Goal: Task Accomplishment & Management: Use online tool/utility

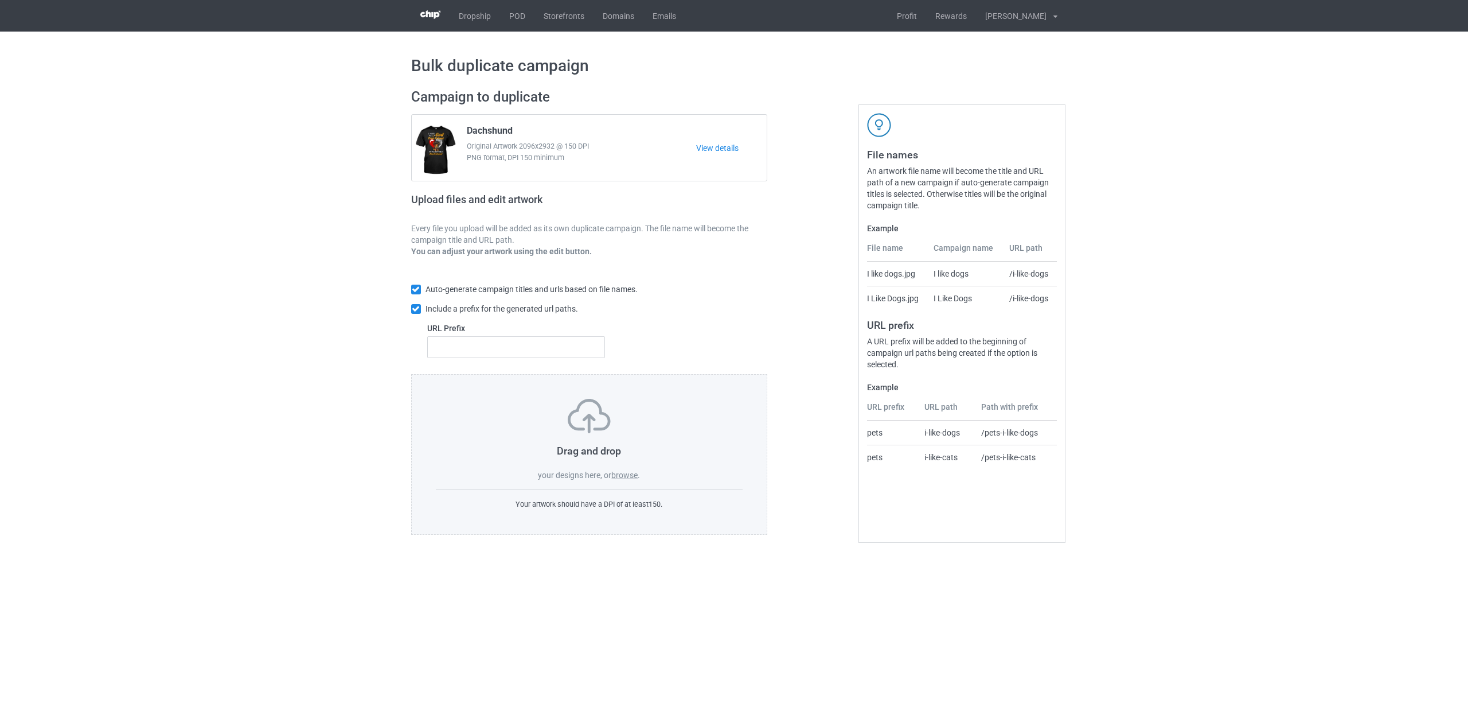
click at [625, 473] on label "browse" at bounding box center [624, 474] width 26 height 9
click at [0, 0] on input "browse" at bounding box center [0, 0] width 0 height 0
click at [509, 21] on link "POD" at bounding box center [517, 16] width 34 height 32
click at [625, 476] on label "browse" at bounding box center [624, 474] width 26 height 9
click at [0, 0] on input "browse" at bounding box center [0, 0] width 0 height 0
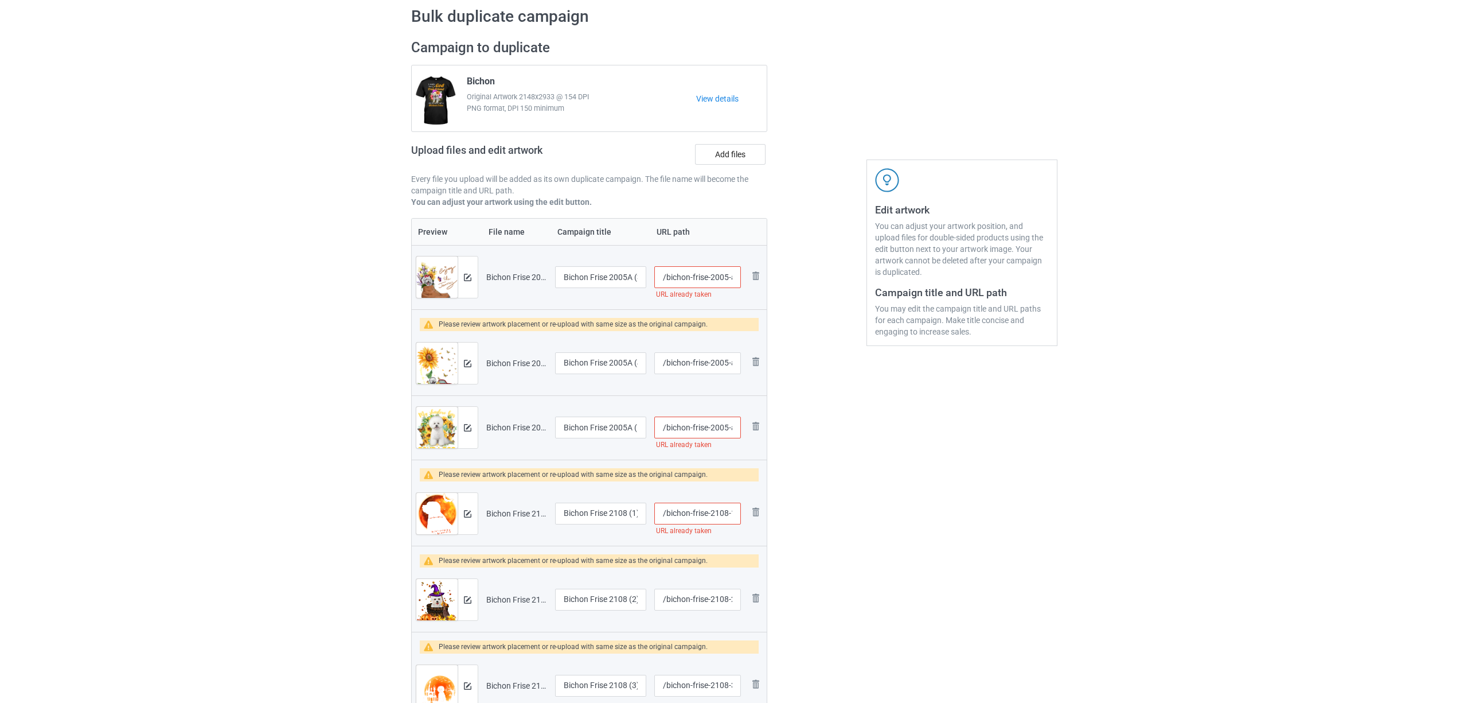
scroll to position [76, 0]
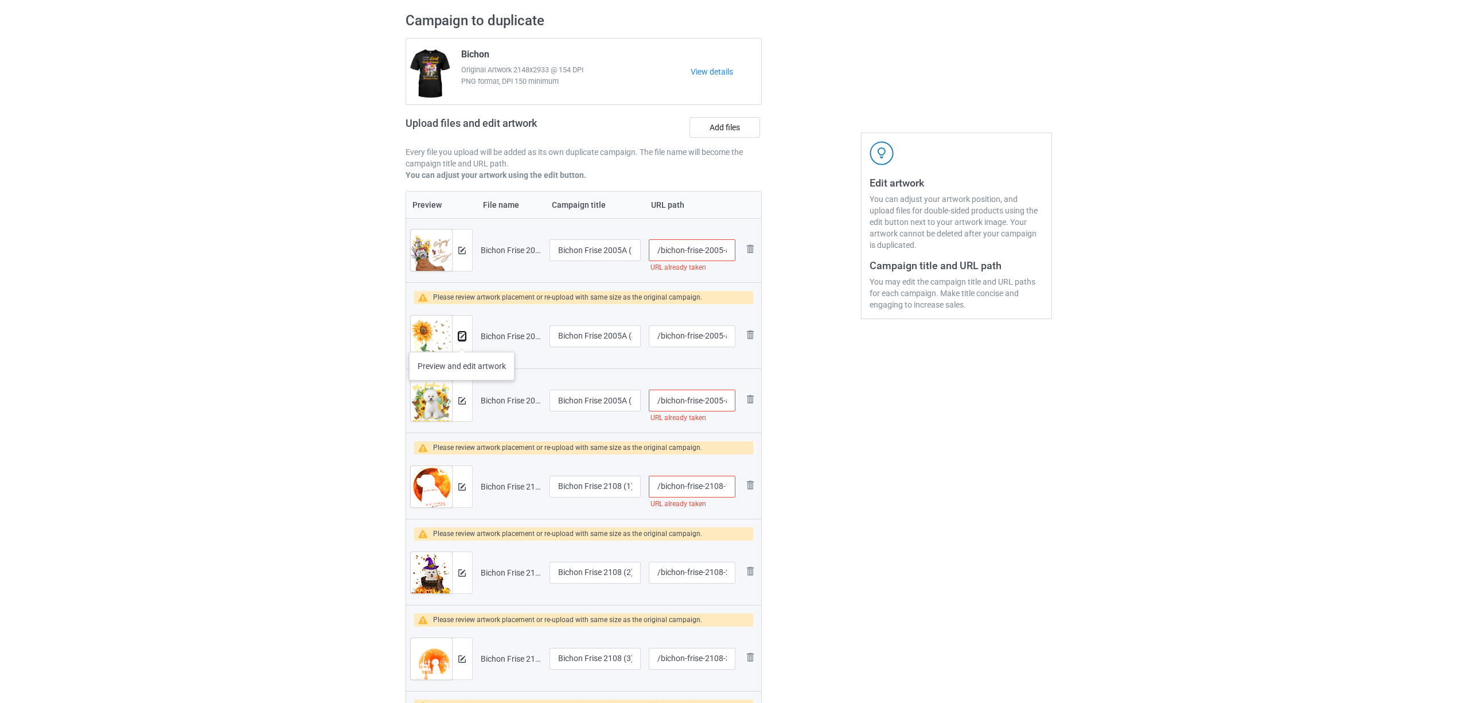
click at [462, 340] on img at bounding box center [461, 336] width 7 height 7
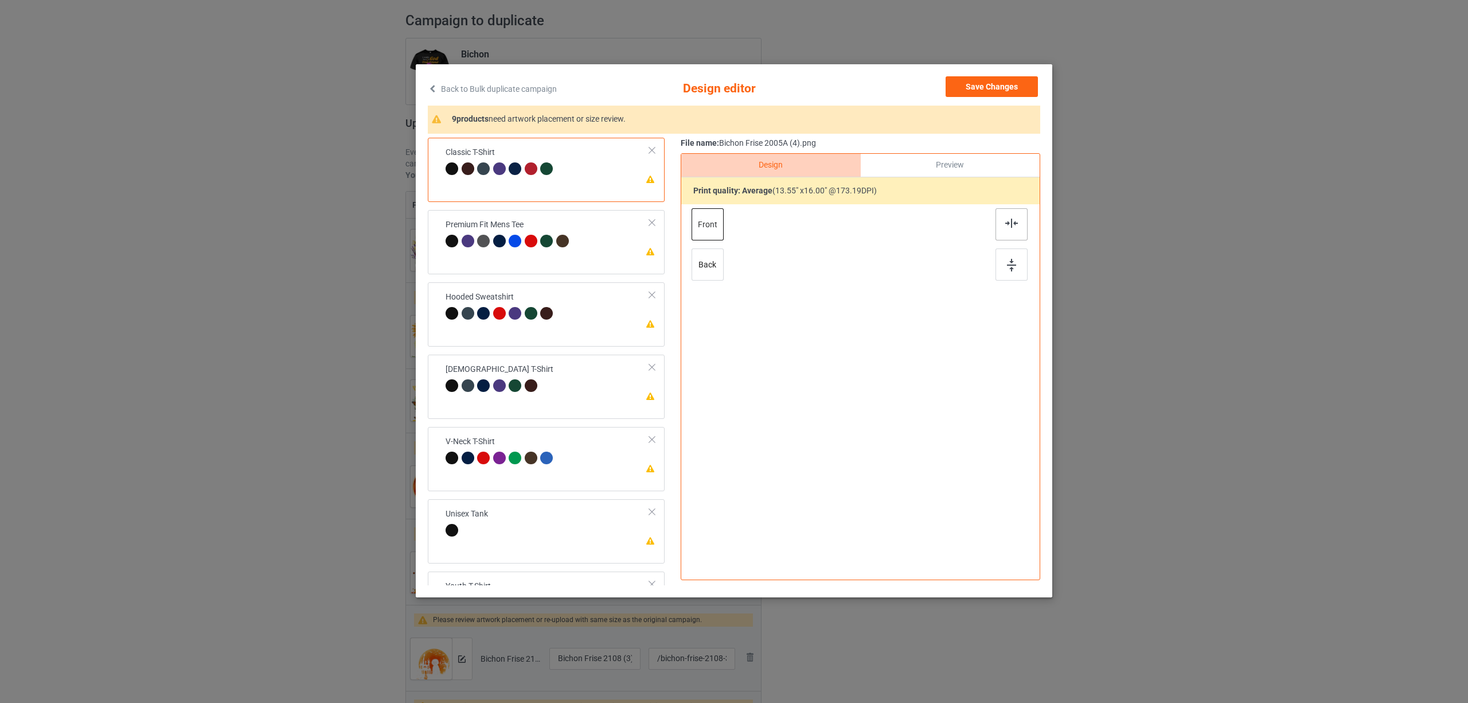
click at [1012, 229] on div at bounding box center [1012, 224] width 32 height 32
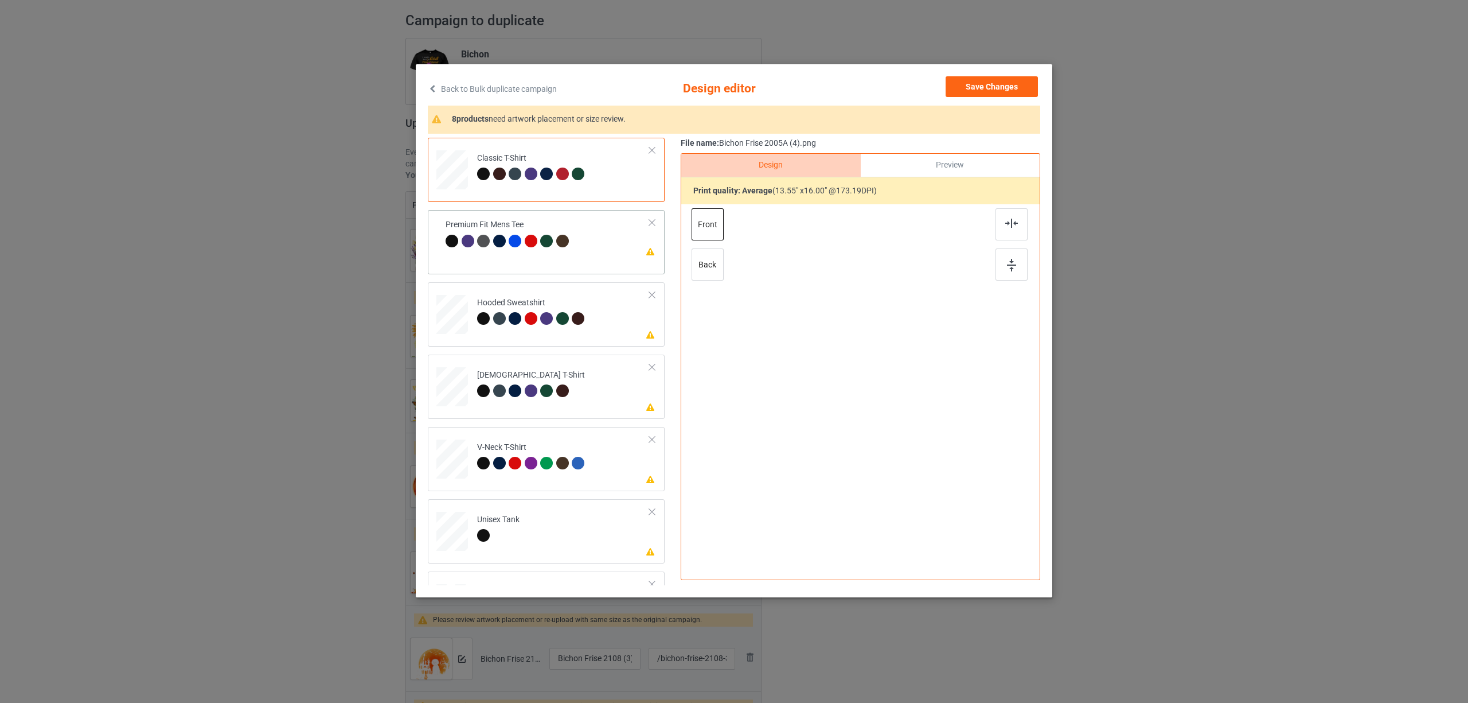
click at [499, 246] on div at bounding box center [499, 241] width 13 height 13
click at [1012, 225] on img at bounding box center [1011, 223] width 13 height 9
click at [513, 283] on div "Please review artwork placement Hooded Sweatshirt" at bounding box center [546, 314] width 237 height 64
click at [1016, 230] on div at bounding box center [1012, 224] width 32 height 32
click at [533, 388] on div at bounding box center [531, 390] width 13 height 13
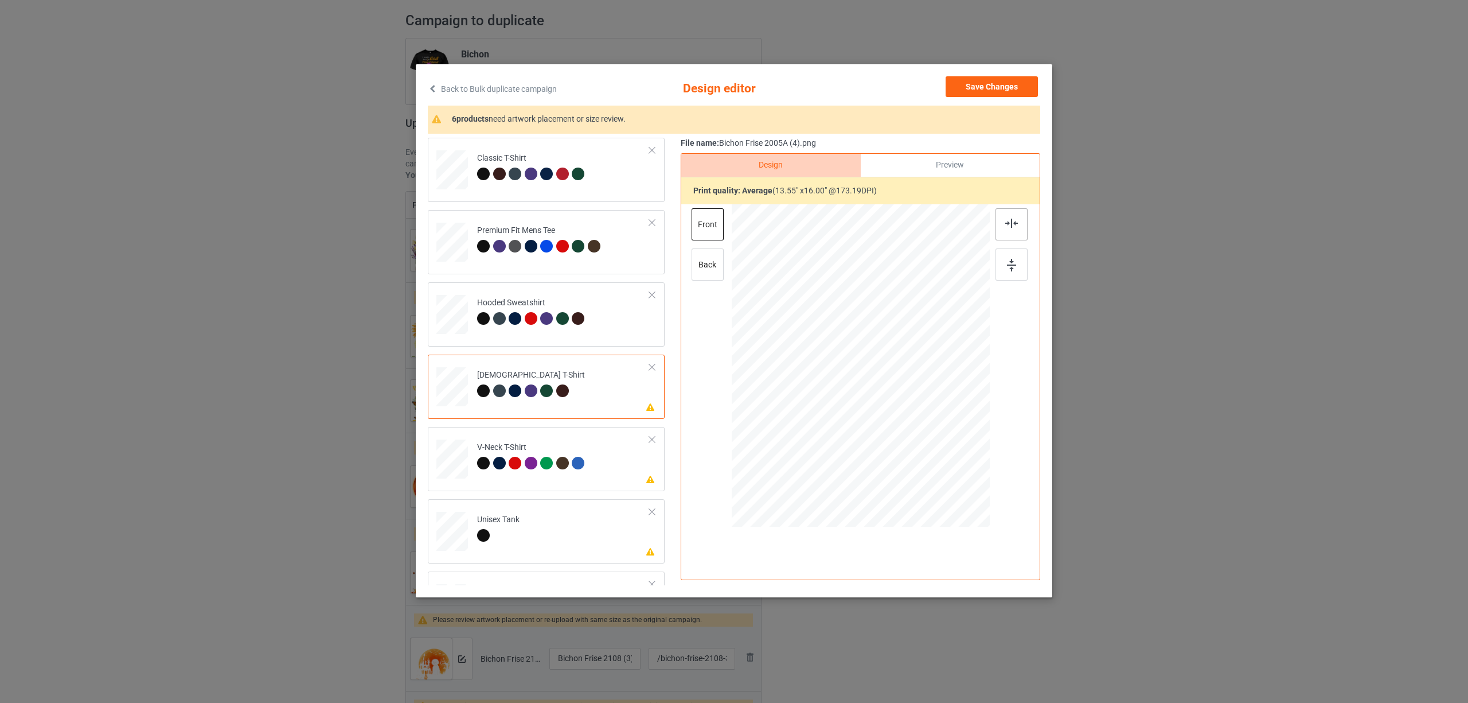
click at [1019, 219] on div at bounding box center [1012, 224] width 32 height 32
click at [540, 440] on td "Please review artwork placement V-Neck T-Shirt" at bounding box center [563, 456] width 185 height 50
click at [1013, 224] on img at bounding box center [1011, 223] width 13 height 9
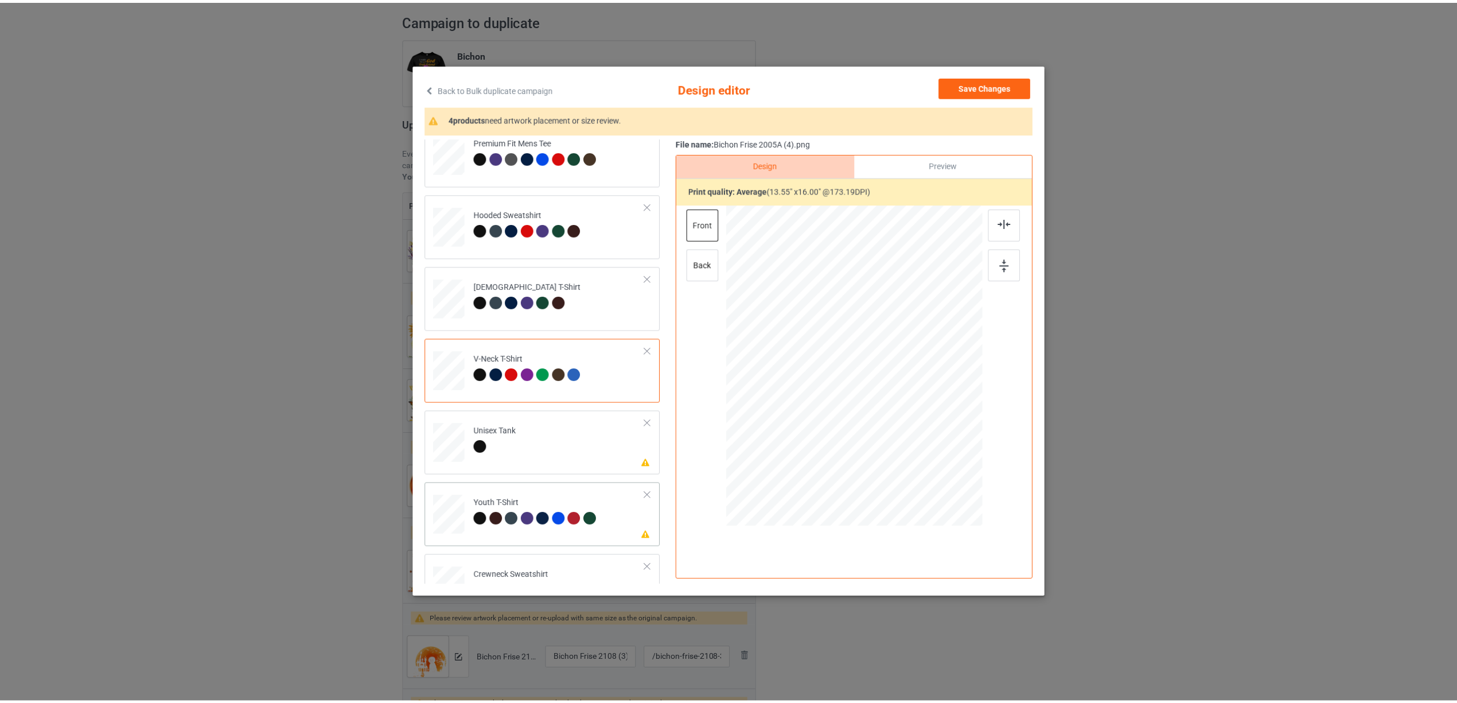
scroll to position [195, 0]
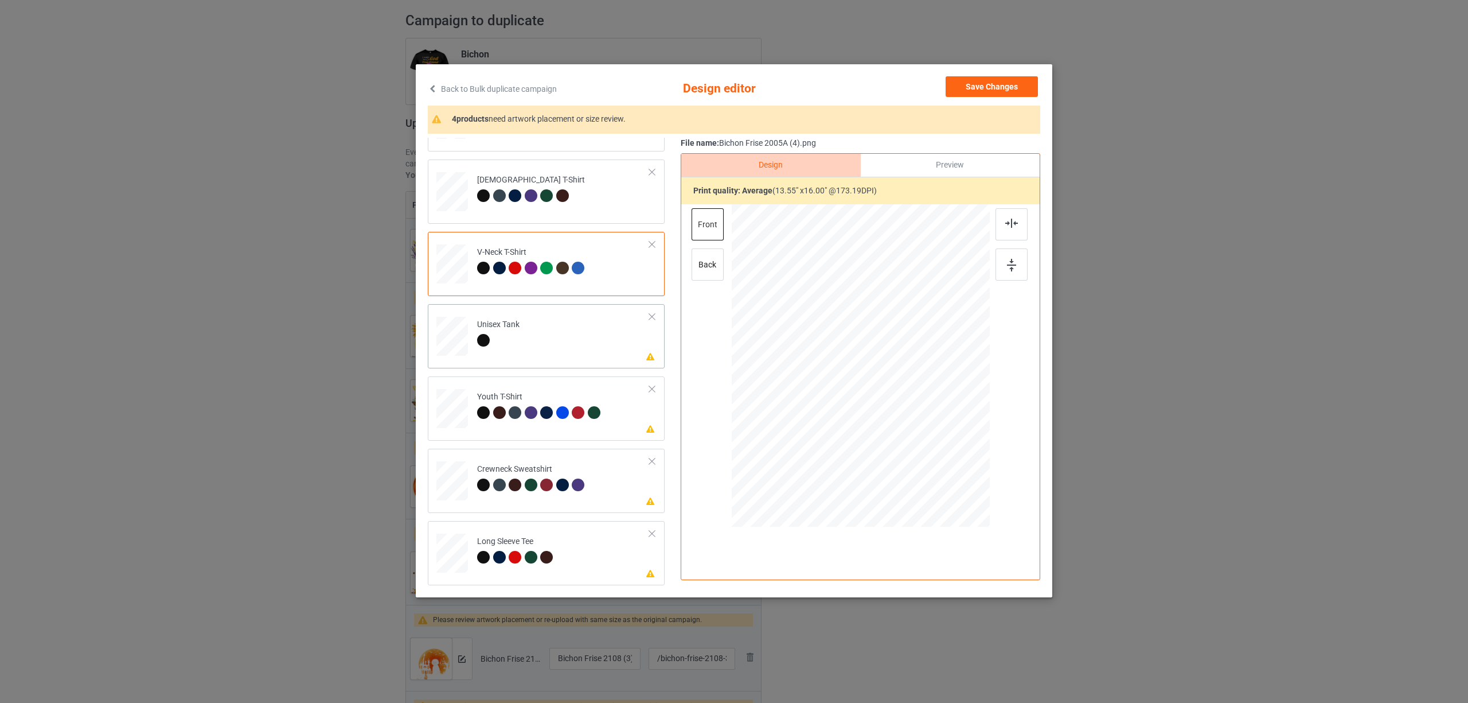
click at [508, 358] on td "Please review artwork placement Unisex Tank" at bounding box center [563, 334] width 185 height 50
click at [1004, 231] on div at bounding box center [1012, 224] width 32 height 32
click at [529, 439] on div "Please review artwork placement Youth T-Shirt" at bounding box center [546, 408] width 237 height 64
click at [1019, 225] on div at bounding box center [1012, 224] width 32 height 32
click at [542, 454] on td "Please review artwork placement Crewneck Sweatshirt" at bounding box center [563, 478] width 185 height 50
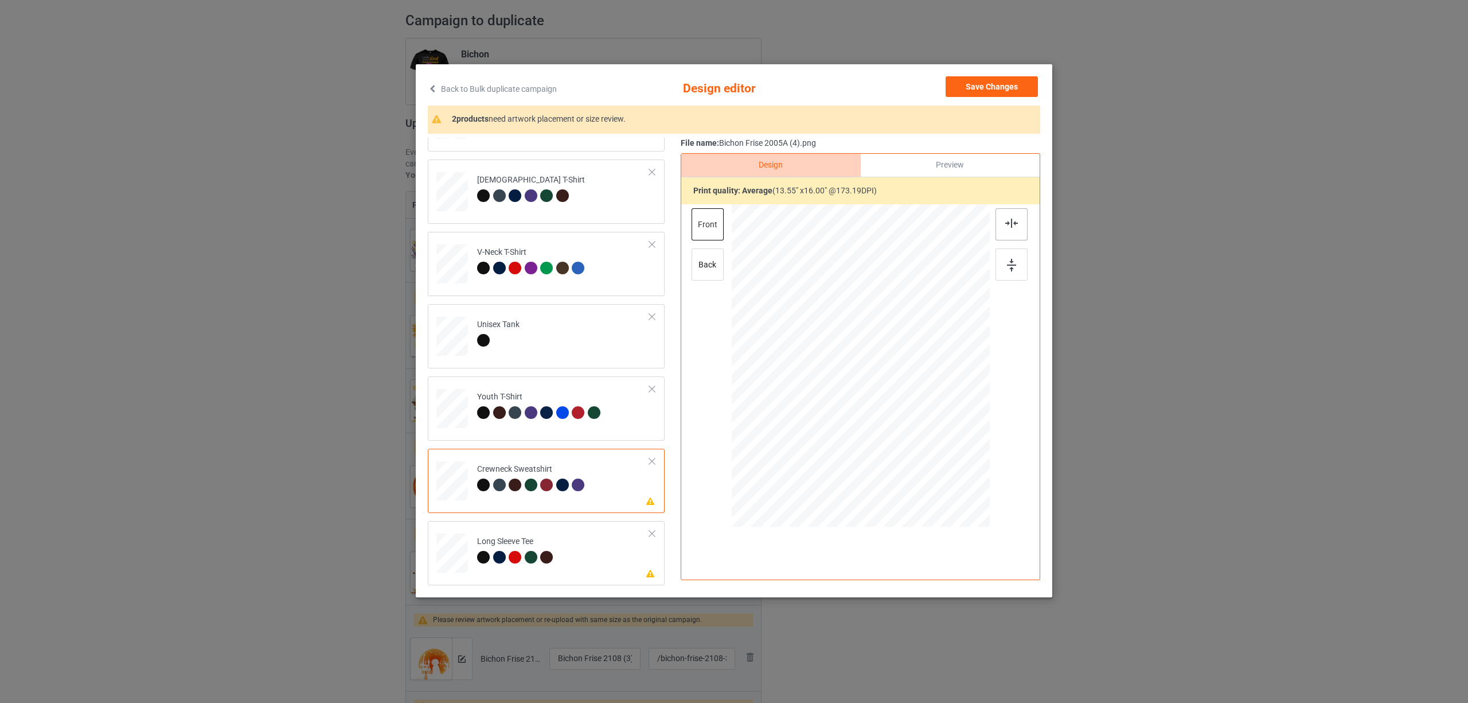
click at [998, 214] on div at bounding box center [1012, 224] width 32 height 32
click at [530, 547] on div "Long Sleeve Tee" at bounding box center [516, 549] width 79 height 27
click at [1016, 225] on img at bounding box center [1011, 223] width 13 height 9
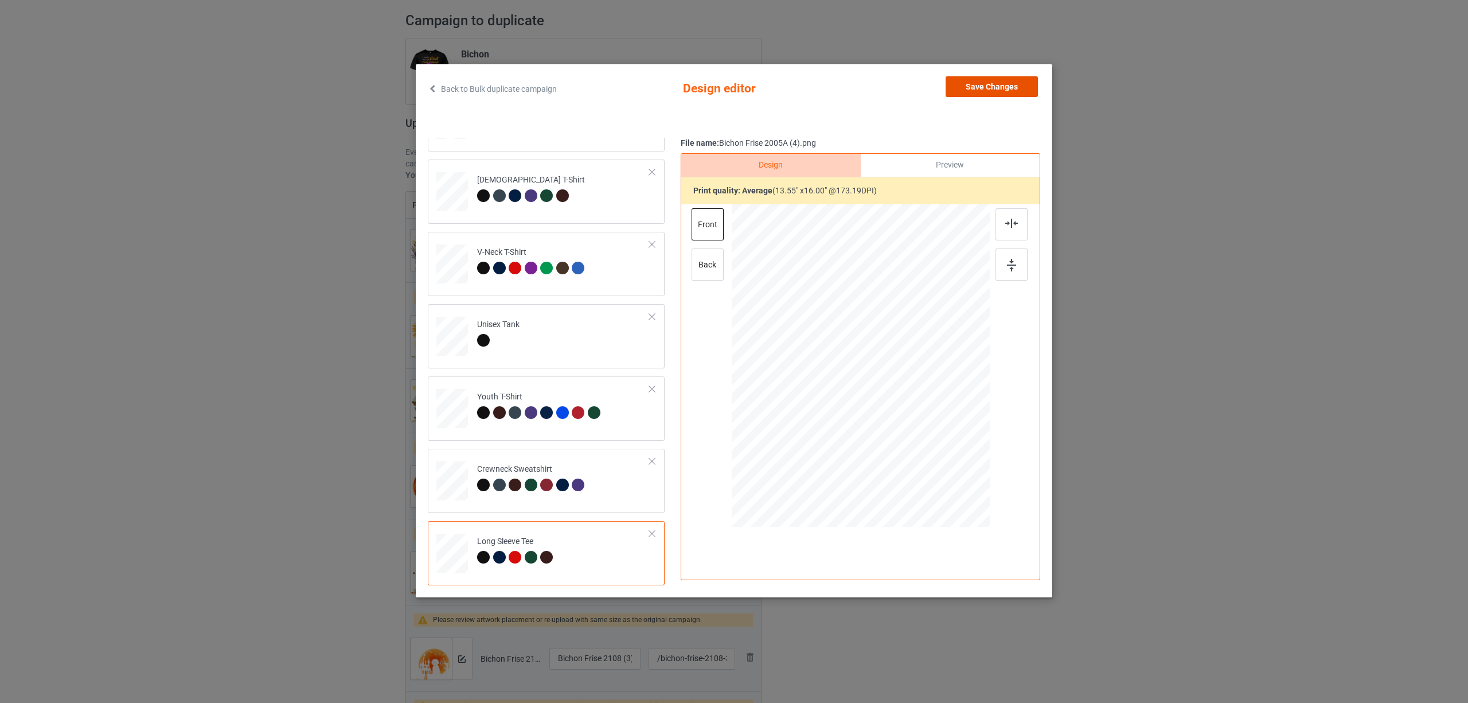
click at [983, 86] on button "Save Changes" at bounding box center [992, 86] width 92 height 21
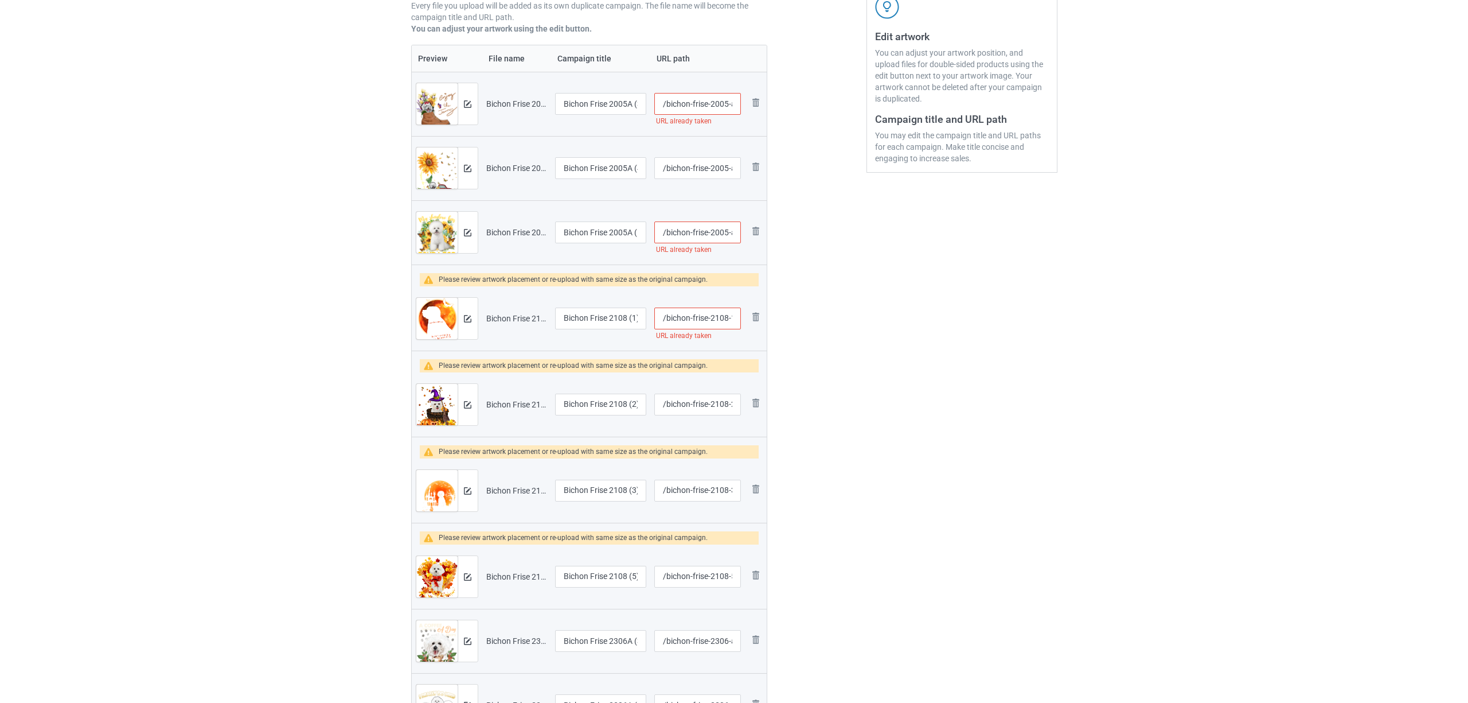
scroll to position [229, 0]
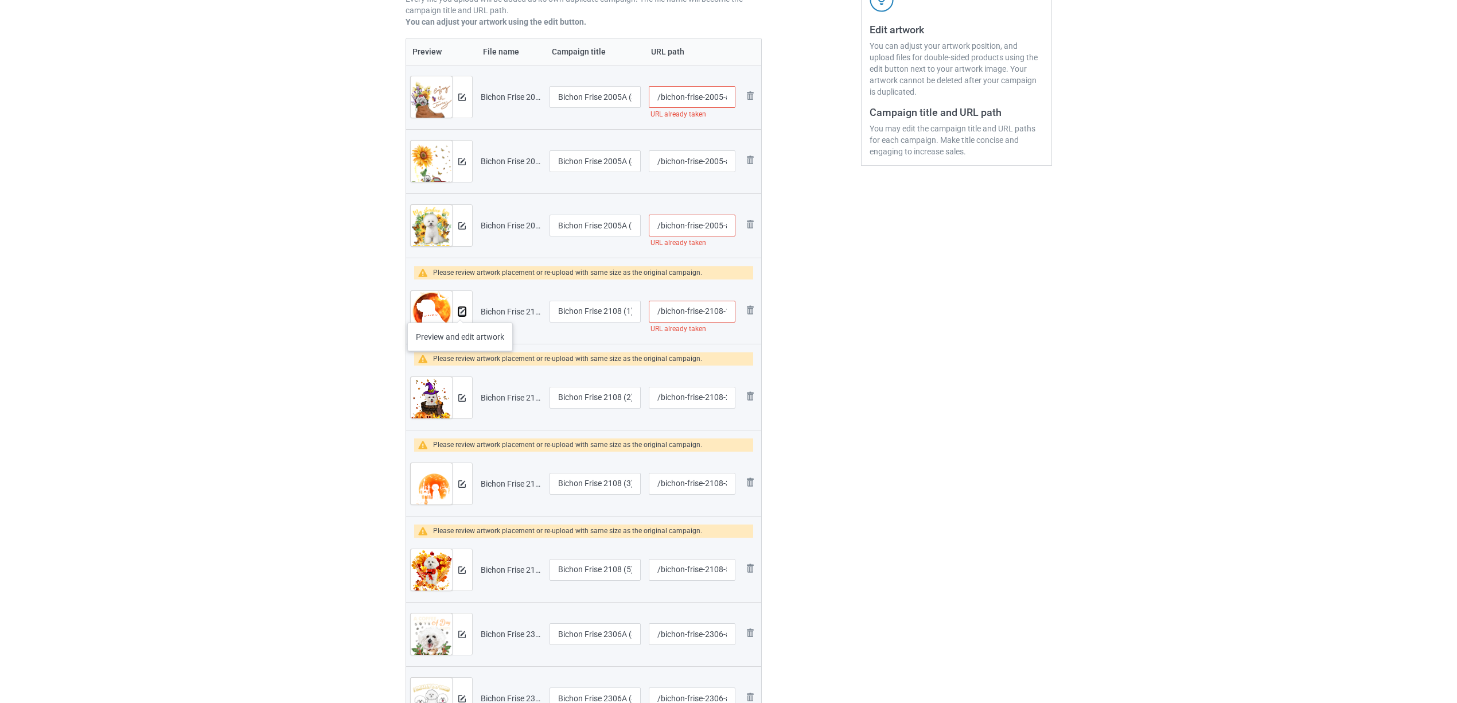
click at [460, 312] on img at bounding box center [461, 311] width 7 height 7
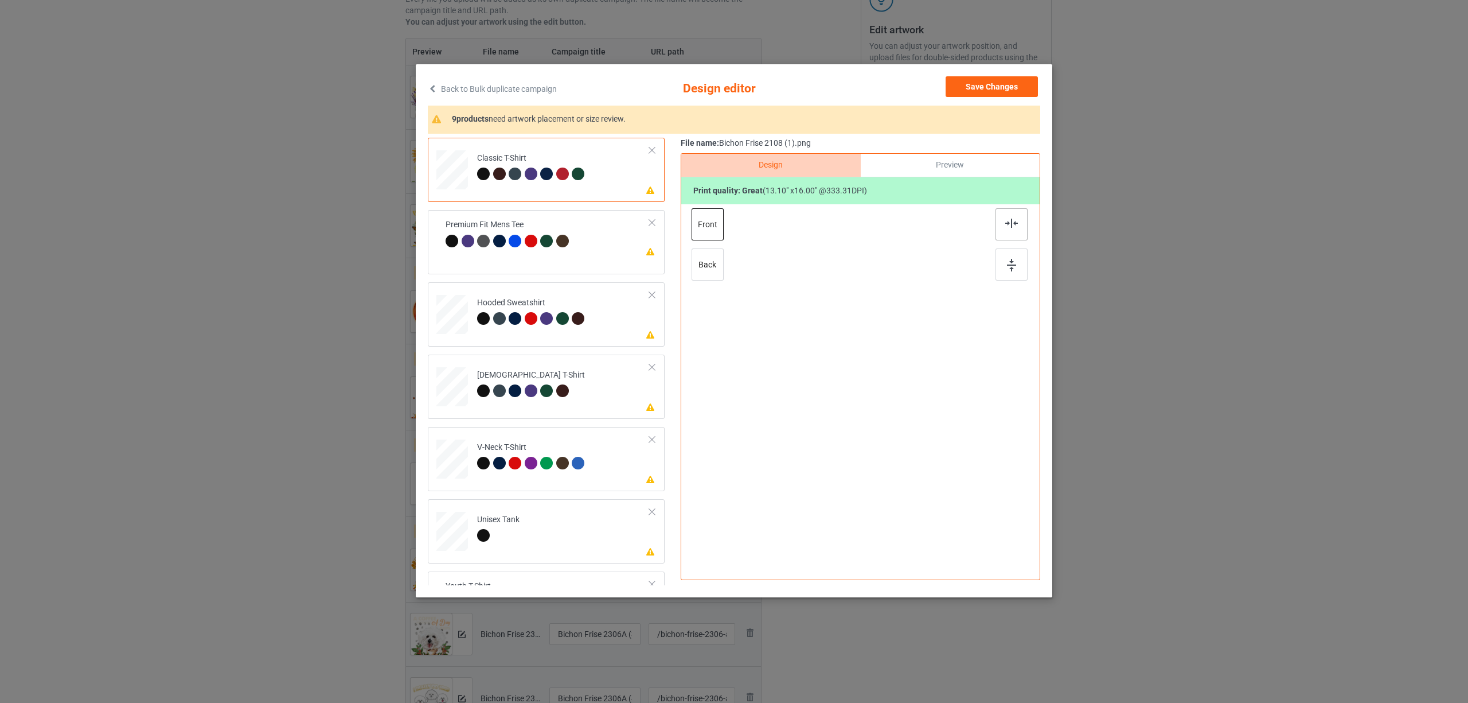
click at [1009, 225] on img at bounding box center [1011, 223] width 13 height 9
click at [545, 242] on div at bounding box center [546, 246] width 13 height 13
click at [1008, 223] on img at bounding box center [1011, 223] width 13 height 9
click at [560, 331] on td "Please review artwork placement Hooded Sweatshirt" at bounding box center [563, 312] width 185 height 50
click at [1009, 221] on img at bounding box center [1011, 223] width 13 height 9
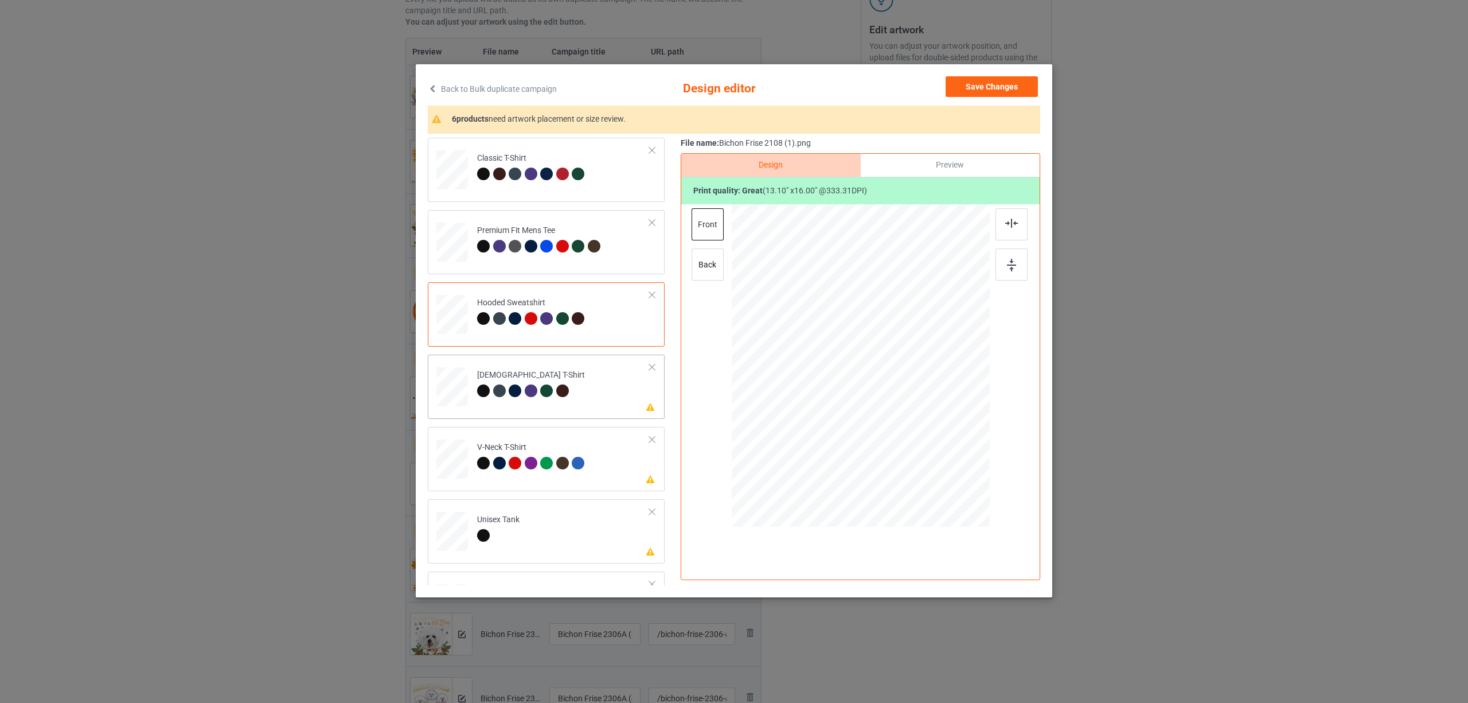
click at [471, 386] on td "Please review artwork placement Ladies T-Shirt" at bounding box center [563, 384] width 185 height 50
click at [1003, 213] on div at bounding box center [1012, 224] width 32 height 32
click at [547, 468] on div at bounding box center [546, 463] width 13 height 13
click at [1005, 216] on div at bounding box center [1012, 224] width 32 height 32
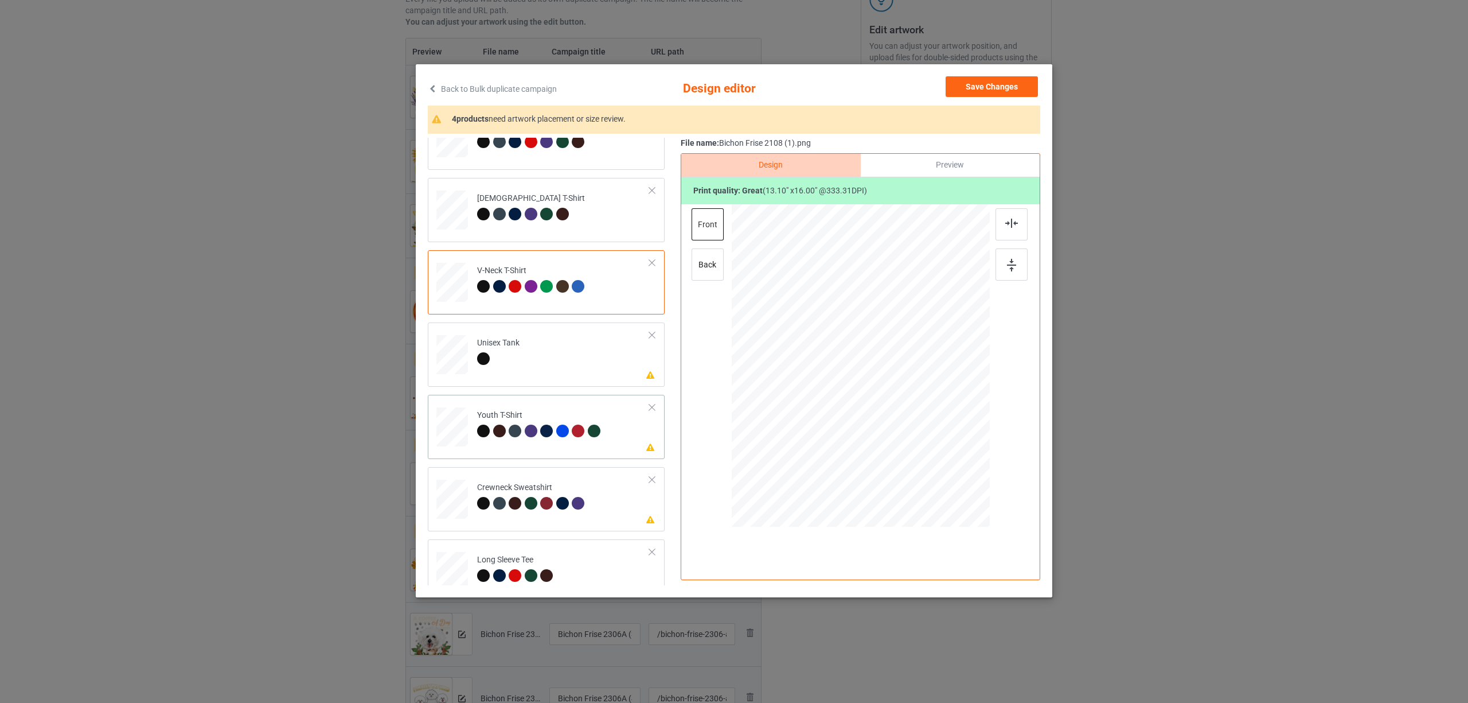
scroll to position [195, 0]
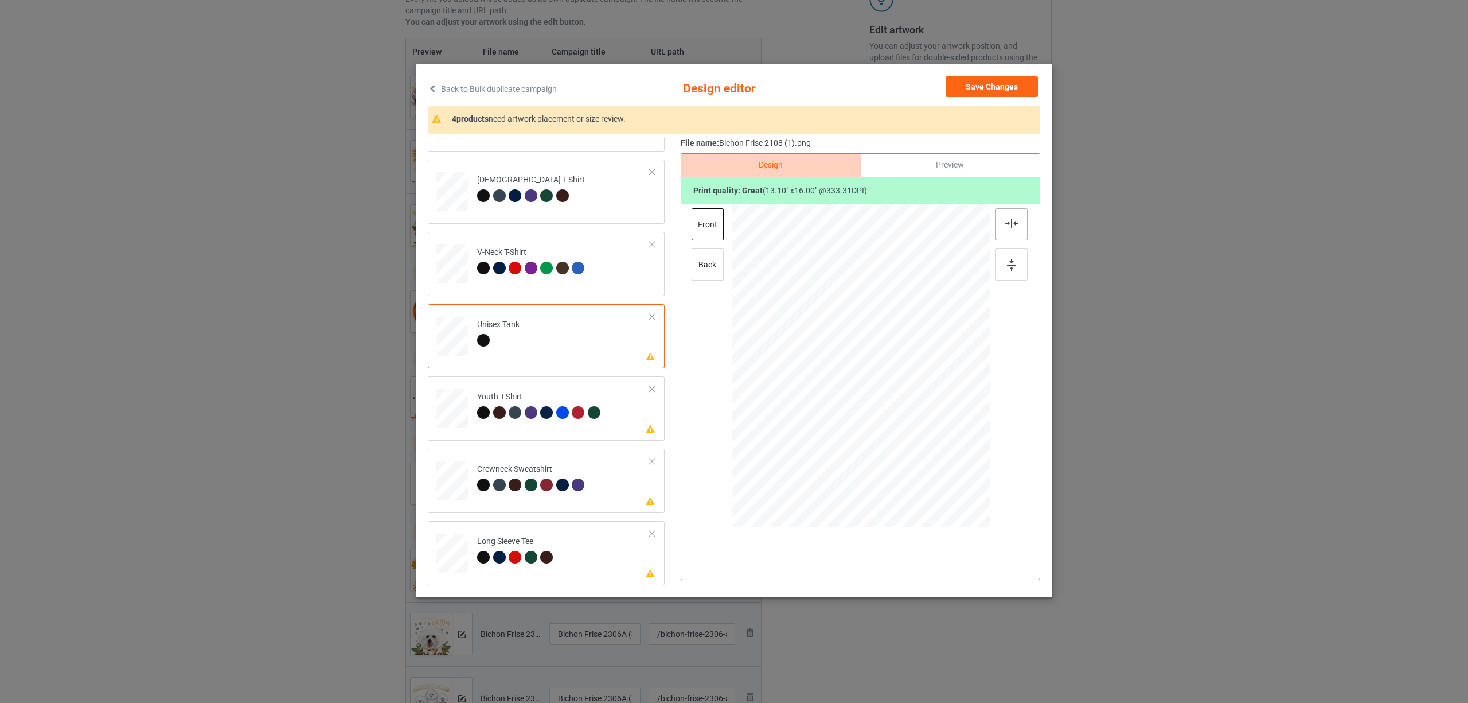
click at [1005, 214] on div at bounding box center [1012, 224] width 32 height 32
click at [528, 416] on div at bounding box center [531, 412] width 13 height 13
click at [1009, 213] on div at bounding box center [1012, 224] width 32 height 32
click at [549, 471] on div "Crewneck Sweatshirt" at bounding box center [532, 476] width 111 height 27
click at [1011, 228] on div at bounding box center [1012, 224] width 32 height 32
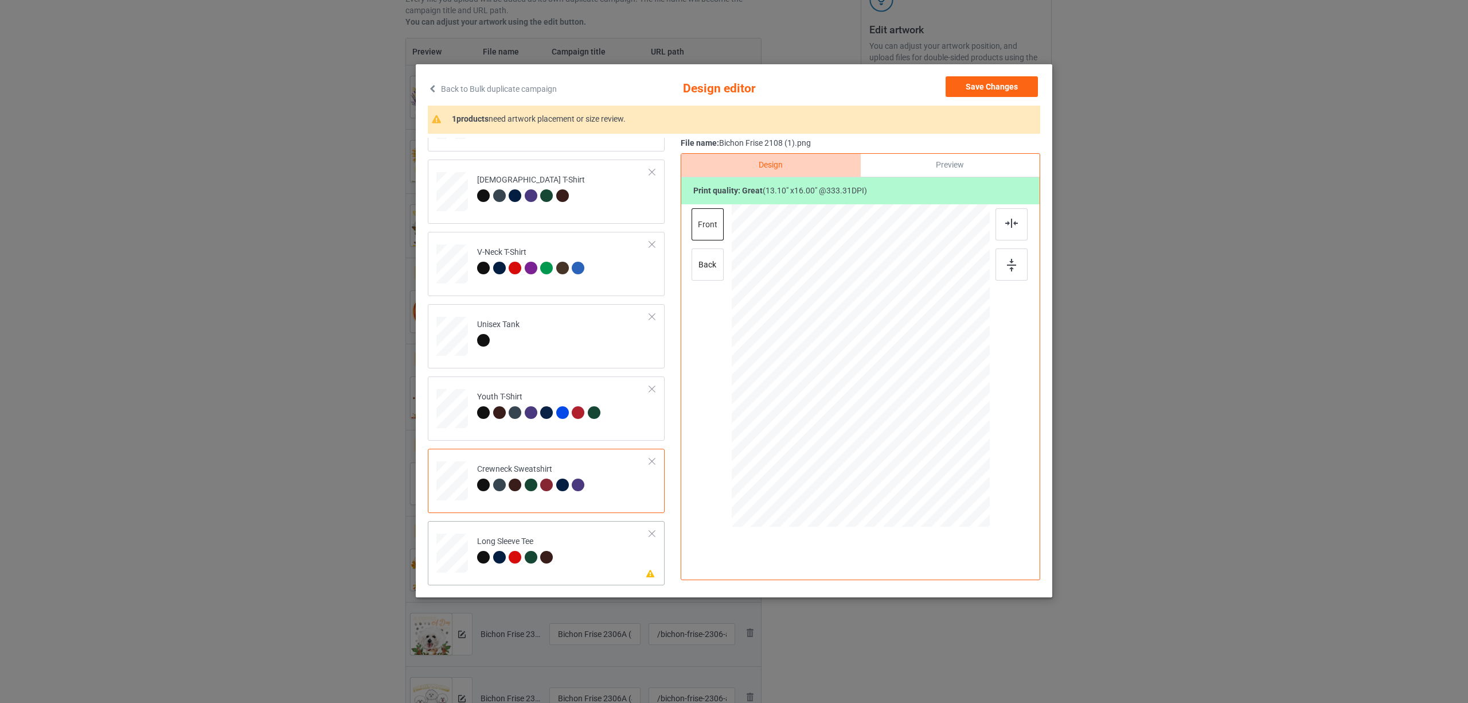
click at [517, 544] on div "Long Sleeve Tee" at bounding box center [516, 549] width 79 height 27
click at [1011, 228] on div at bounding box center [1012, 224] width 32 height 32
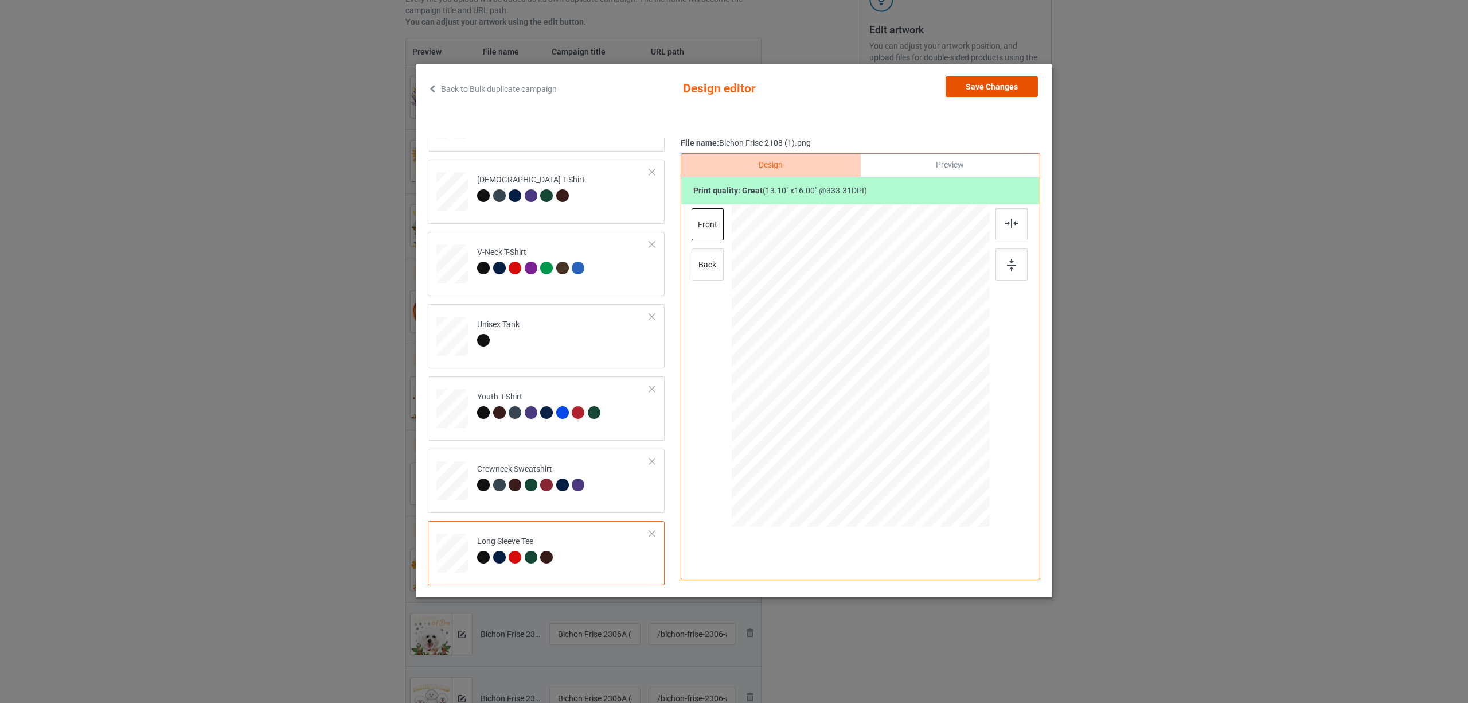
click at [991, 88] on button "Save Changes" at bounding box center [992, 86] width 92 height 21
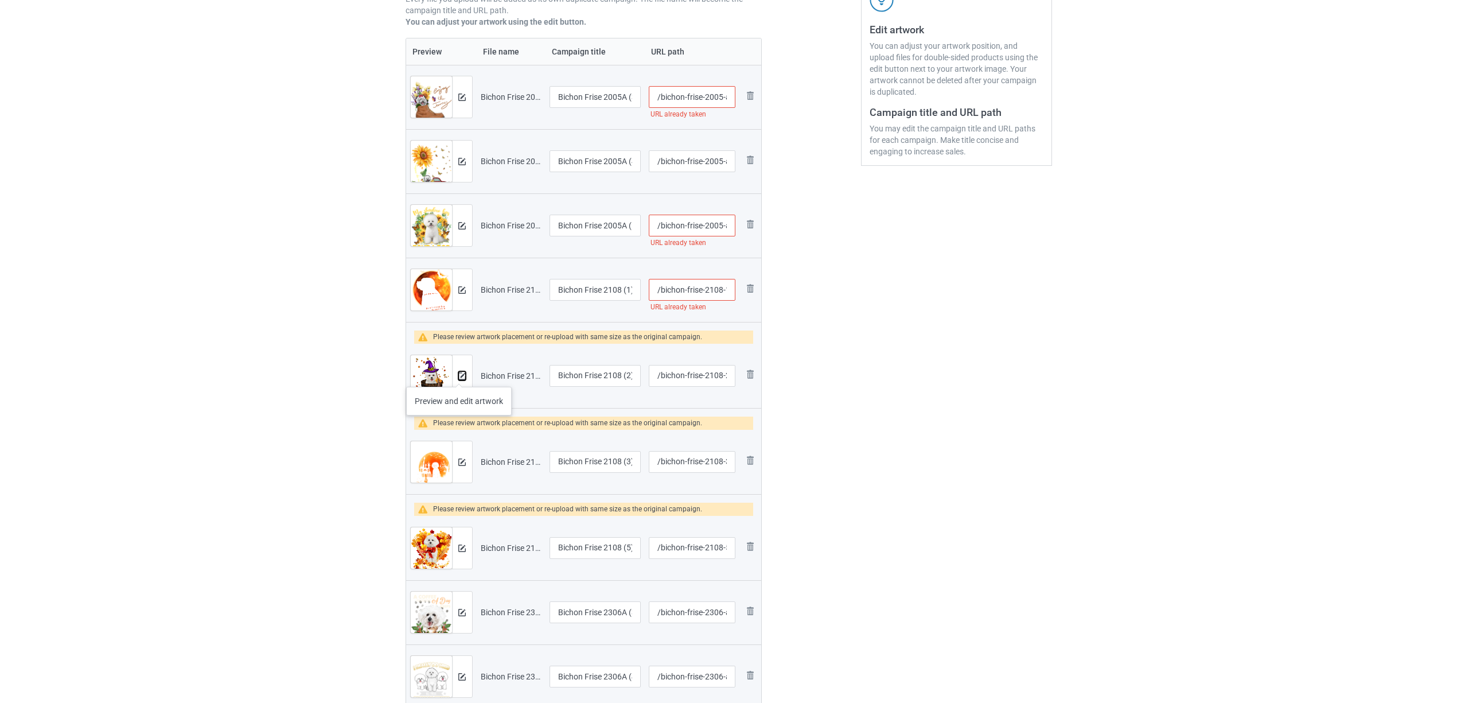
click at [462, 377] on img at bounding box center [461, 375] width 7 height 7
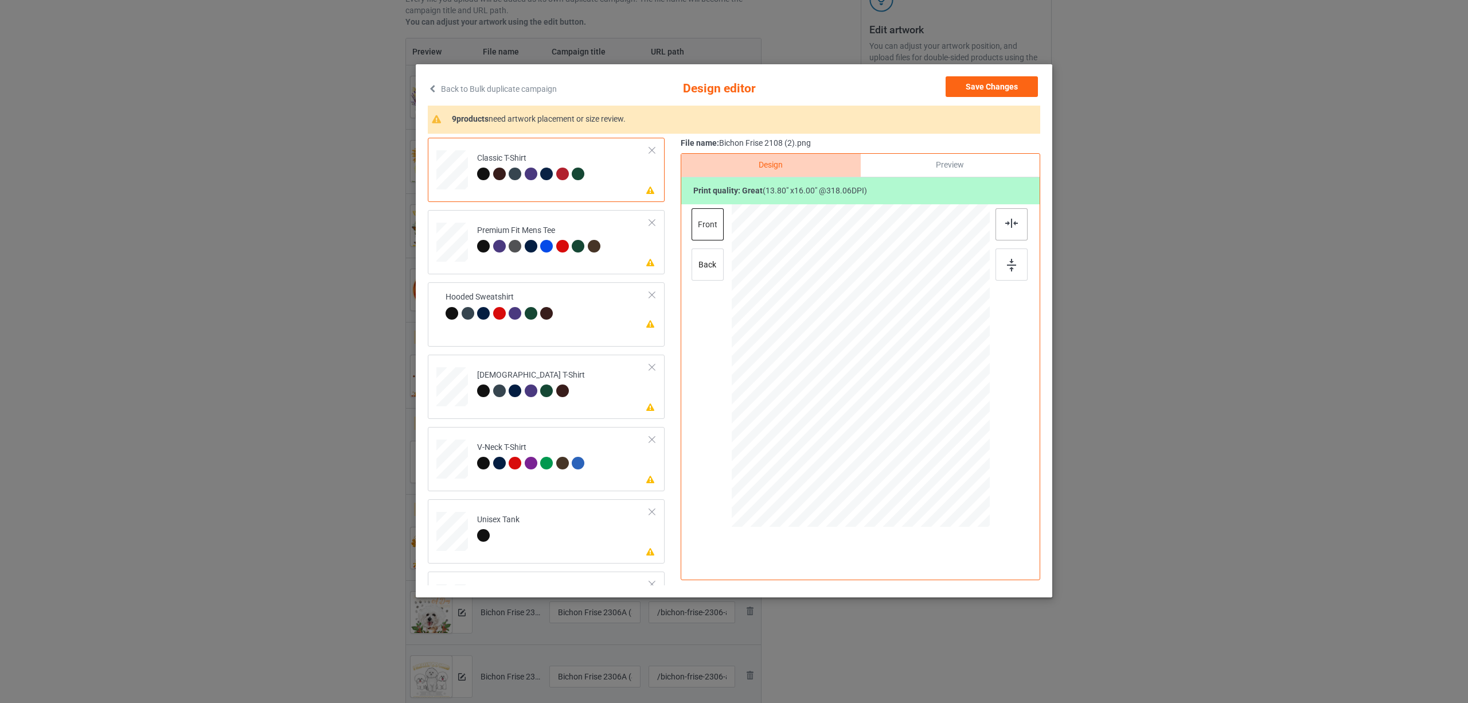
click at [1004, 219] on div at bounding box center [1012, 224] width 32 height 32
click at [570, 244] on div at bounding box center [564, 248] width 16 height 16
click at [1016, 224] on img at bounding box center [1011, 223] width 13 height 9
click at [562, 311] on div "Hooded Sweatshirt" at bounding box center [532, 310] width 111 height 27
click at [1010, 220] on img at bounding box center [1011, 223] width 13 height 9
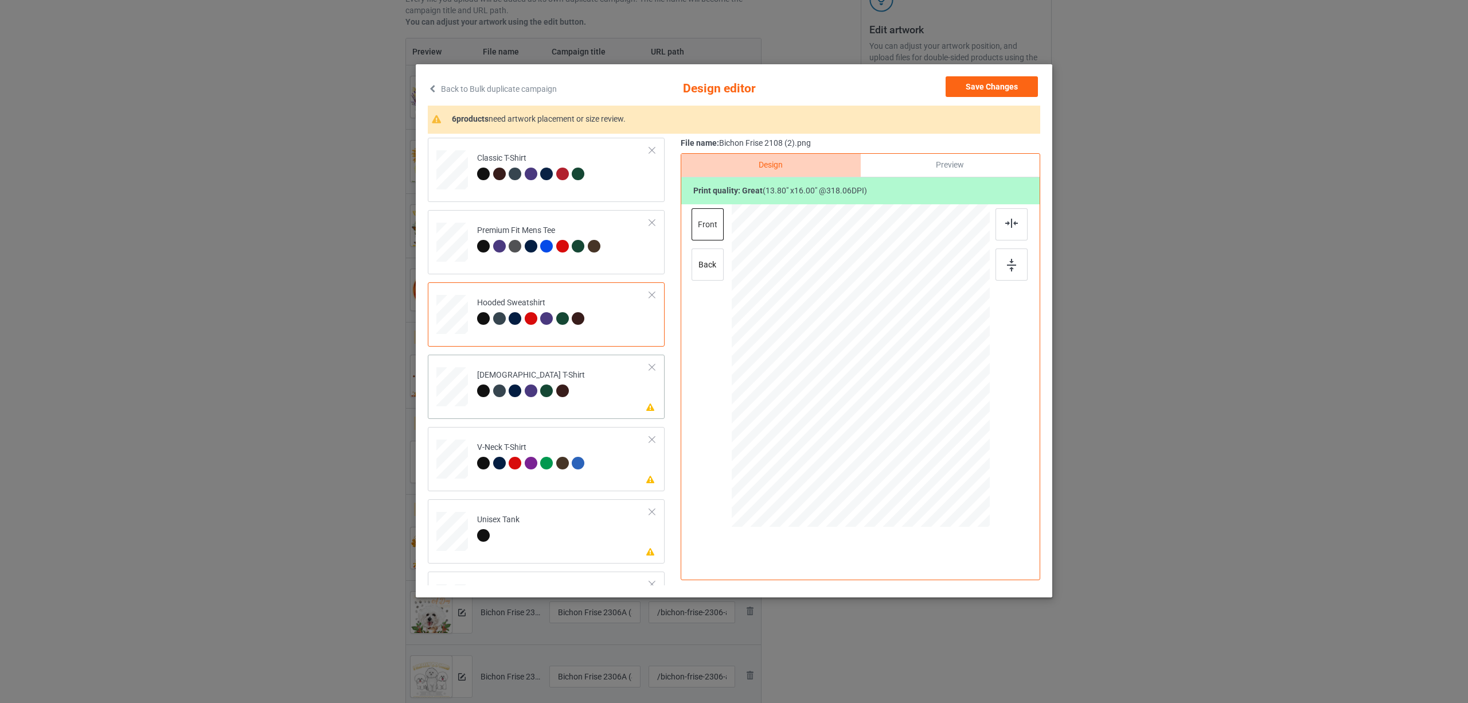
click at [505, 381] on div "Ladies T-Shirt" at bounding box center [531, 382] width 108 height 27
click at [1017, 219] on div at bounding box center [1012, 224] width 32 height 32
click at [455, 432] on td at bounding box center [453, 456] width 34 height 50
click at [1016, 228] on div at bounding box center [1012, 224] width 32 height 32
drag, startPoint x: 517, startPoint y: 522, endPoint x: 525, endPoint y: 517, distance: 9.5
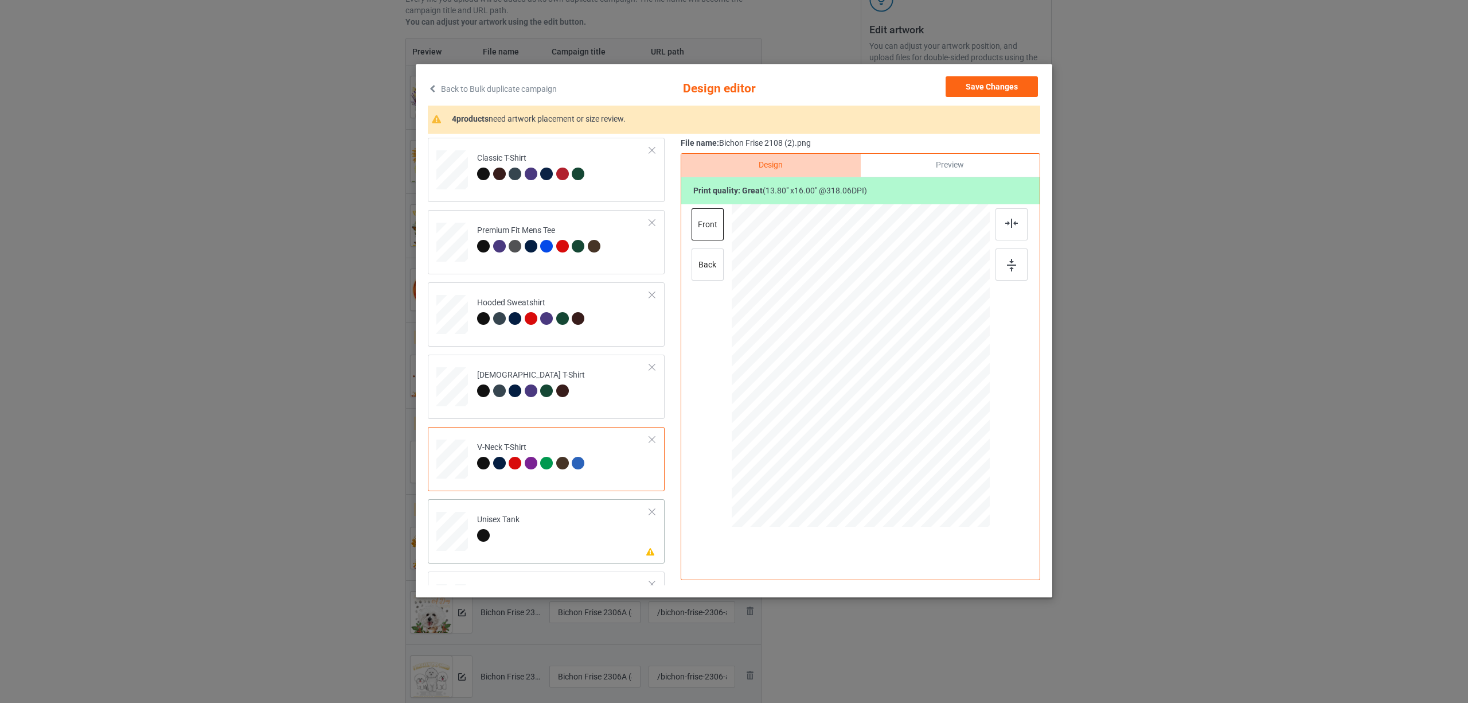
click at [517, 522] on div "Unisex Tank" at bounding box center [498, 527] width 42 height 27
click at [1009, 228] on div at bounding box center [1012, 224] width 32 height 32
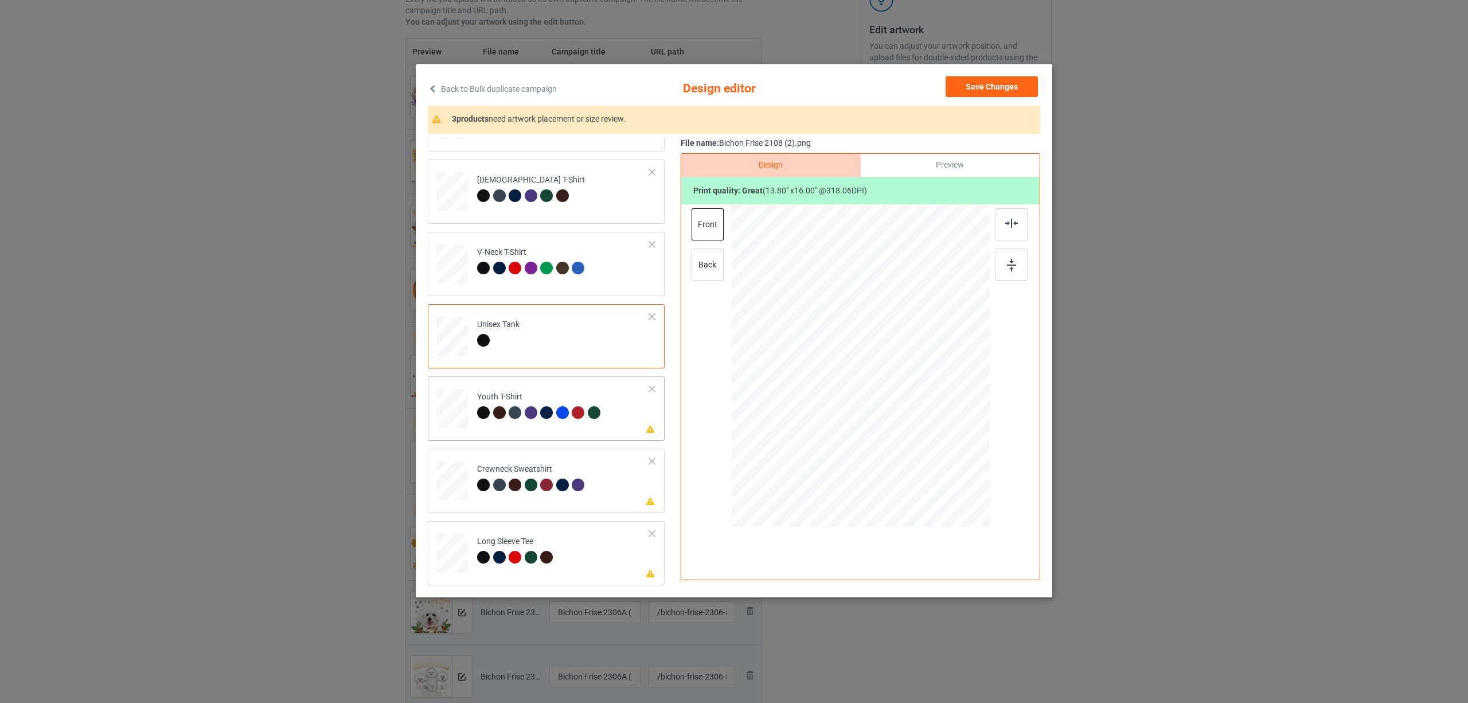
click at [540, 419] on div at bounding box center [533, 414] width 16 height 16
click at [1012, 224] on img at bounding box center [1011, 223] width 13 height 9
click at [577, 487] on div at bounding box center [578, 484] width 13 height 13
click at [1008, 227] on img at bounding box center [1011, 223] width 13 height 9
click at [533, 551] on div at bounding box center [531, 557] width 13 height 13
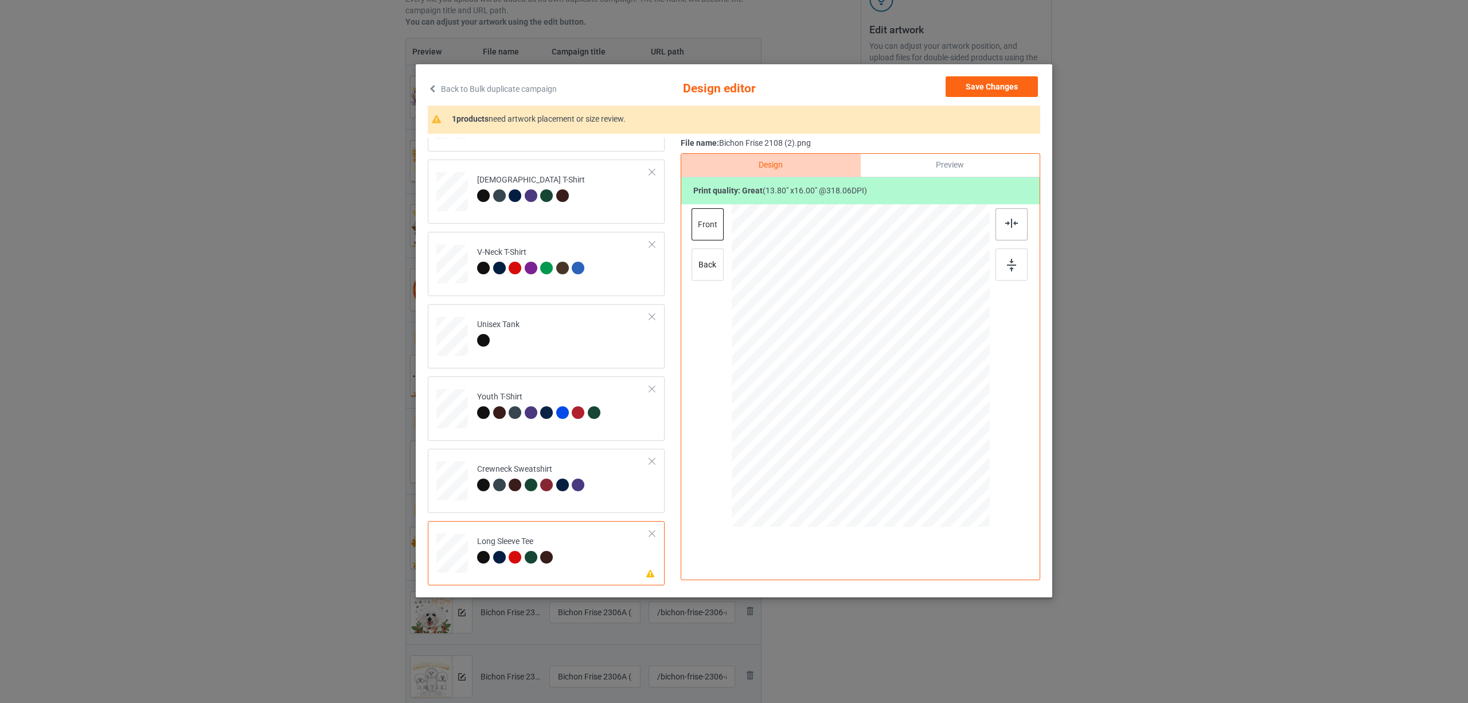
click at [1012, 229] on div at bounding box center [1012, 224] width 32 height 32
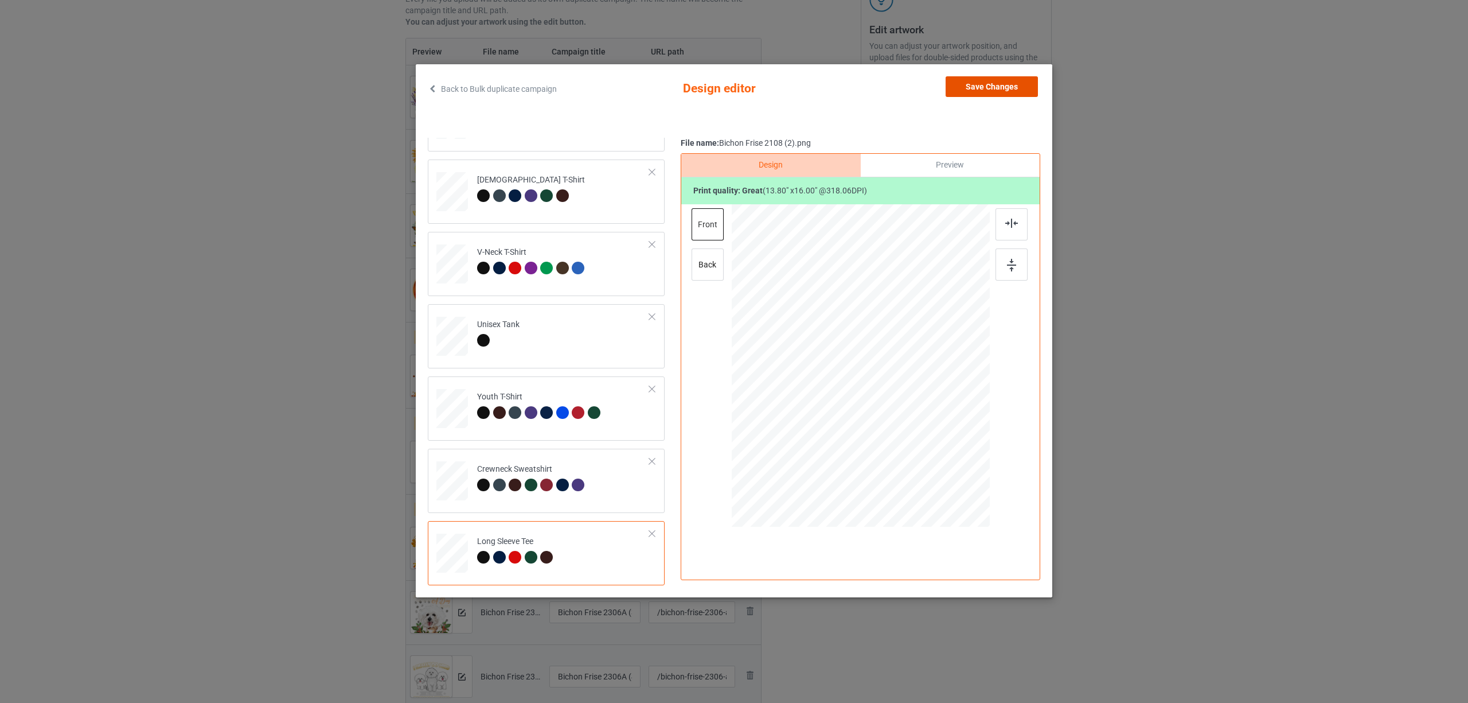
click at [993, 85] on button "Save Changes" at bounding box center [992, 86] width 92 height 21
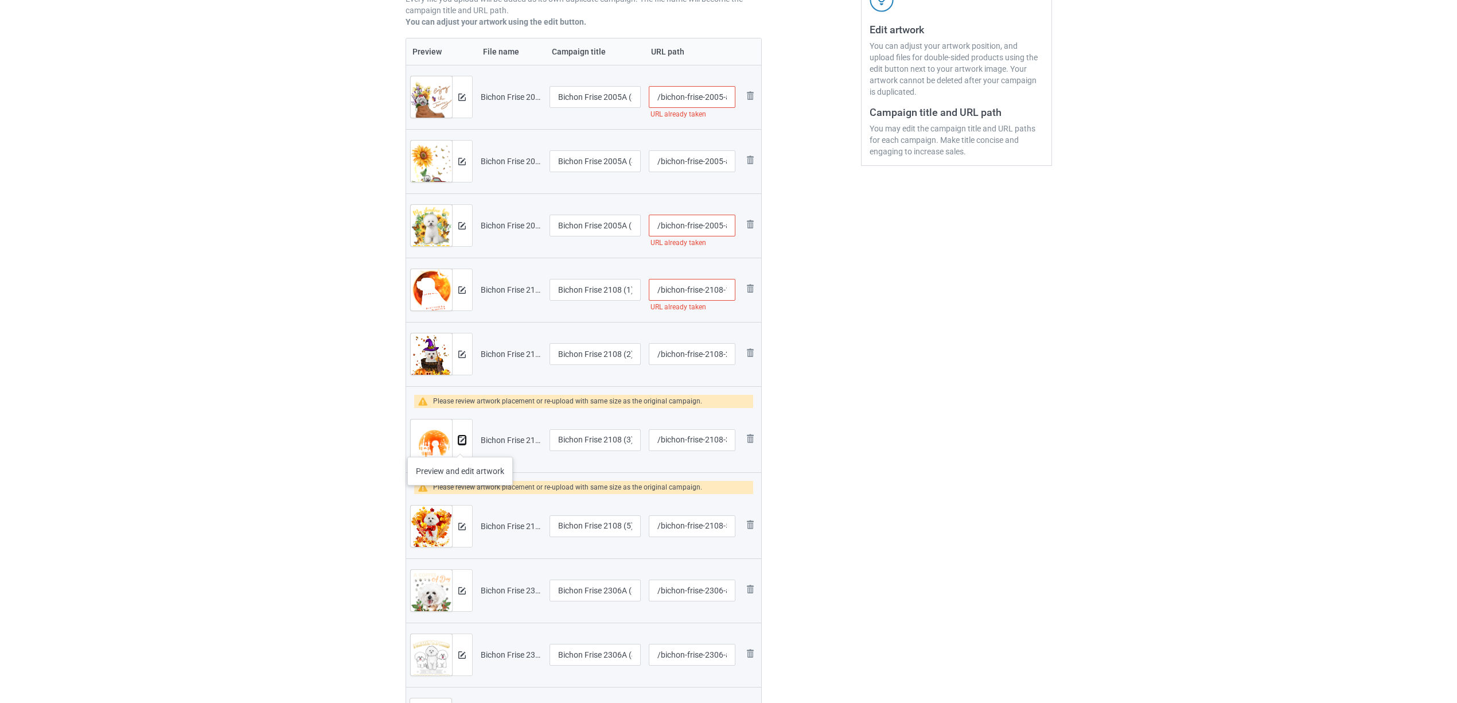
click at [460, 444] on button at bounding box center [461, 439] width 7 height 9
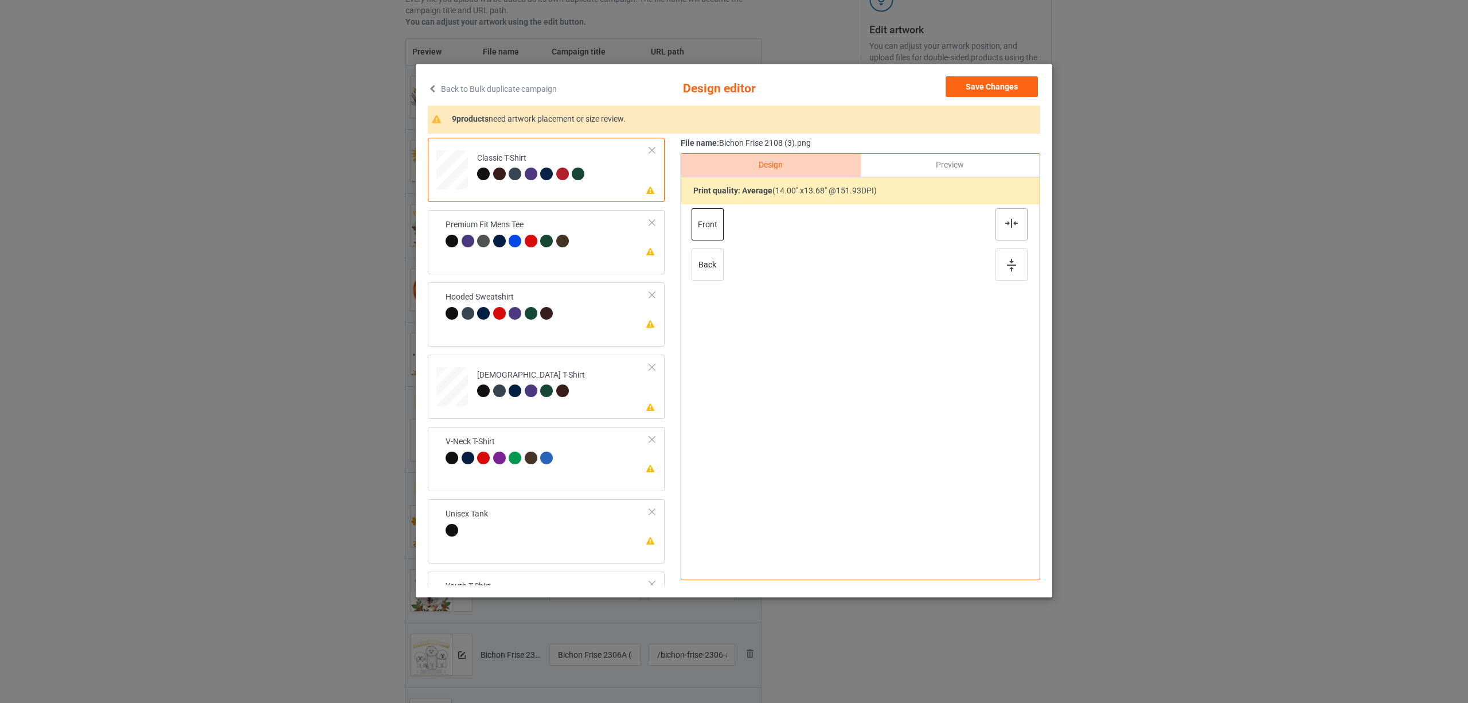
click at [1007, 218] on div at bounding box center [1012, 224] width 32 height 32
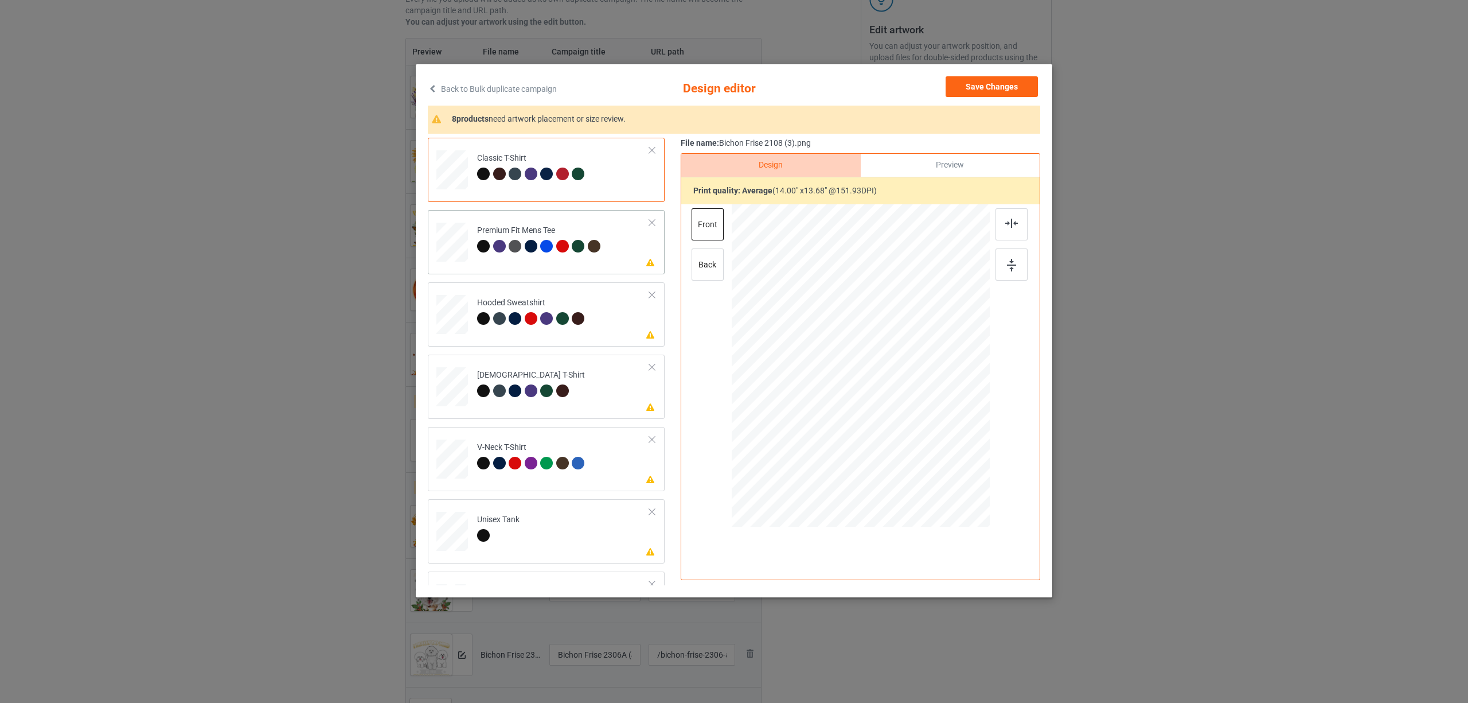
click at [531, 242] on div at bounding box center [531, 246] width 13 height 13
click at [1003, 223] on div at bounding box center [1012, 224] width 32 height 32
click at [485, 319] on div at bounding box center [483, 318] width 13 height 13
click at [1009, 221] on img at bounding box center [1011, 223] width 13 height 9
click at [540, 397] on div at bounding box center [533, 392] width 16 height 16
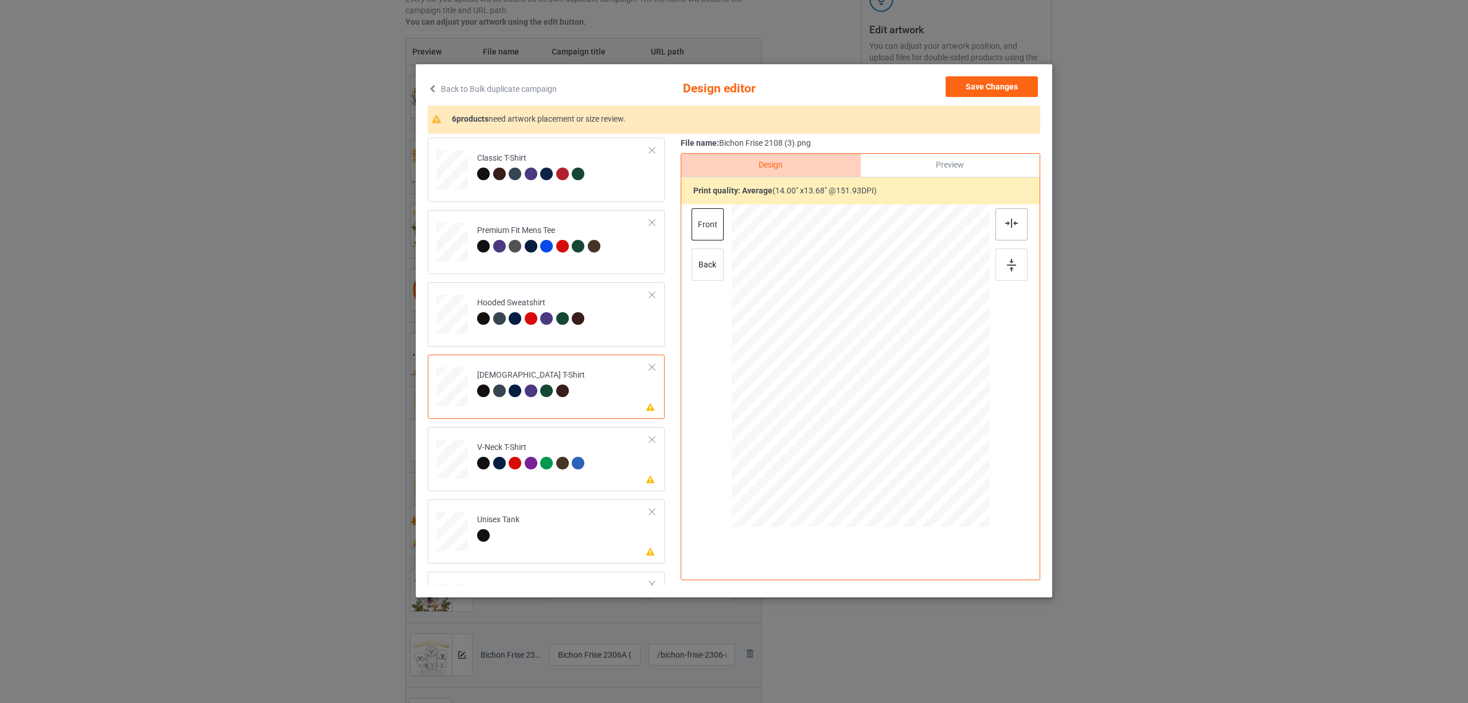
click at [1012, 225] on img at bounding box center [1011, 223] width 13 height 9
click at [575, 439] on td "Please review artwork placement V-Neck T-Shirt" at bounding box center [563, 456] width 185 height 50
click at [1016, 225] on img at bounding box center [1011, 223] width 13 height 9
click at [558, 512] on td "Please review artwork placement Unisex Tank" at bounding box center [563, 529] width 185 height 50
click at [1015, 219] on img at bounding box center [1011, 223] width 13 height 9
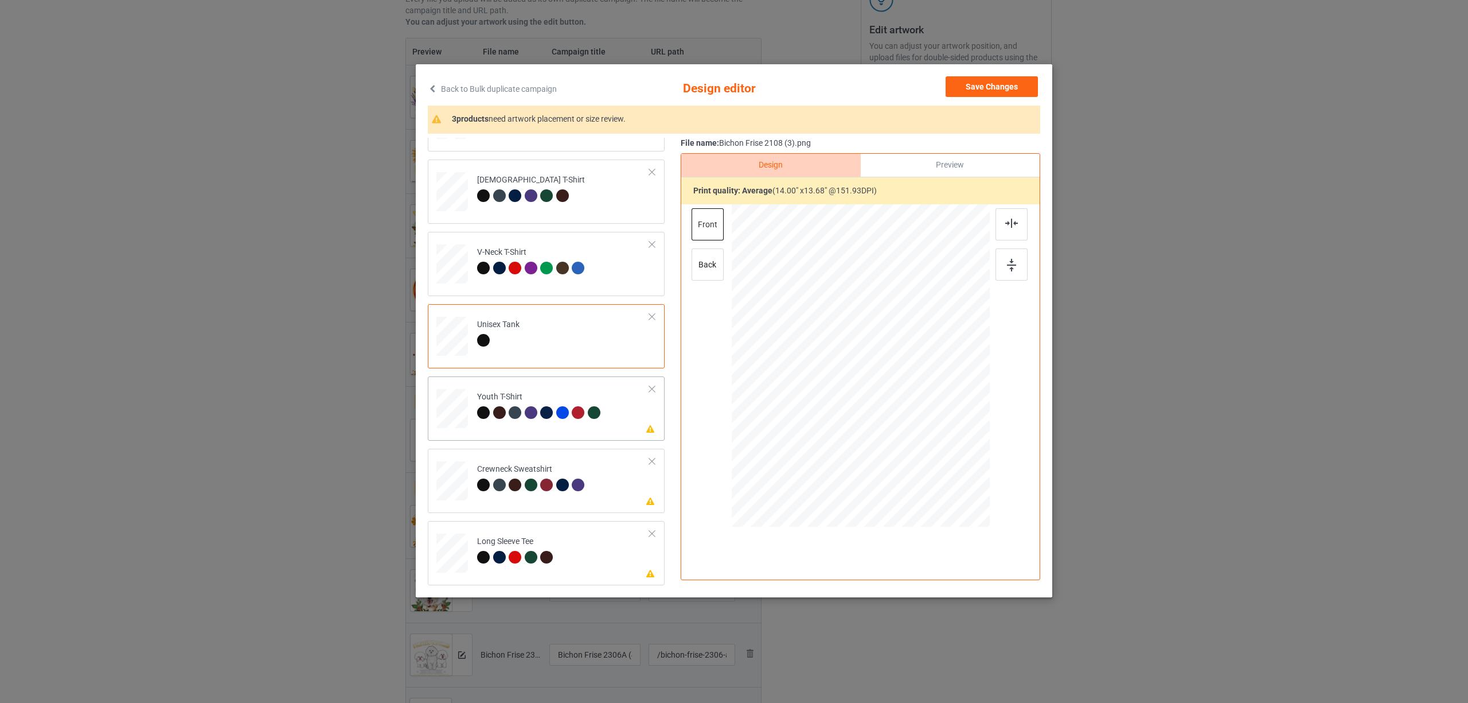
click at [528, 425] on td "Please review artwork placement Youth T-Shirt" at bounding box center [563, 406] width 185 height 50
click at [1013, 213] on div at bounding box center [1012, 224] width 32 height 32
click at [469, 476] on td at bounding box center [453, 478] width 34 height 50
click at [1017, 219] on img at bounding box center [1011, 223] width 13 height 9
click at [482, 545] on div "Long Sleeve Tee" at bounding box center [516, 549] width 79 height 27
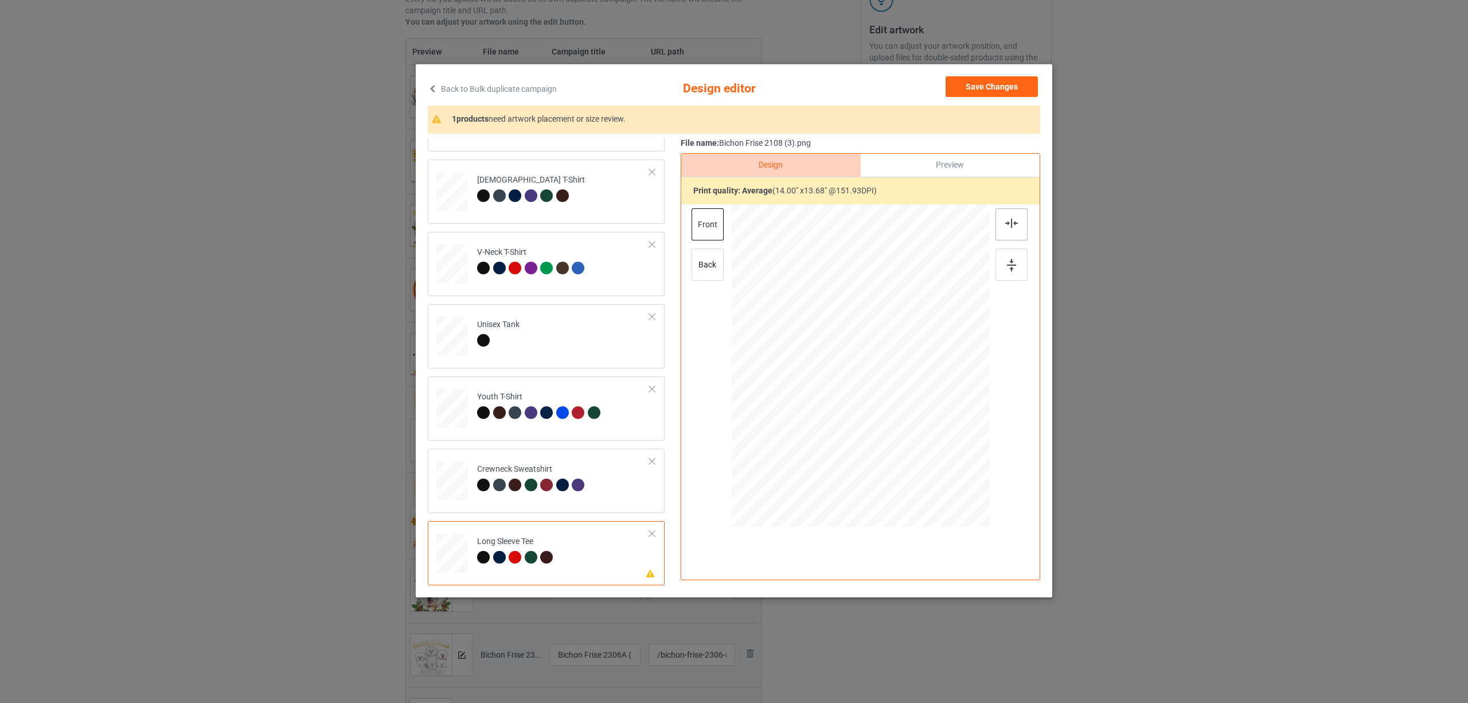
click at [1012, 219] on img at bounding box center [1011, 223] width 13 height 9
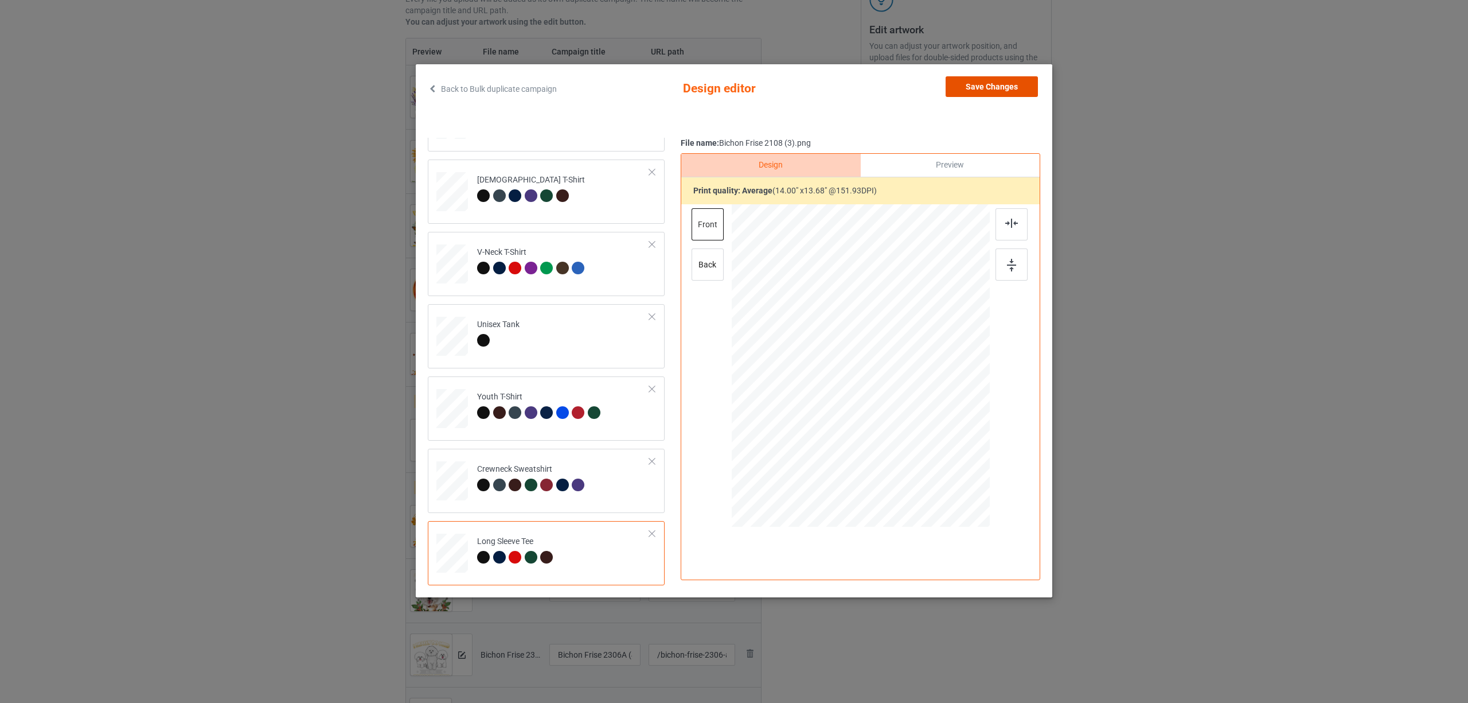
click at [990, 81] on button "Save Changes" at bounding box center [992, 86] width 92 height 21
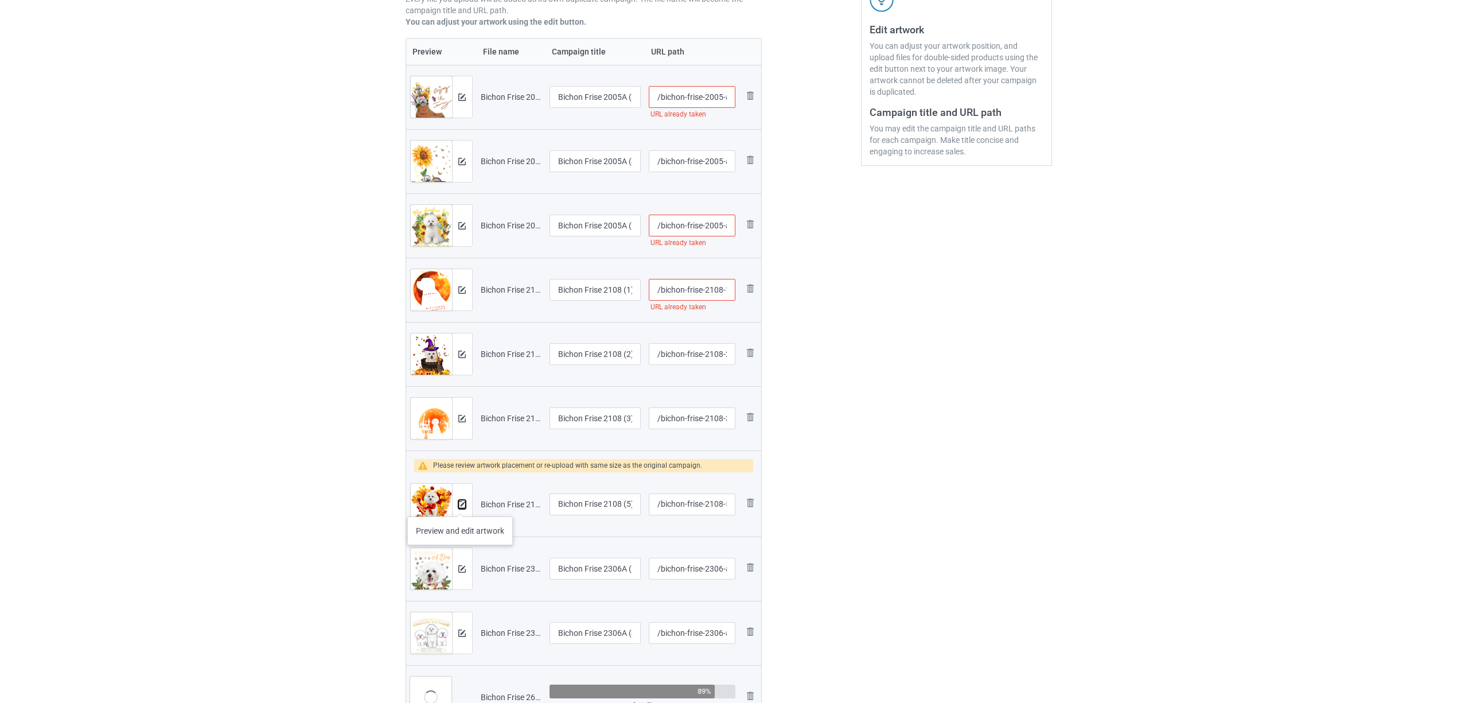
click at [460, 505] on img at bounding box center [461, 504] width 7 height 7
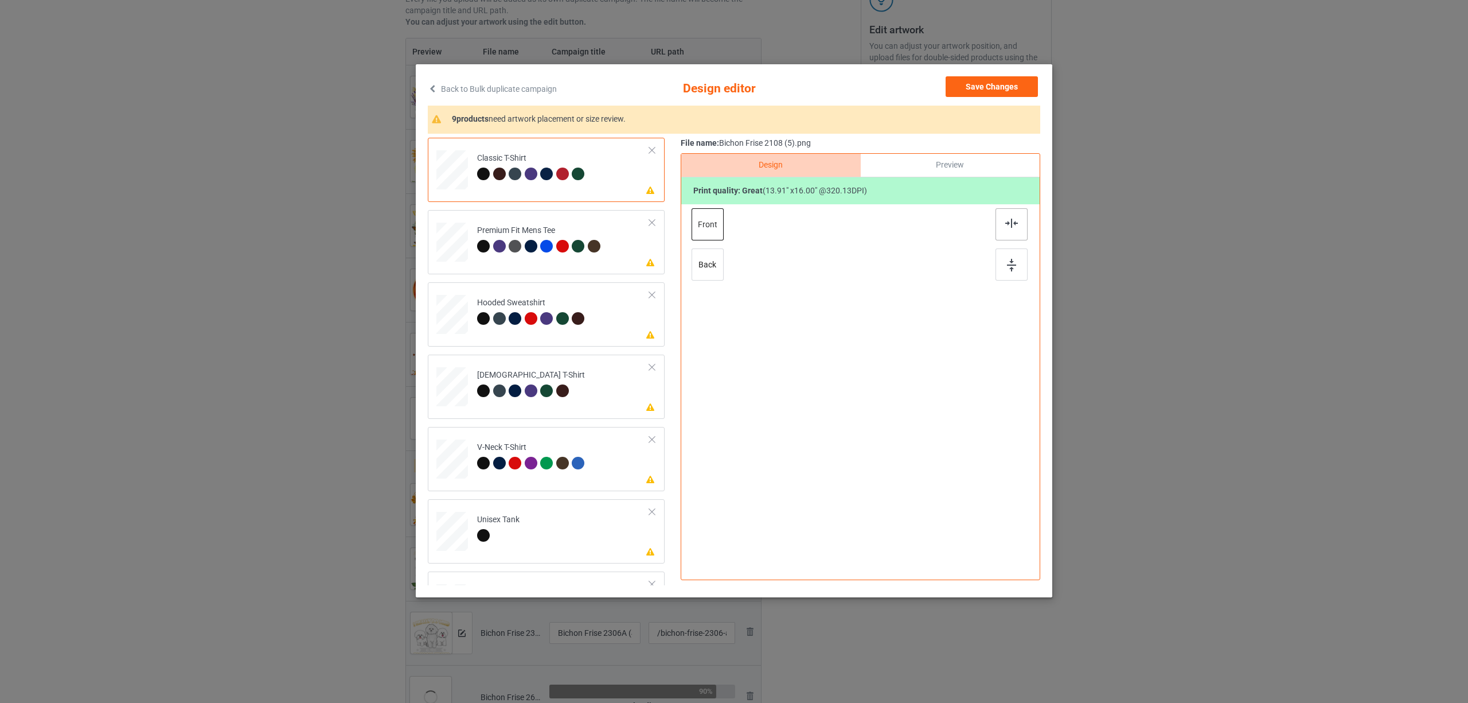
click at [1003, 221] on div at bounding box center [1012, 224] width 32 height 32
click at [530, 249] on div at bounding box center [531, 246] width 13 height 13
click at [1007, 228] on div at bounding box center [1012, 224] width 32 height 32
click at [545, 319] on div at bounding box center [546, 318] width 13 height 13
click at [1005, 218] on div at bounding box center [1012, 224] width 32 height 32
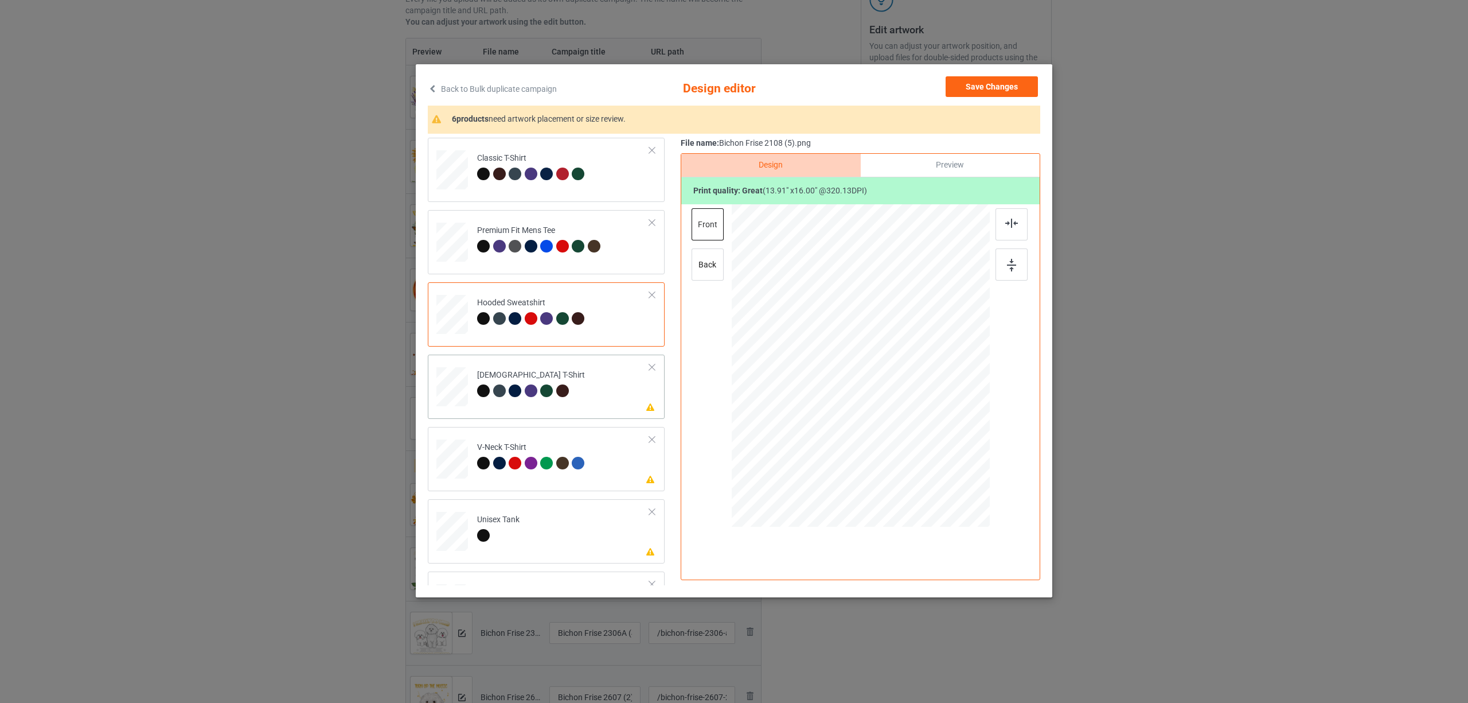
click at [561, 380] on div "Ladies T-Shirt" at bounding box center [531, 382] width 108 height 27
click at [1009, 229] on div at bounding box center [1012, 224] width 32 height 32
click at [576, 465] on div at bounding box center [578, 463] width 13 height 13
click at [1021, 224] on div at bounding box center [1012, 224] width 32 height 32
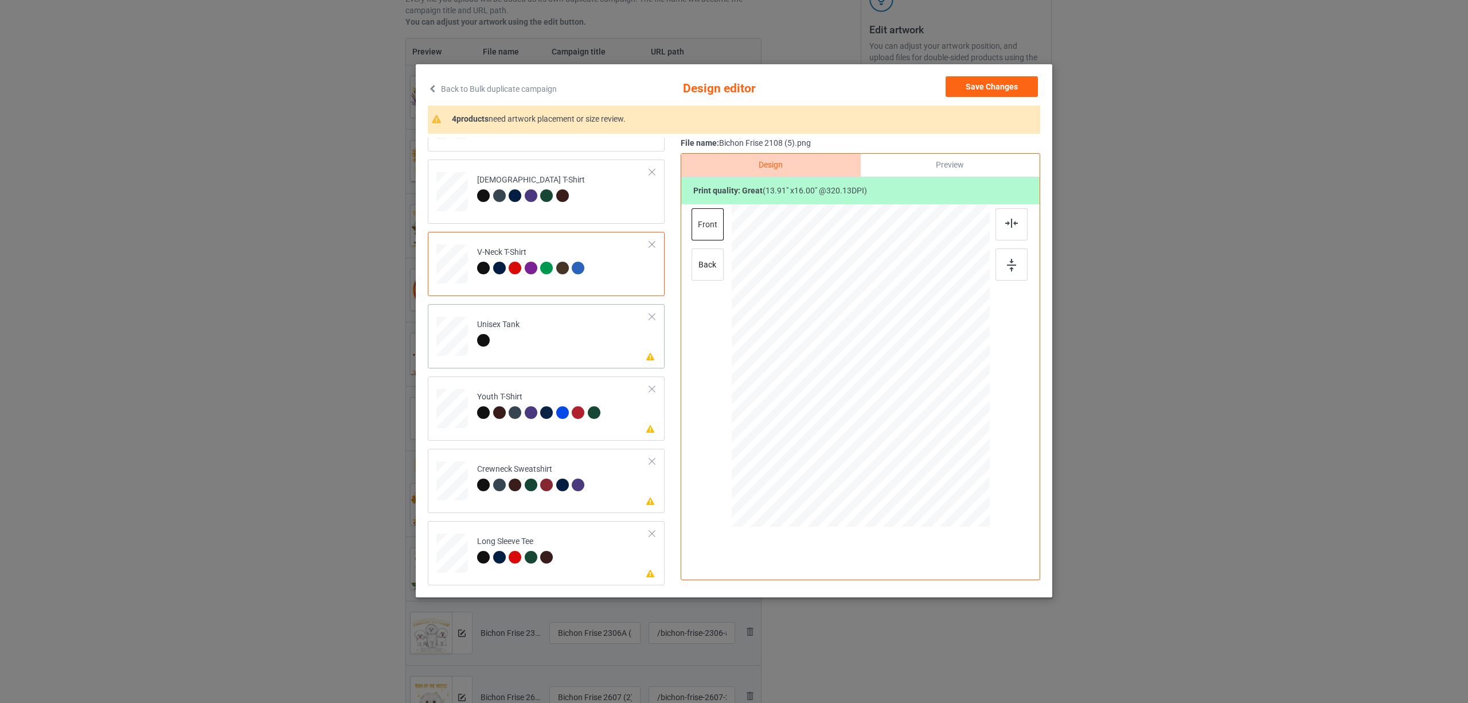
click at [505, 354] on td "Please review artwork placement Unisex Tank" at bounding box center [563, 334] width 185 height 50
click at [1005, 221] on img at bounding box center [1011, 223] width 13 height 9
click at [514, 407] on div at bounding box center [515, 412] width 13 height 13
click at [1015, 221] on img at bounding box center [1011, 223] width 13 height 9
click at [559, 466] on div "Crewneck Sweatshirt" at bounding box center [532, 476] width 111 height 27
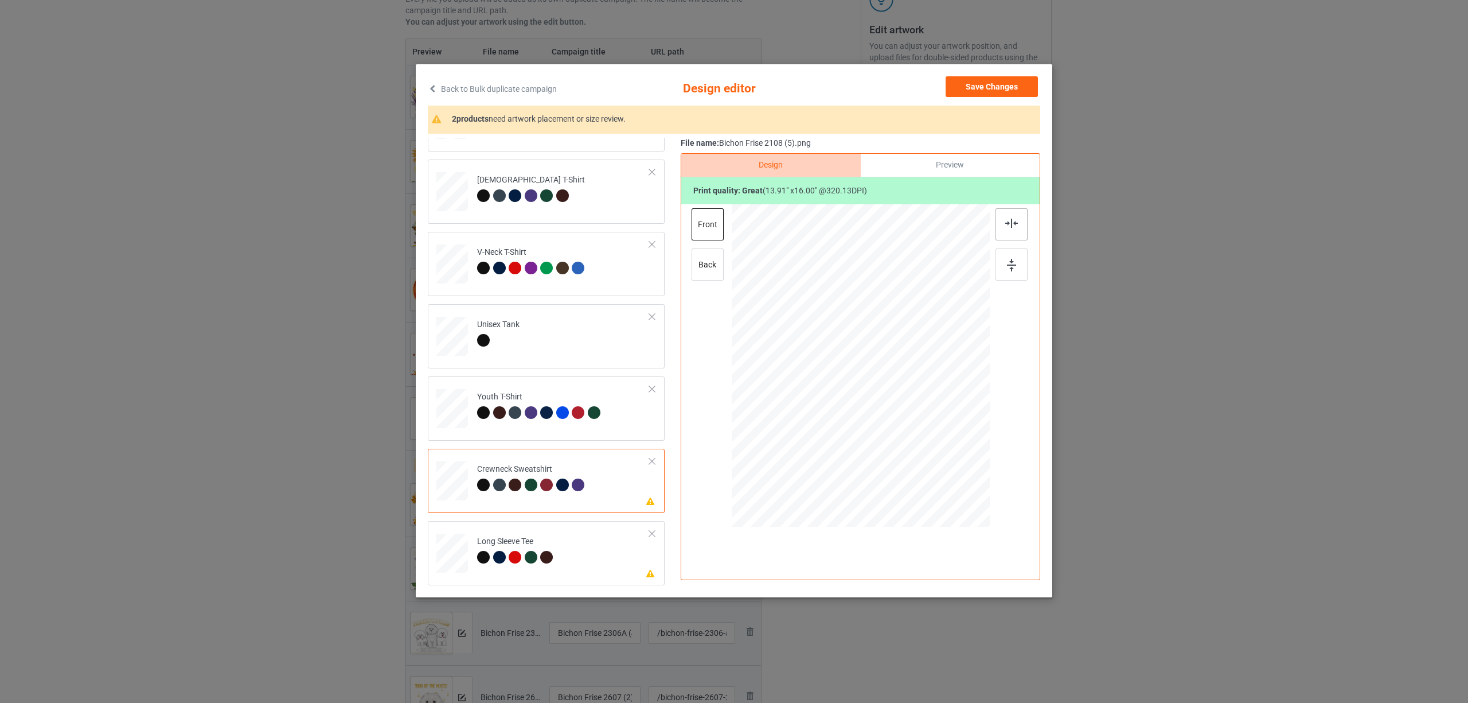
click at [1017, 226] on img at bounding box center [1011, 223] width 13 height 9
click at [512, 533] on td "Please review artwork placement Long Sleeve Tee" at bounding box center [563, 550] width 185 height 50
click at [1012, 225] on img at bounding box center [1011, 223] width 13 height 9
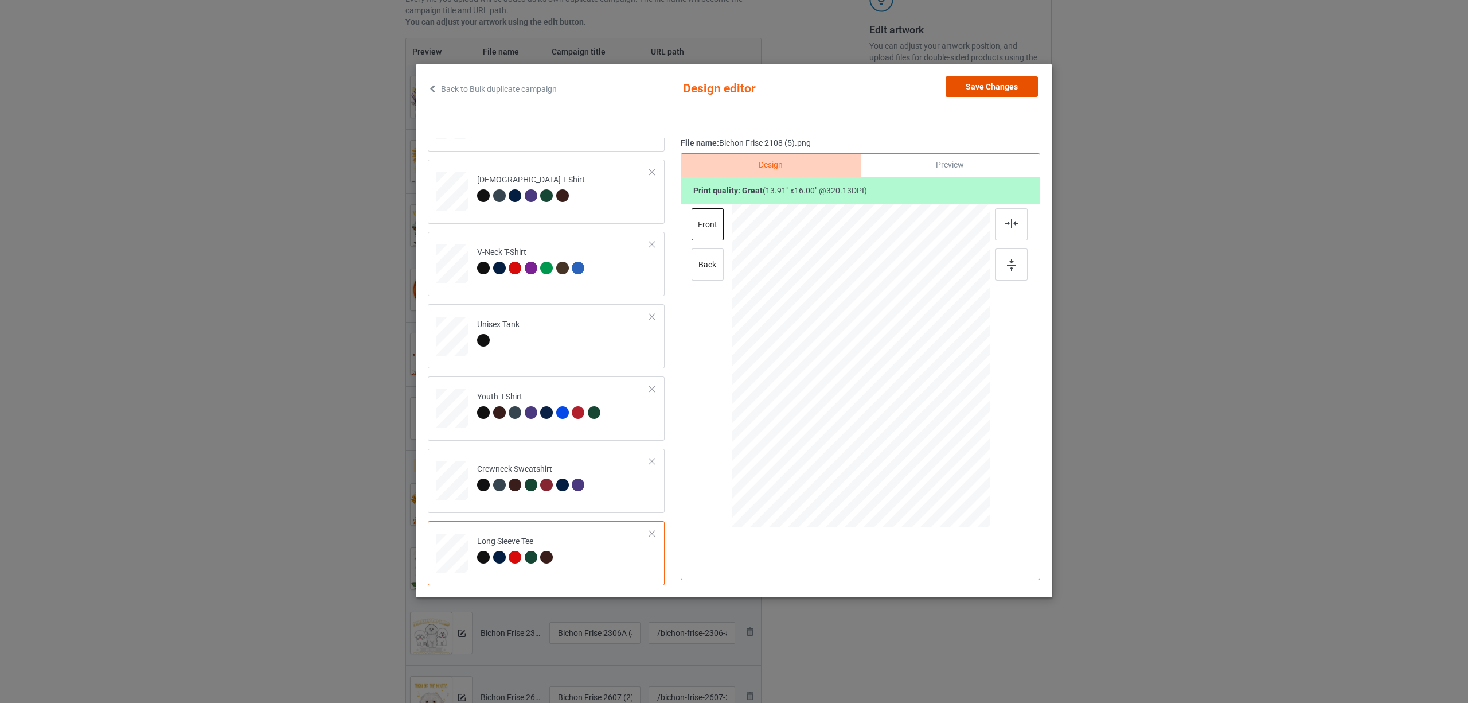
click at [983, 81] on button "Save Changes" at bounding box center [992, 86] width 92 height 21
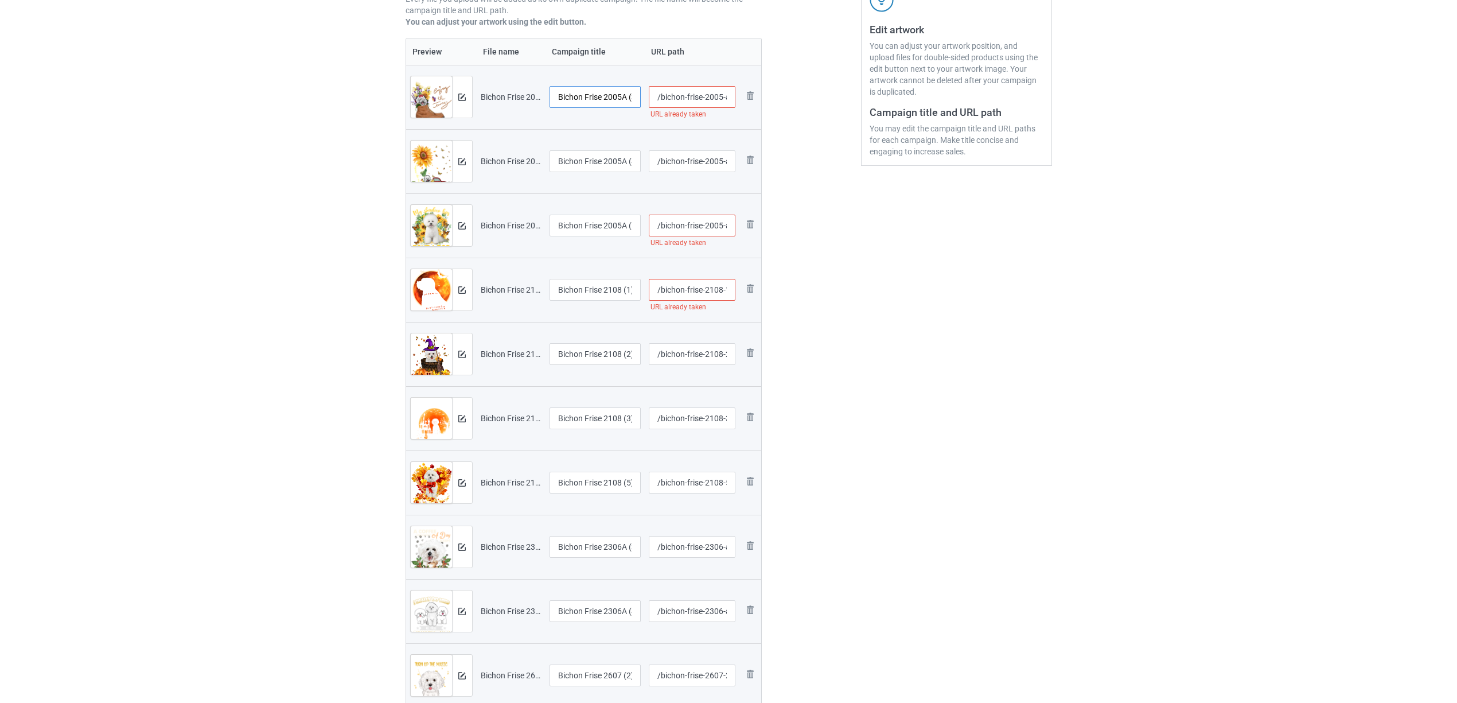
scroll to position [0, 7]
drag, startPoint x: 603, startPoint y: 99, endPoint x: 654, endPoint y: 96, distance: 50.5
click at [654, 96] on tr "Preview and edit artwork Bichon Frise 2005A (3).png Bichon Frise 2005A (3) /bic…" at bounding box center [584, 97] width 356 height 64
drag, startPoint x: 621, startPoint y: 96, endPoint x: 497, endPoint y: 102, distance: 124.0
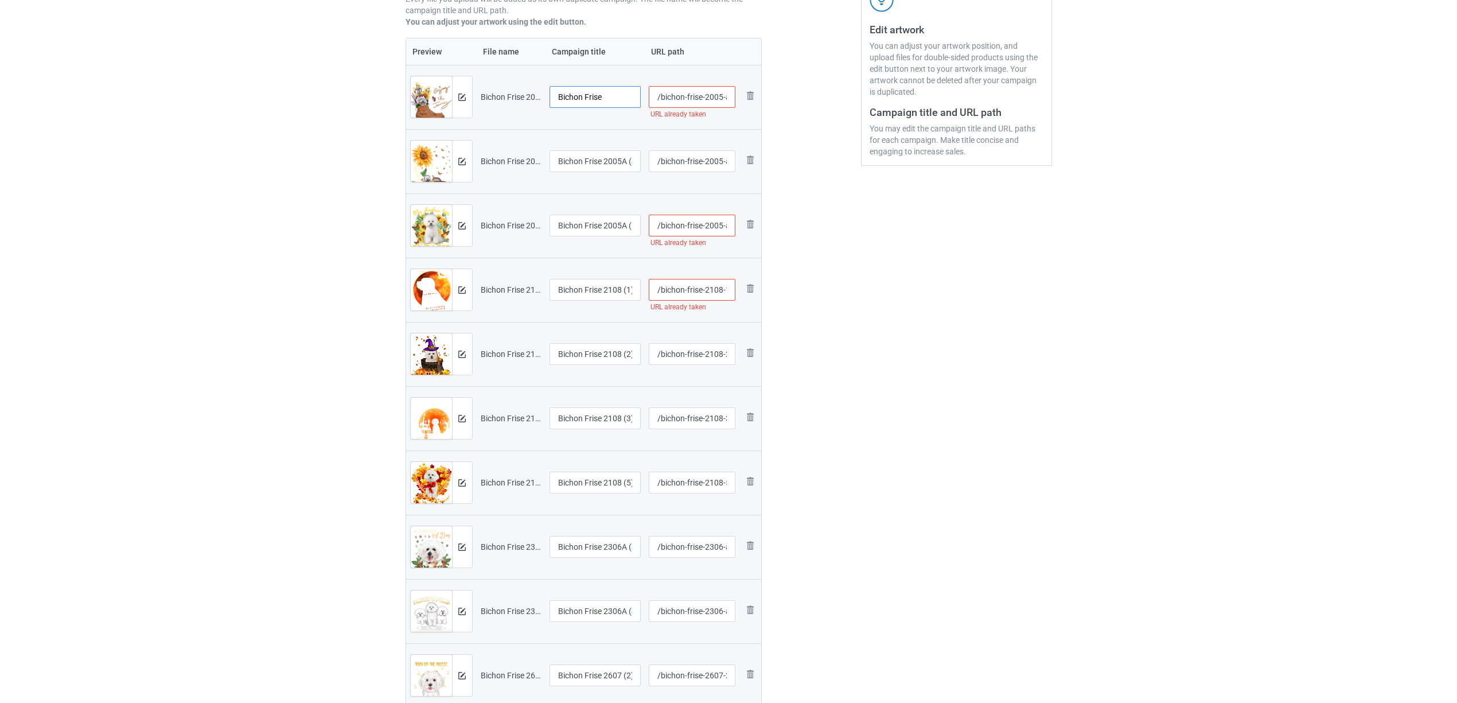
click at [439, 89] on tr "Preview and edit artwork Bichon Frise 2005A (3).png Bichon Frise /bichon-frise-…" at bounding box center [584, 97] width 356 height 64
type input "Bichon Frise"
click at [583, 159] on input "Bichon Frise 2005A (4)" at bounding box center [595, 161] width 92 height 22
paste input "text"
type input "Bichon Frise"
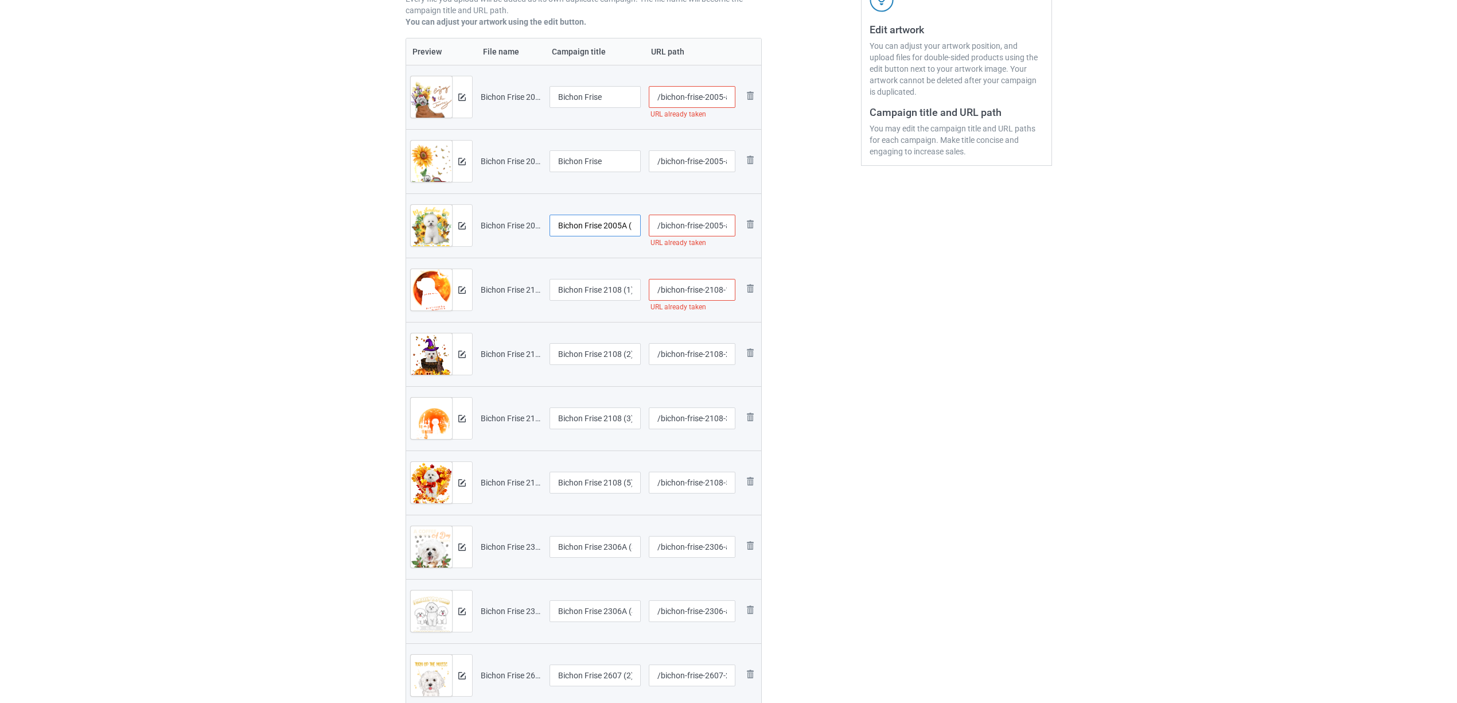
click at [599, 232] on input "Bichon Frise 2005A (5)" at bounding box center [595, 225] width 92 height 22
paste input "text"
type input "Bichon Frise"
click at [583, 294] on input "Bichon Frise 2108 (1)" at bounding box center [595, 290] width 92 height 22
paste input "text"
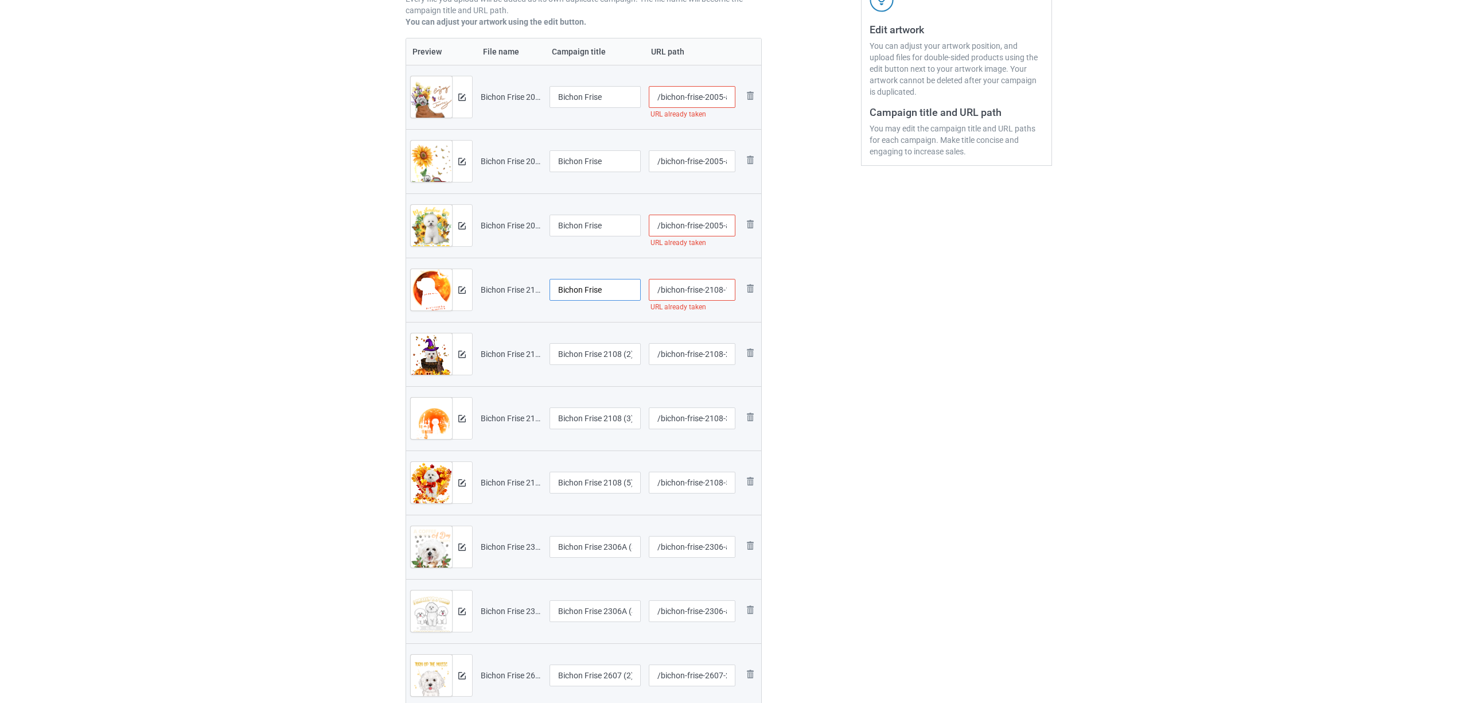
type input "Bichon Frise"
click at [576, 351] on input "Bichon Frise 2108 (2)" at bounding box center [595, 354] width 92 height 22
paste input "text"
type input "Bichon Frise"
click at [584, 412] on input "Bichon Frise 2108 (3)" at bounding box center [595, 418] width 92 height 22
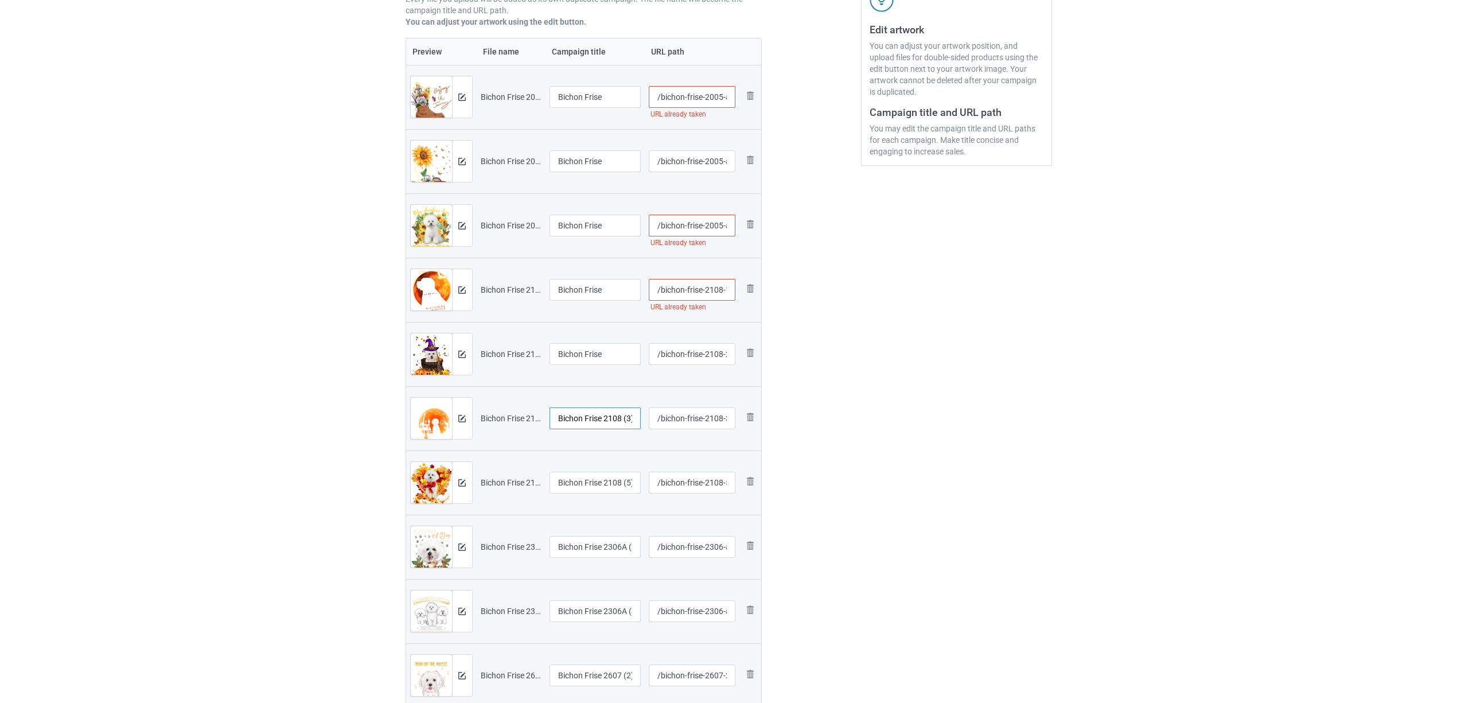
paste input "text"
type input "Bichon Frise"
click at [591, 489] on input "Bichon Frise 2108 (5)" at bounding box center [595, 482] width 92 height 22
paste input "text"
type input "Bichon Frise"
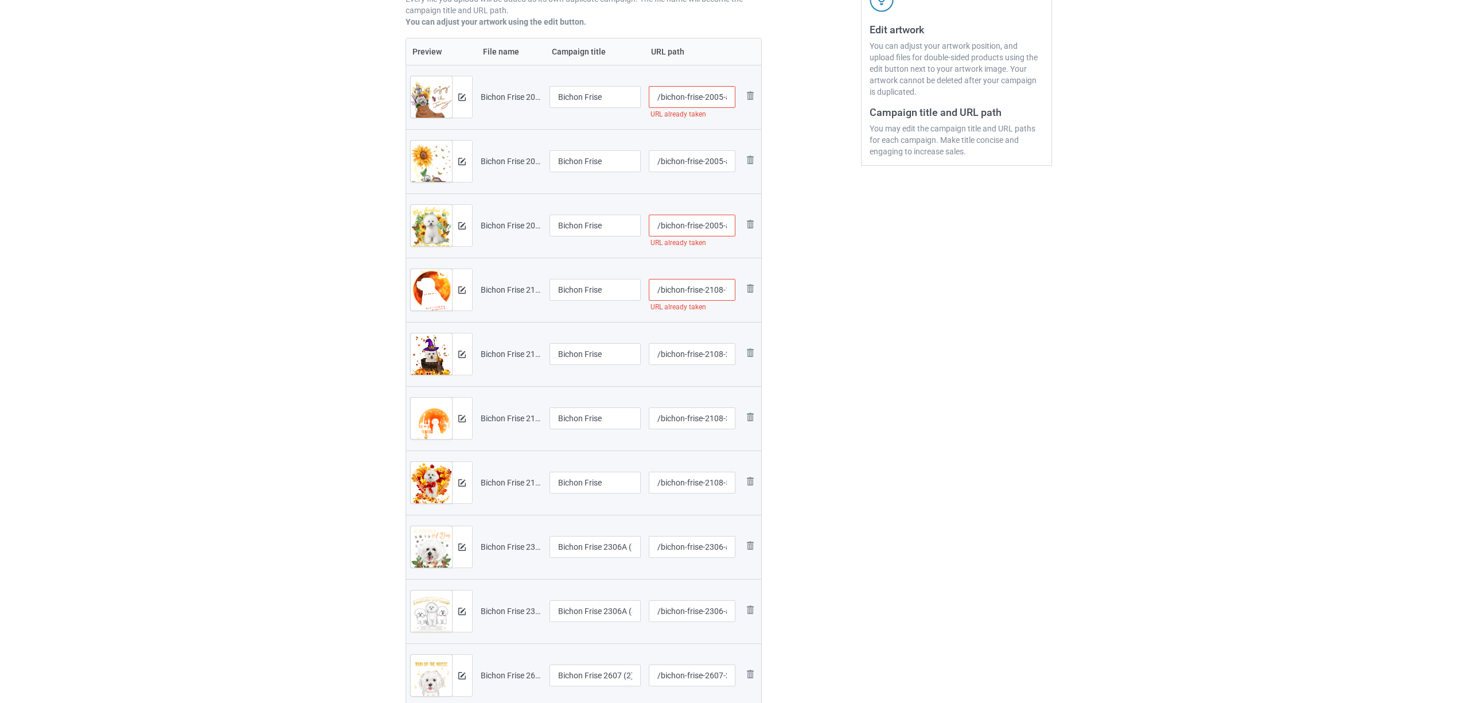
click at [587, 530] on td "Bichon Frise 2306A (3)" at bounding box center [595, 546] width 100 height 64
click at [584, 553] on input "Bichon Frise 2306A (3)" at bounding box center [595, 547] width 92 height 22
paste input "text"
type input "Bichon Frise"
click at [581, 618] on input "Bichon Frise 2306A (4)" at bounding box center [595, 611] width 92 height 22
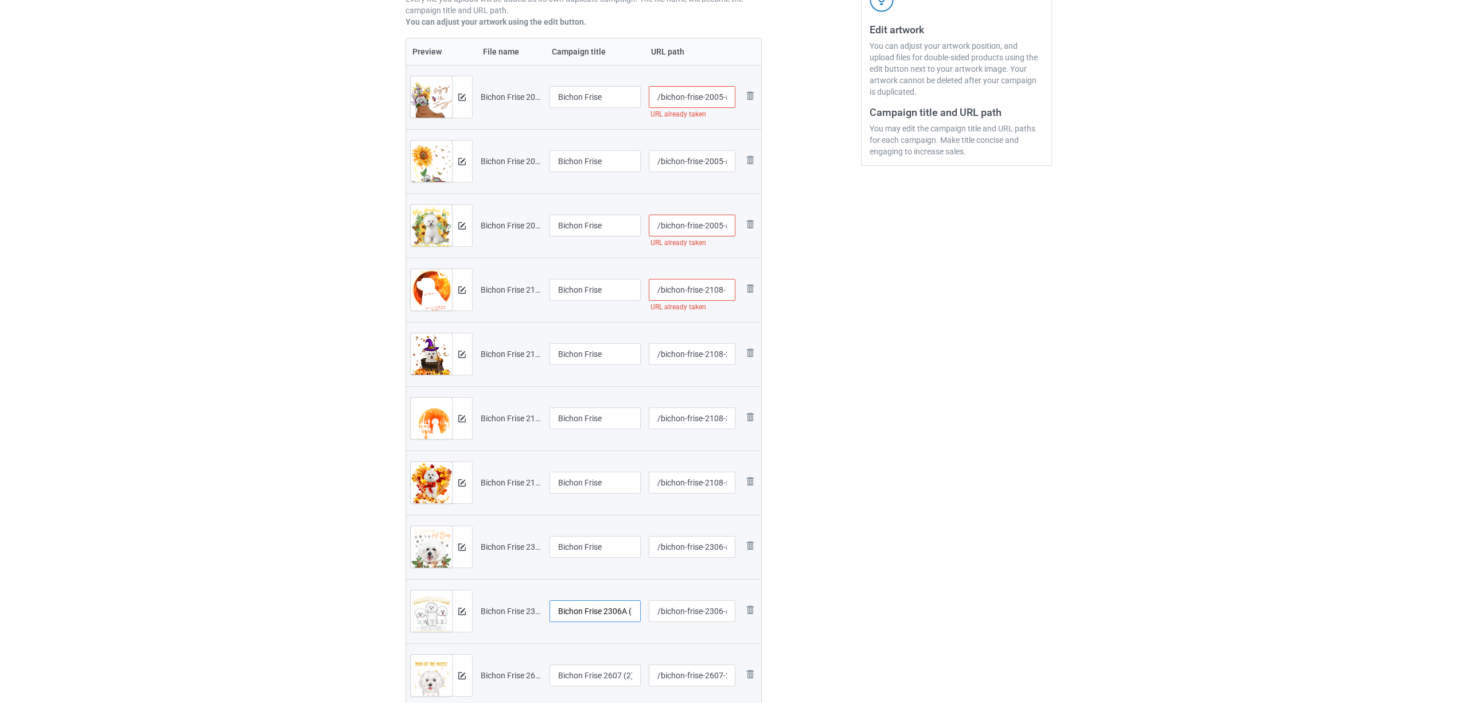
paste input "text"
type input "Bichon Frise"
click at [586, 668] on input "Bichon Frise 2607 (2)" at bounding box center [595, 675] width 92 height 22
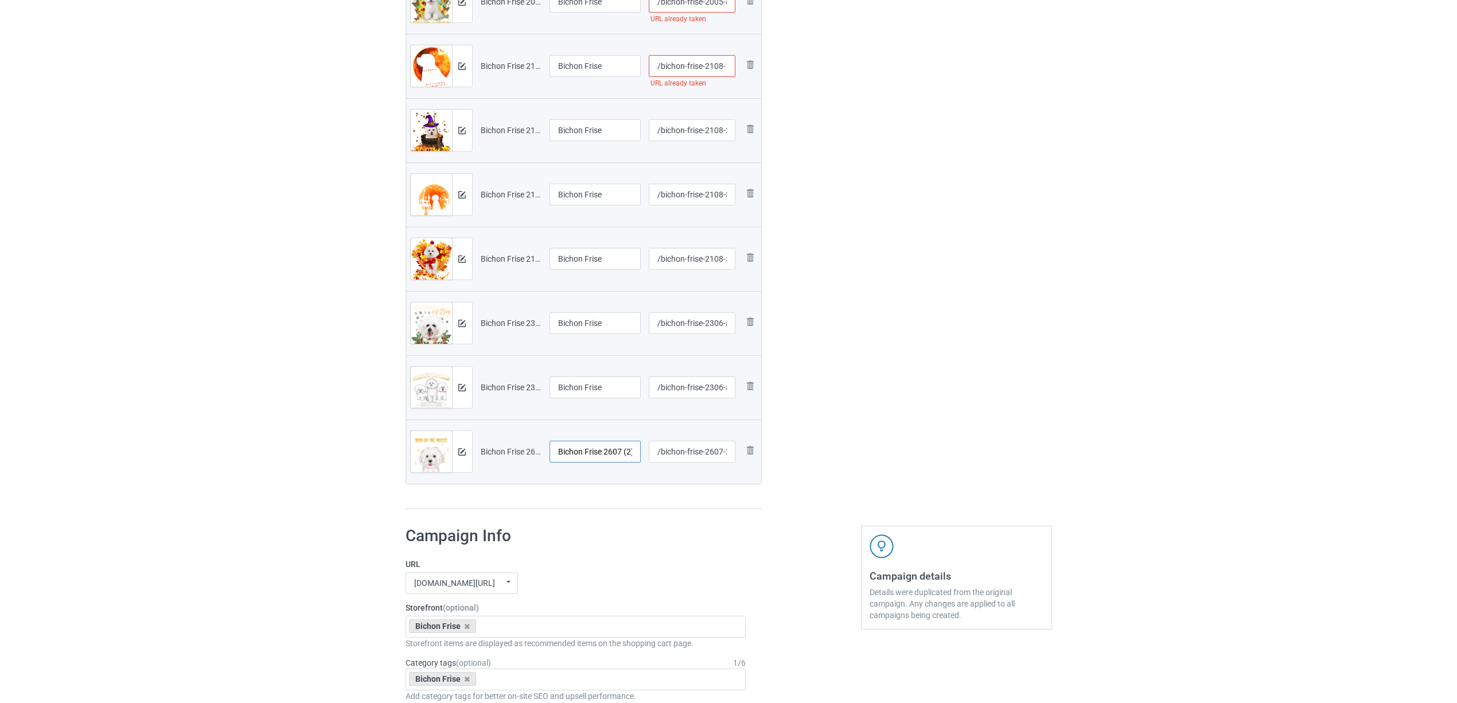
scroll to position [459, 0]
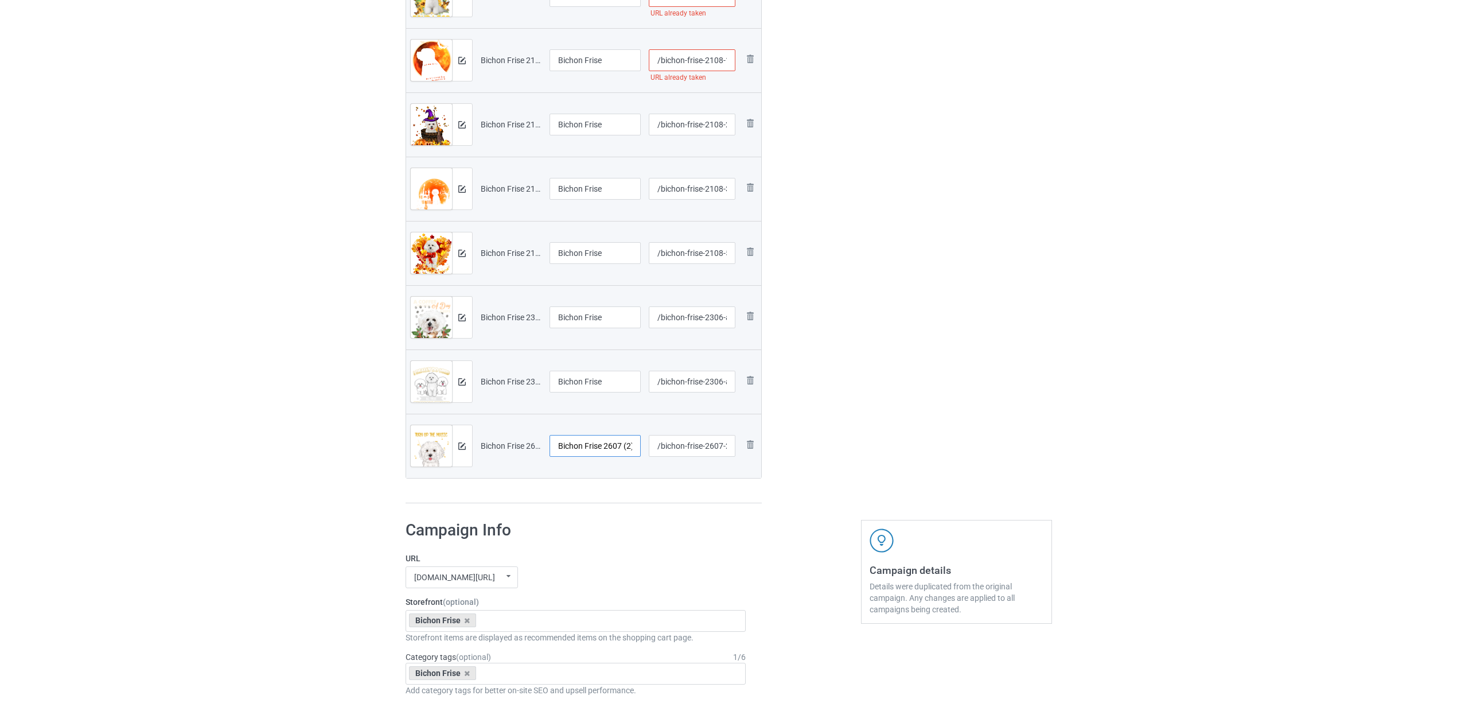
paste input "text"
type input "Bichon Frise"
click at [610, 578] on div "tomvuitom.com/ cavalidesign.com/ tomvuitom.com/ valantana.com/ teechip.com/ 624…" at bounding box center [575, 577] width 341 height 22
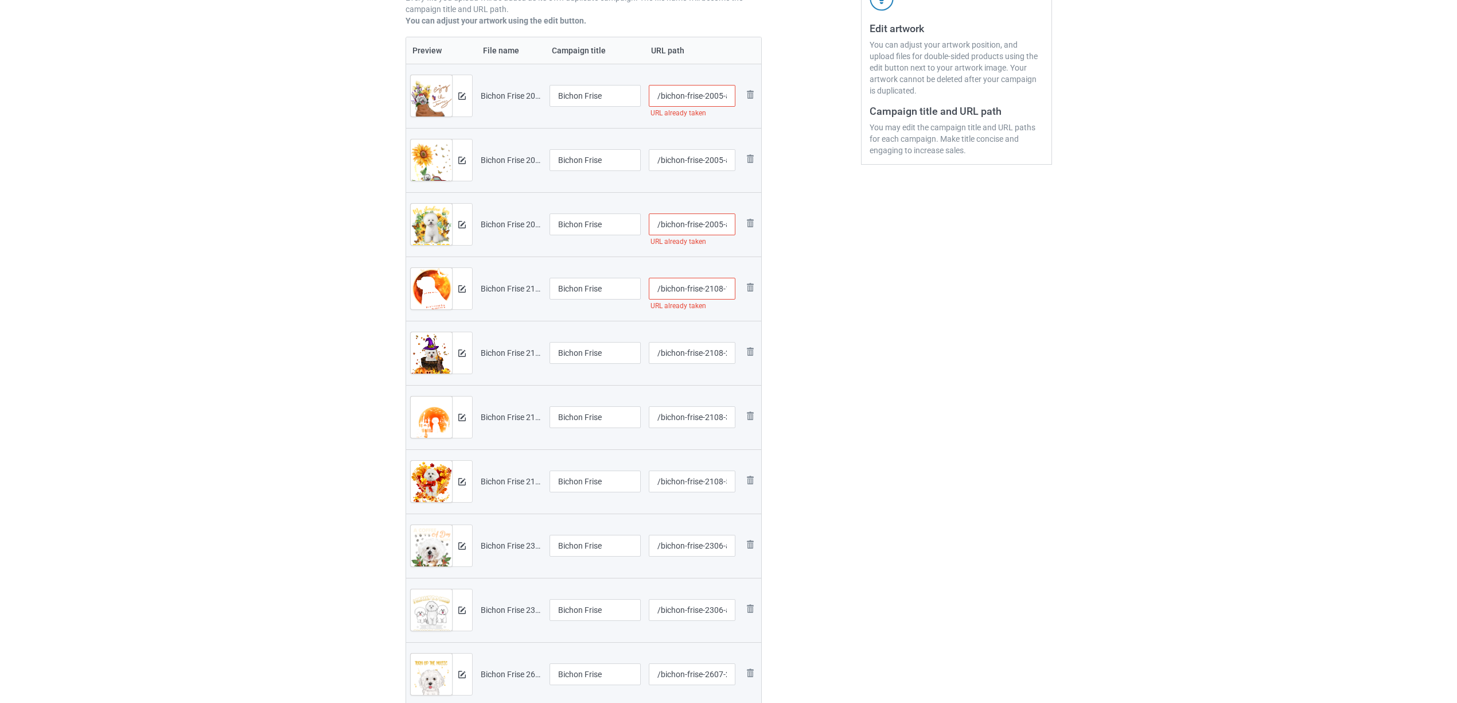
scroll to position [229, 0]
click at [712, 227] on input "/bichon-frise-2005-a-5" at bounding box center [692, 225] width 87 height 22
type input "/bichon-frise-20a05-a-5"
click at [919, 356] on div "Edit artwork You can adjust your artwork position, and upload files for double-…" at bounding box center [956, 296] width 207 height 890
click at [712, 96] on input "/bichon-frise-2005-a-3" at bounding box center [692, 97] width 87 height 22
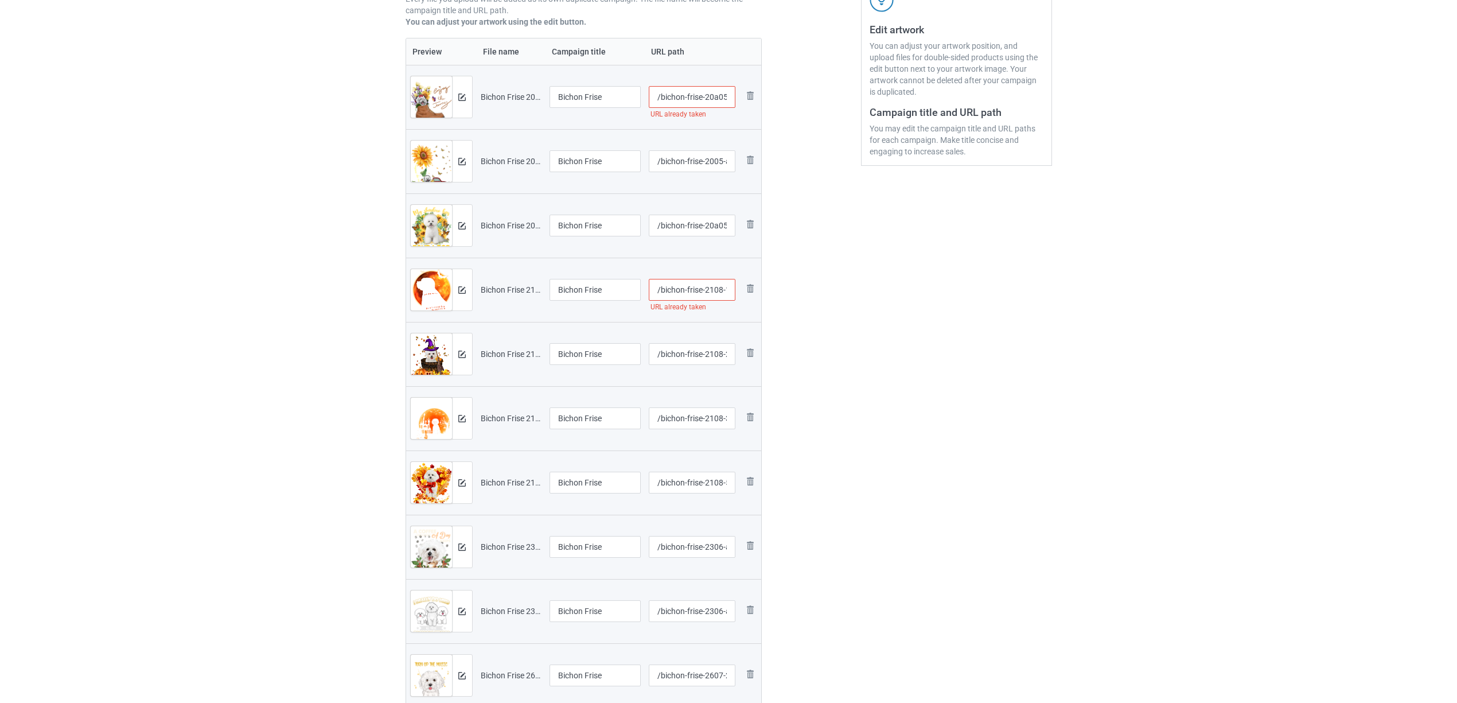
type input "/bichon-frise-20a05-a-3"
click at [879, 334] on div "Edit artwork You can adjust your artwork position, and upload files for double-…" at bounding box center [956, 296] width 207 height 890
click at [712, 290] on input "/bichon-frise-2108-1" at bounding box center [692, 290] width 87 height 22
type input "/bichon-frise-21a08-1"
click at [868, 373] on div "Edit artwork You can adjust your artwork position, and upload files for double-…" at bounding box center [956, 296] width 207 height 890
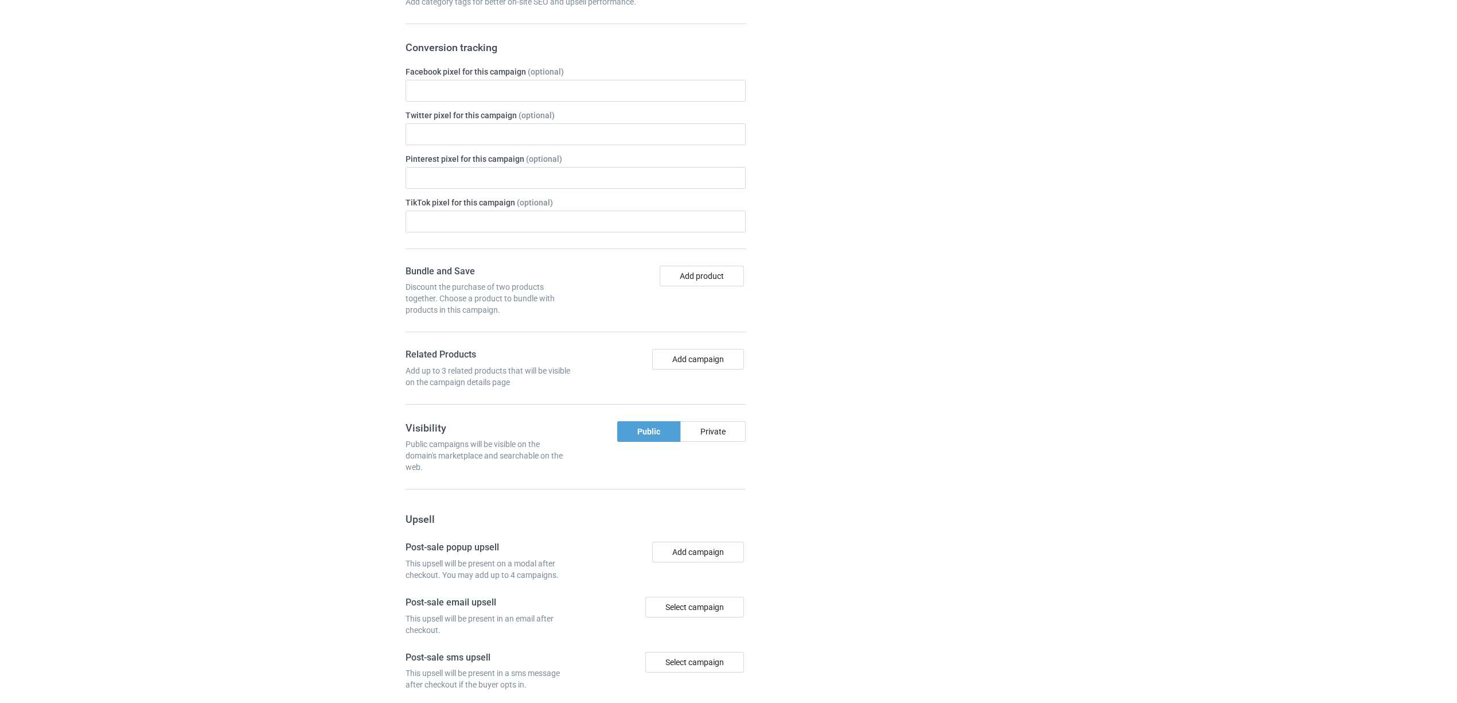
scroll to position [1342, 0]
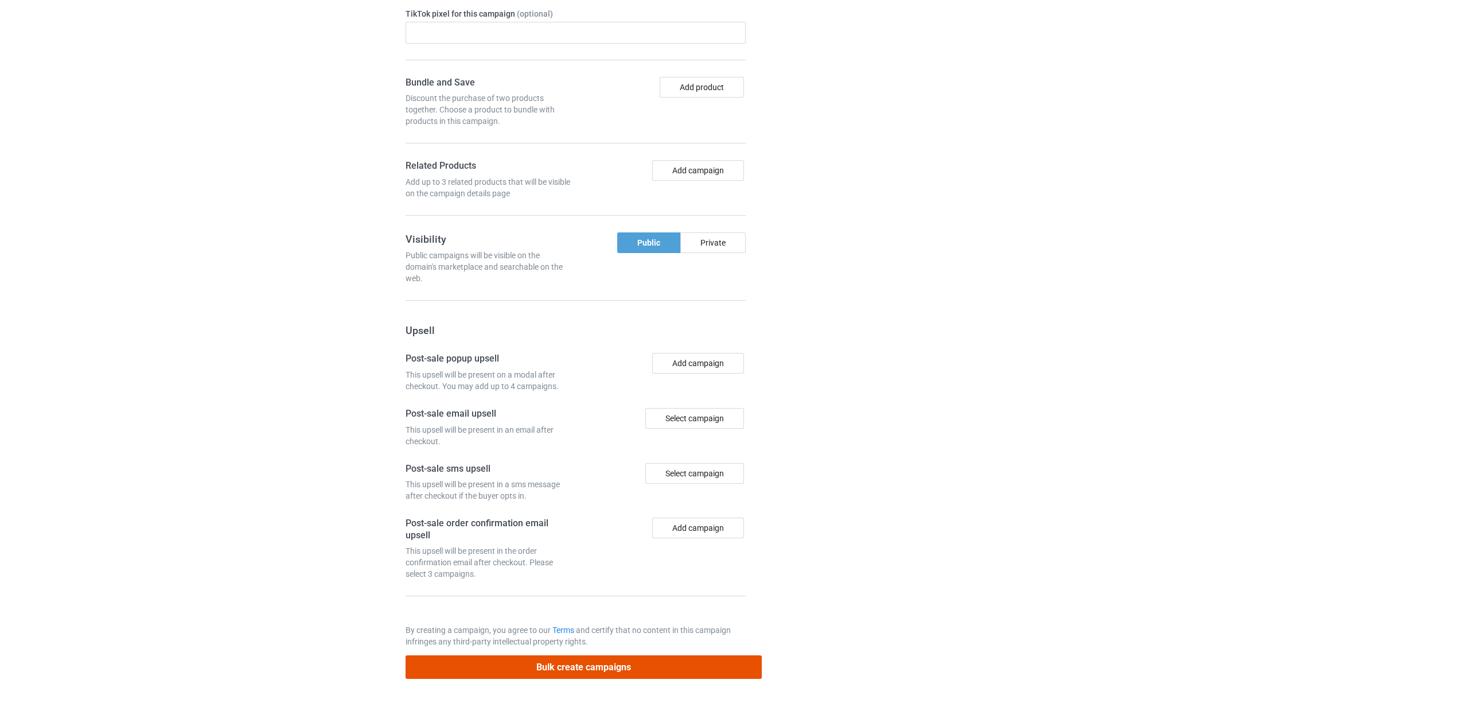
click at [627, 662] on button "Bulk create campaigns" at bounding box center [583, 667] width 357 height 24
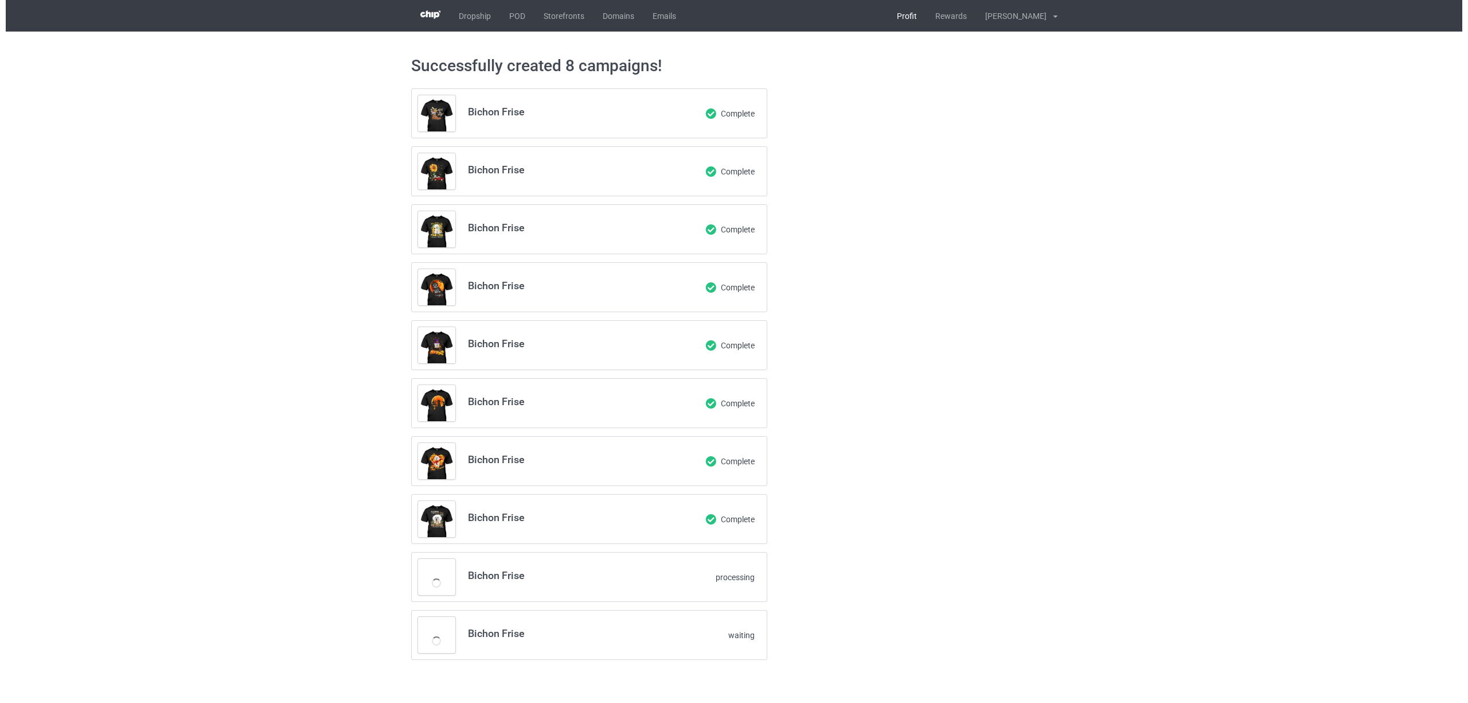
scroll to position [0, 0]
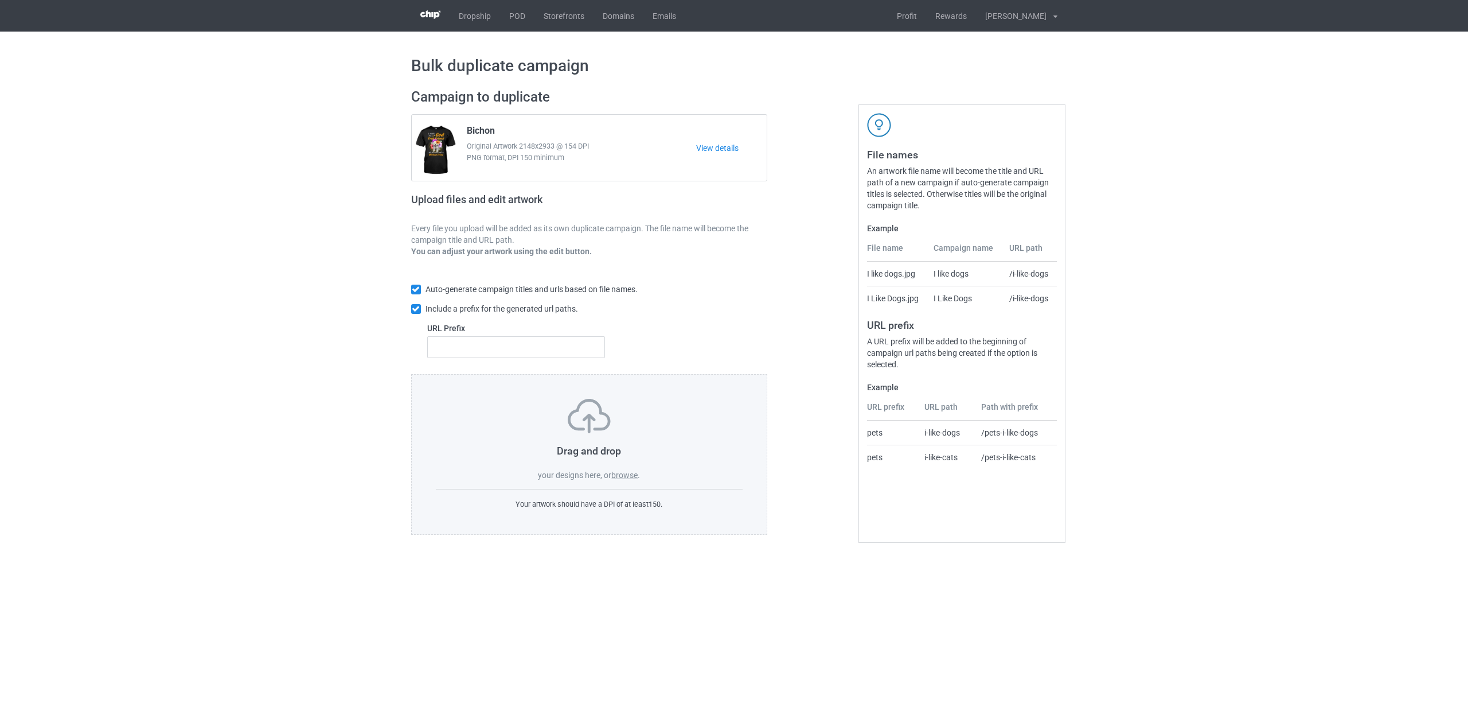
click at [625, 475] on label "browse" at bounding box center [624, 474] width 26 height 9
click at [0, 0] on input "browse" at bounding box center [0, 0] width 0 height 0
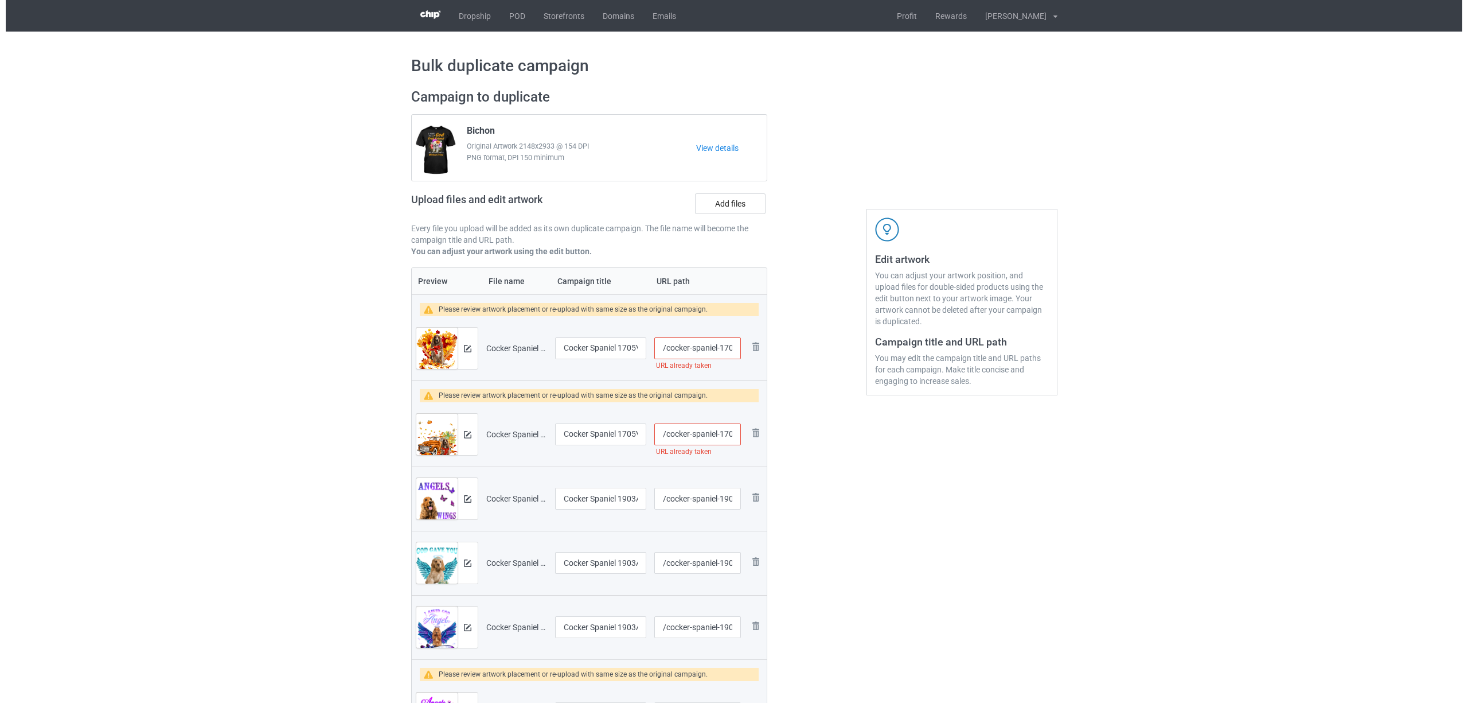
scroll to position [229, 0]
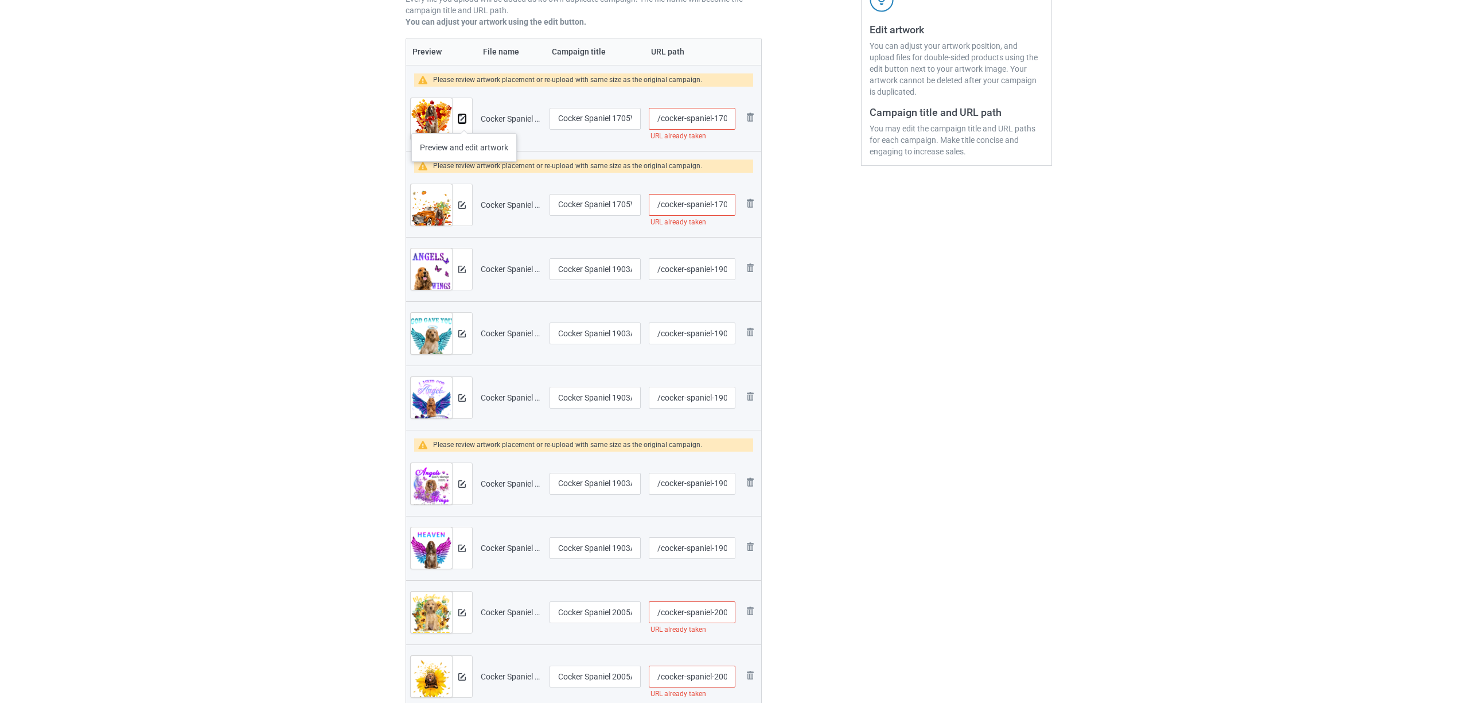
click at [464, 122] on img at bounding box center [461, 118] width 7 height 7
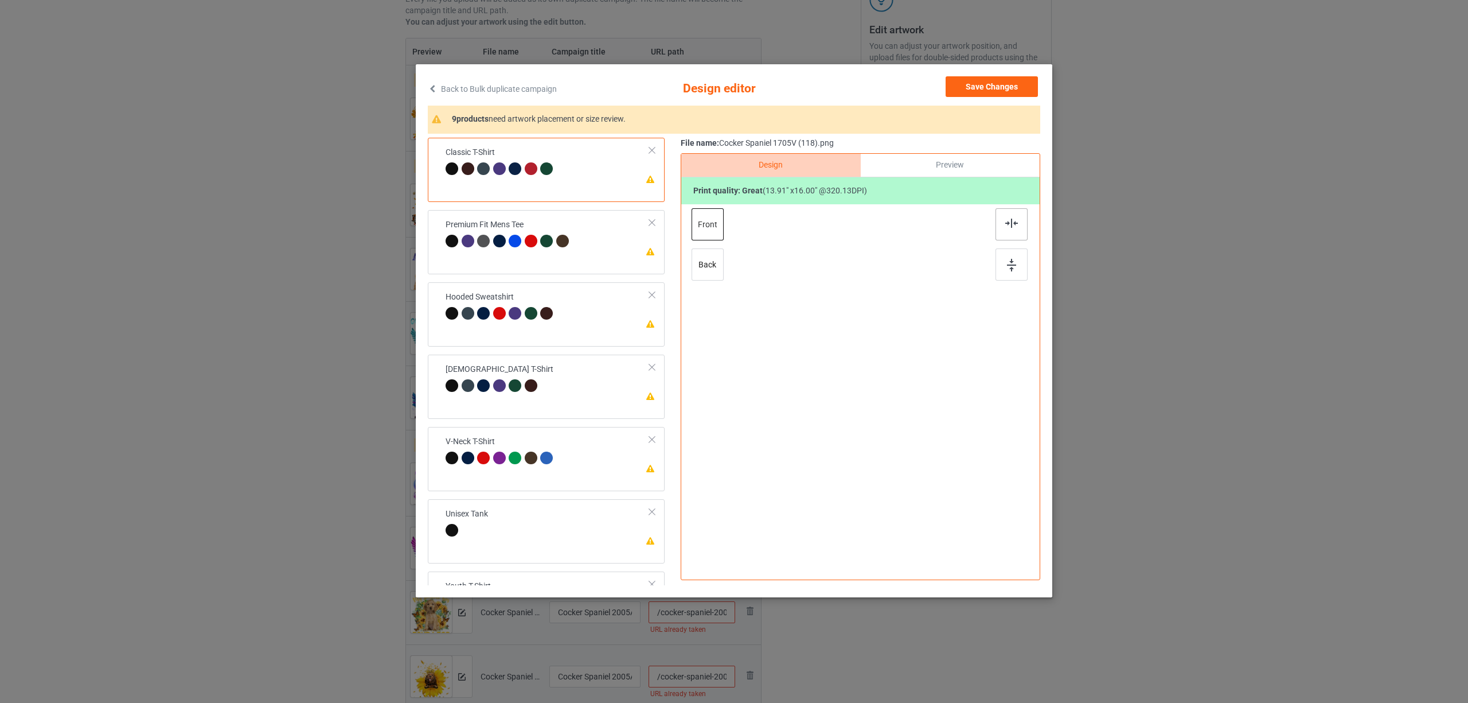
click at [1010, 232] on div at bounding box center [1012, 224] width 32 height 32
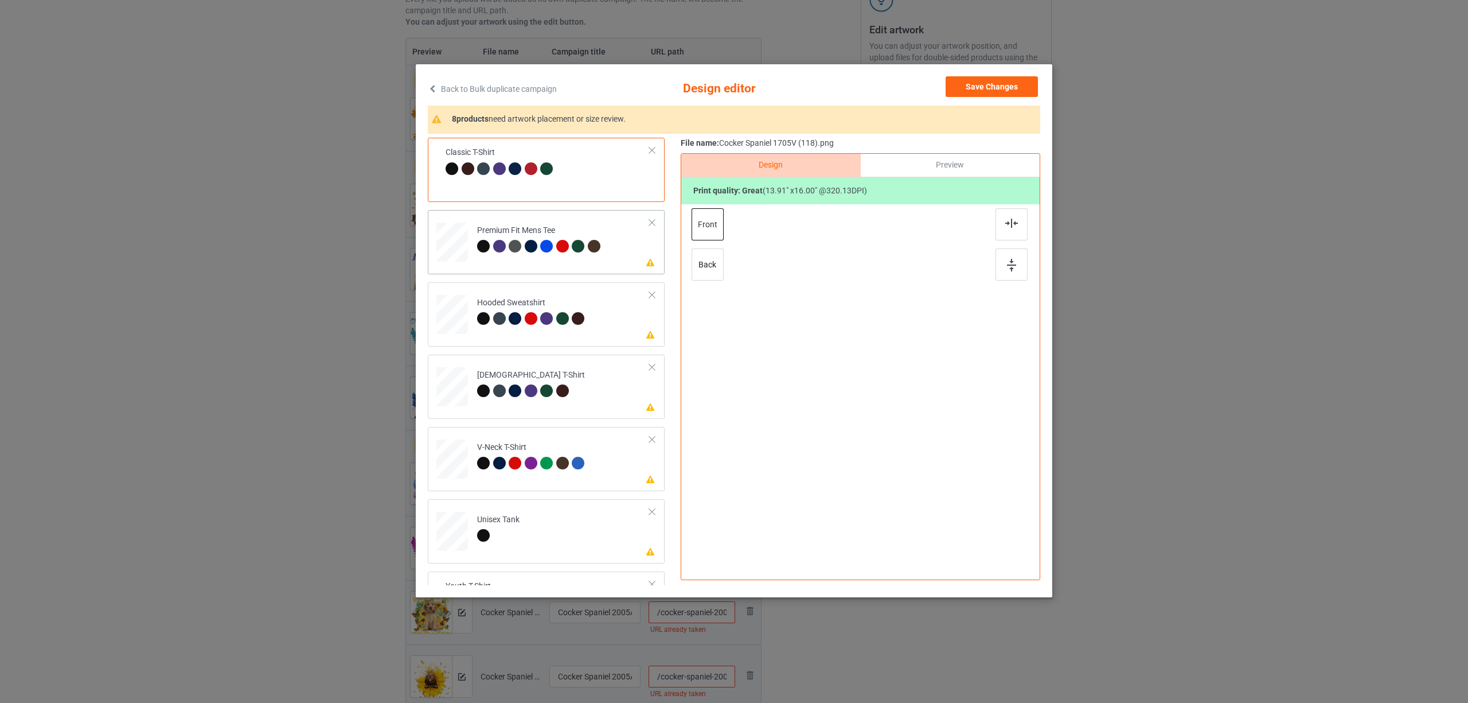
click at [608, 225] on td "Please review artwork placement Premium Fit Mens Tee" at bounding box center [563, 239] width 185 height 50
click at [1001, 221] on div at bounding box center [1012, 224] width 32 height 32
click at [517, 305] on div "Hooded Sweatshirt" at bounding box center [532, 310] width 111 height 27
click at [535, 388] on div at bounding box center [531, 390] width 13 height 13
click at [576, 320] on div at bounding box center [578, 318] width 13 height 13
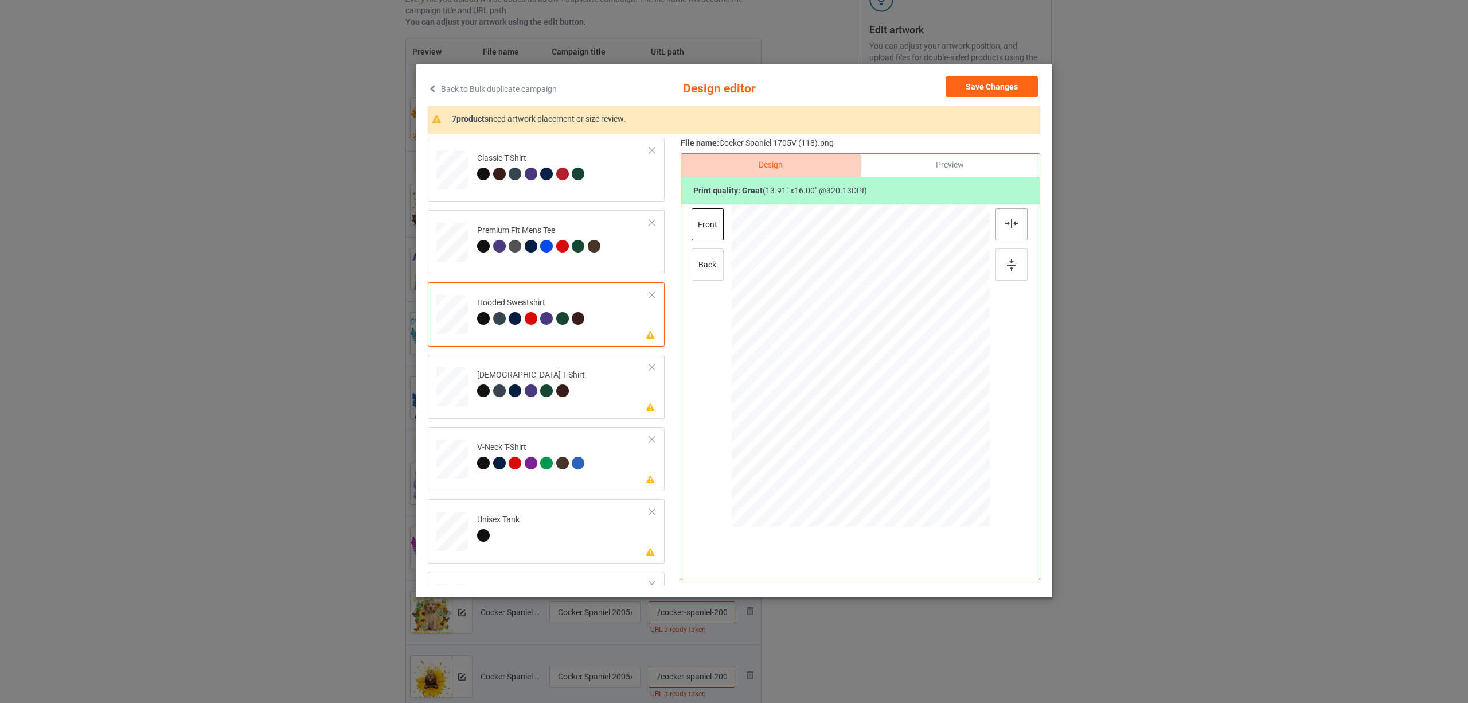
click at [1013, 228] on div at bounding box center [1012, 224] width 32 height 32
click at [572, 384] on td "Please review artwork placement Ladies T-Shirt" at bounding box center [563, 384] width 185 height 50
click at [1015, 227] on img at bounding box center [1011, 223] width 13 height 9
click at [594, 386] on td "Ladies T-Shirt" at bounding box center [563, 384] width 185 height 50
click at [579, 466] on div at bounding box center [578, 463] width 13 height 13
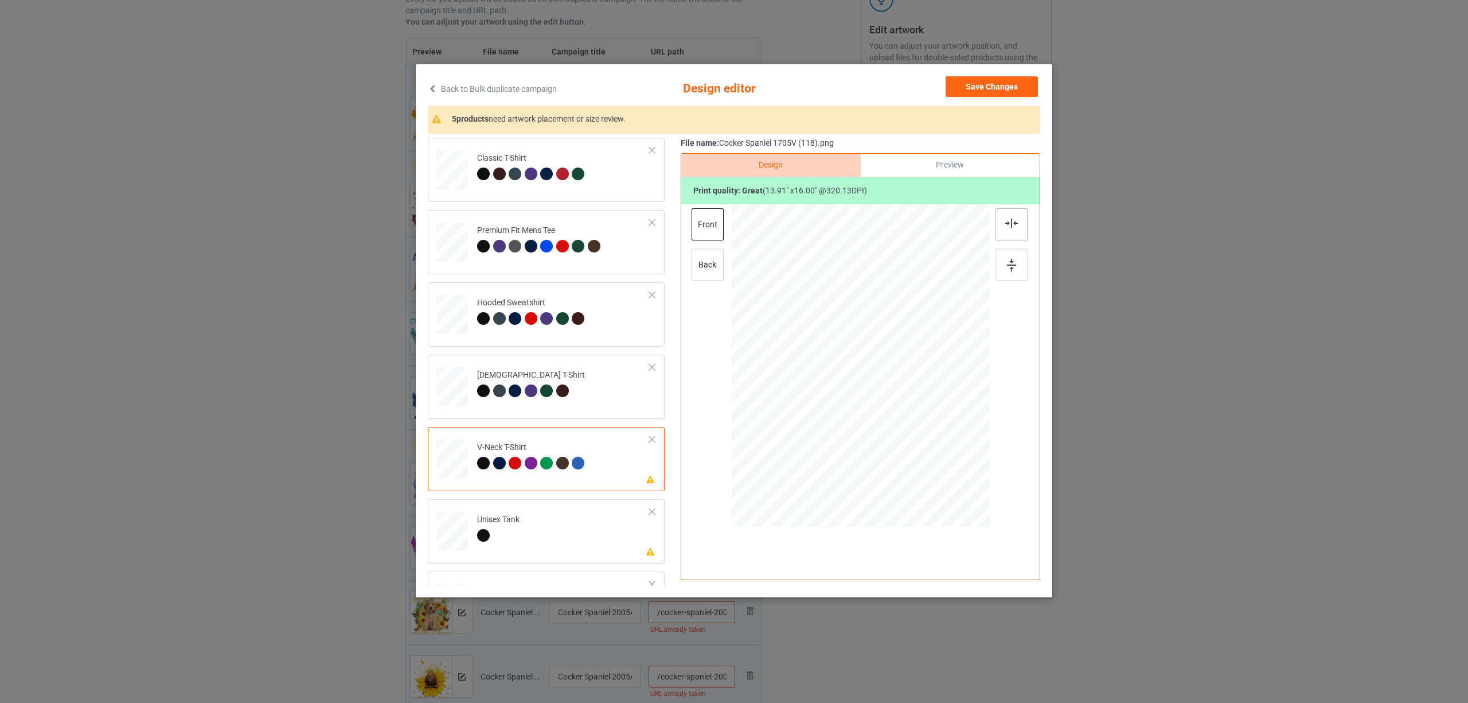
click at [1013, 221] on img at bounding box center [1011, 223] width 13 height 9
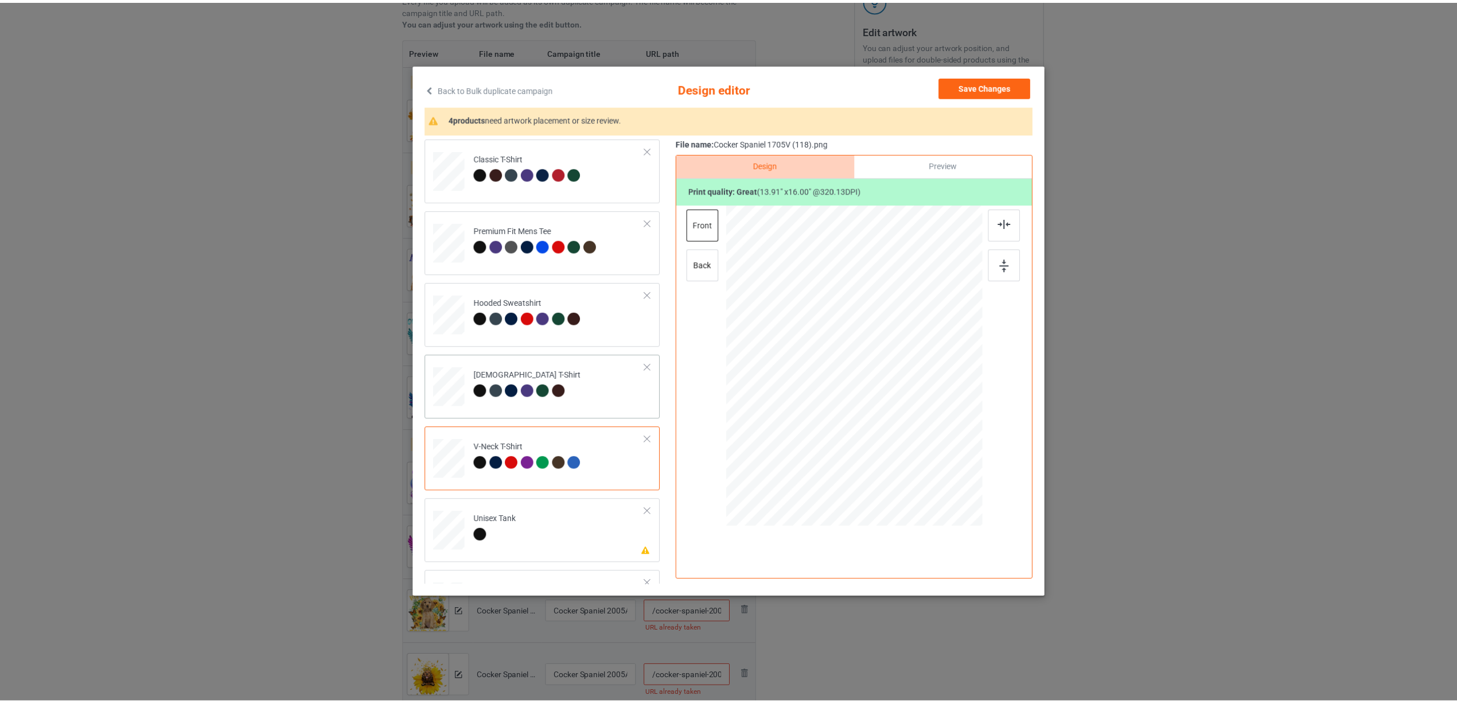
scroll to position [195, 0]
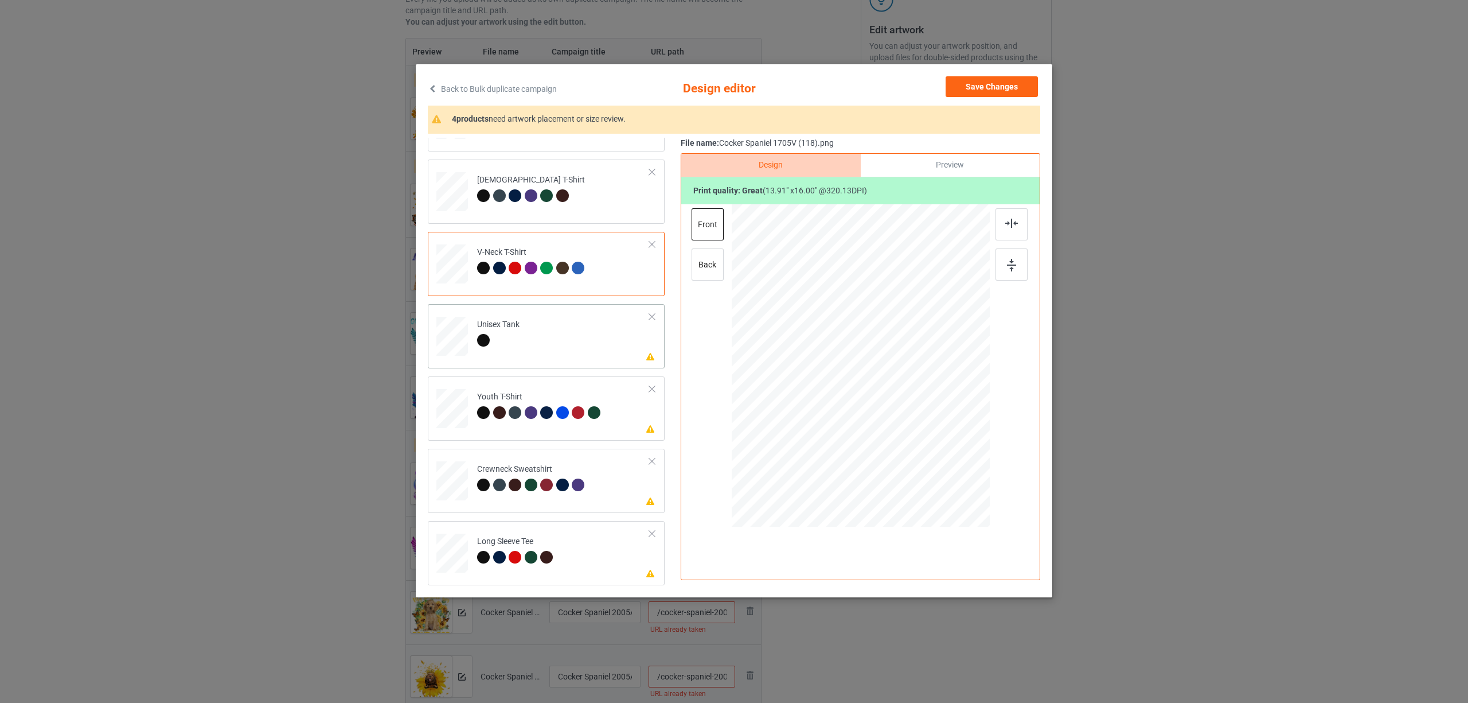
click at [447, 327] on div at bounding box center [453, 334] width 12 height 14
click at [999, 220] on div at bounding box center [1012, 224] width 32 height 32
click at [510, 423] on td "Please review artwork placement Youth T-Shirt" at bounding box center [563, 406] width 185 height 50
click at [1003, 219] on div at bounding box center [1012, 224] width 32 height 32
click at [579, 474] on div "Crewneck Sweatshirt" at bounding box center [532, 476] width 111 height 27
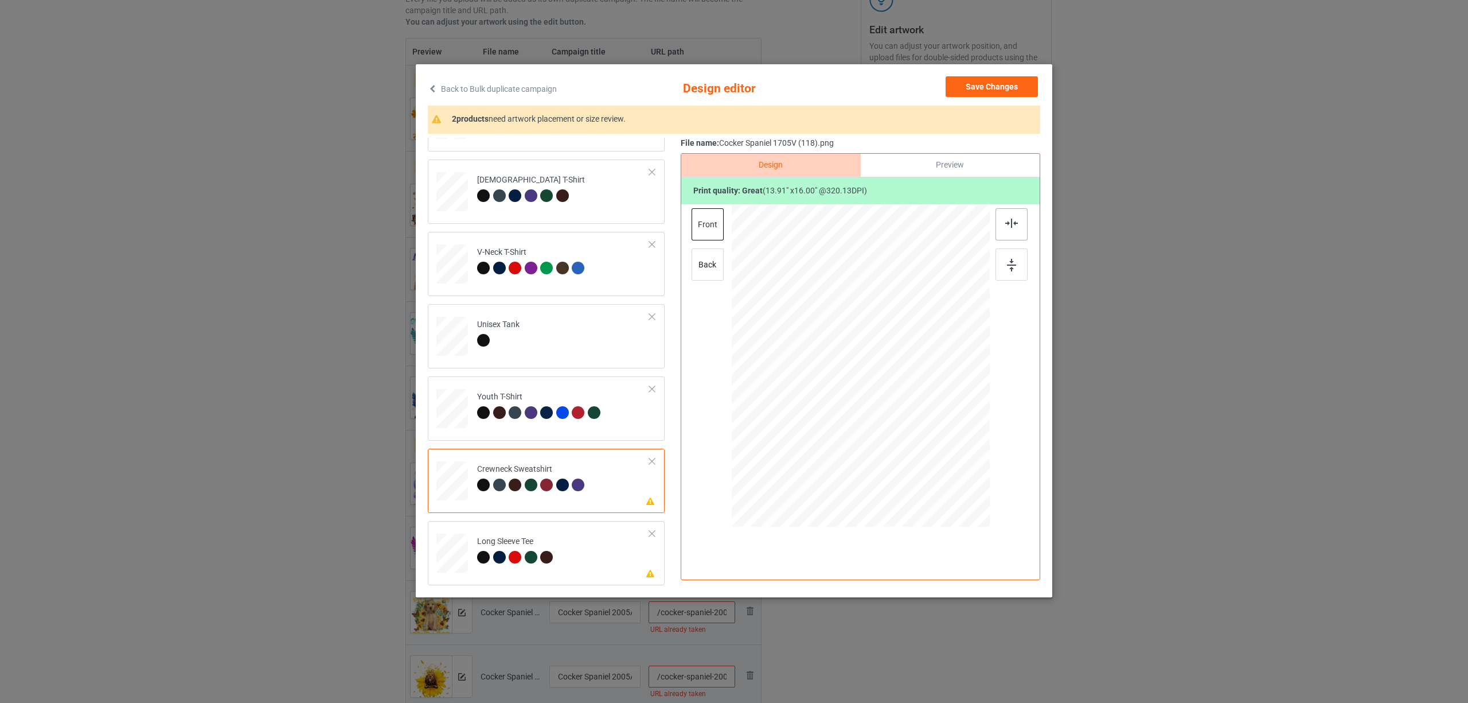
click at [1019, 219] on div at bounding box center [1012, 224] width 32 height 32
click at [531, 549] on div "Long Sleeve Tee" at bounding box center [516, 549] width 79 height 27
click at [1010, 220] on img at bounding box center [1011, 223] width 13 height 9
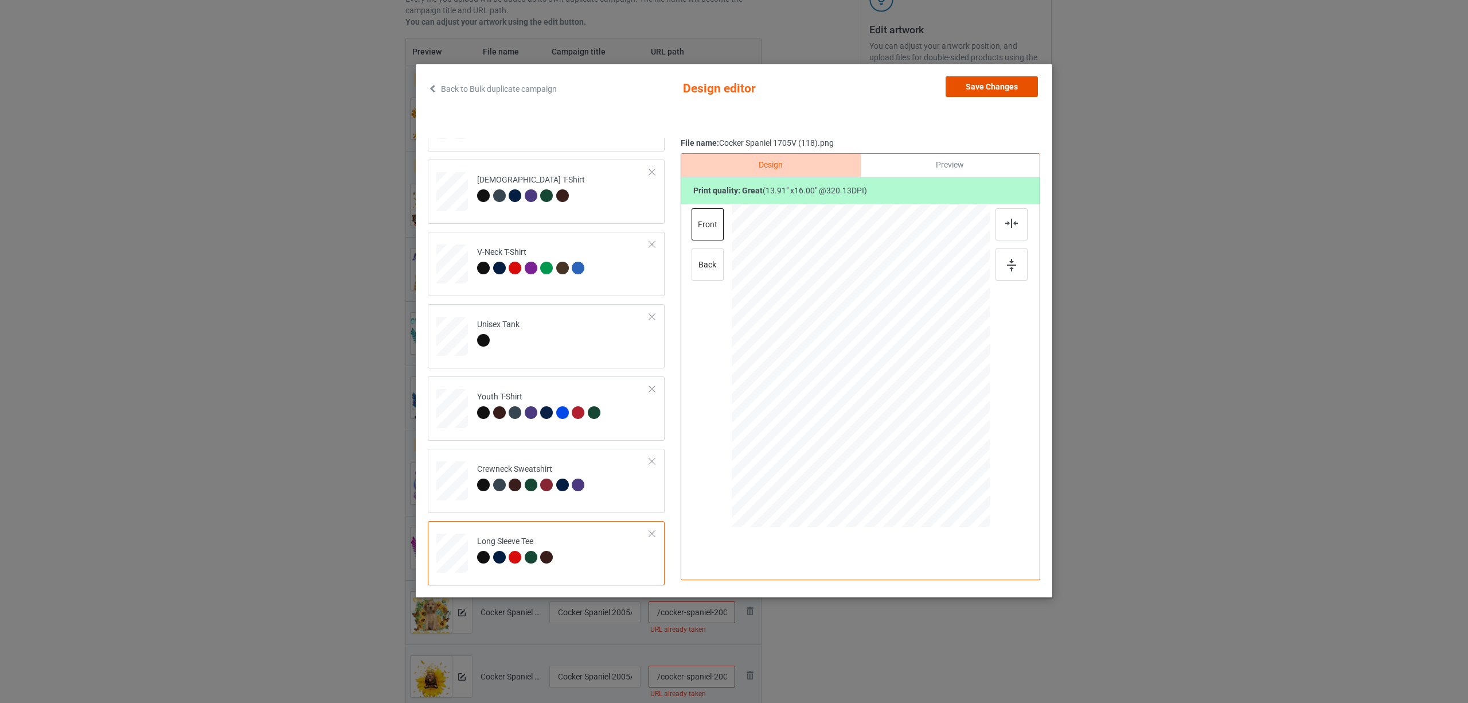
click at [989, 88] on button "Save Changes" at bounding box center [992, 86] width 92 height 21
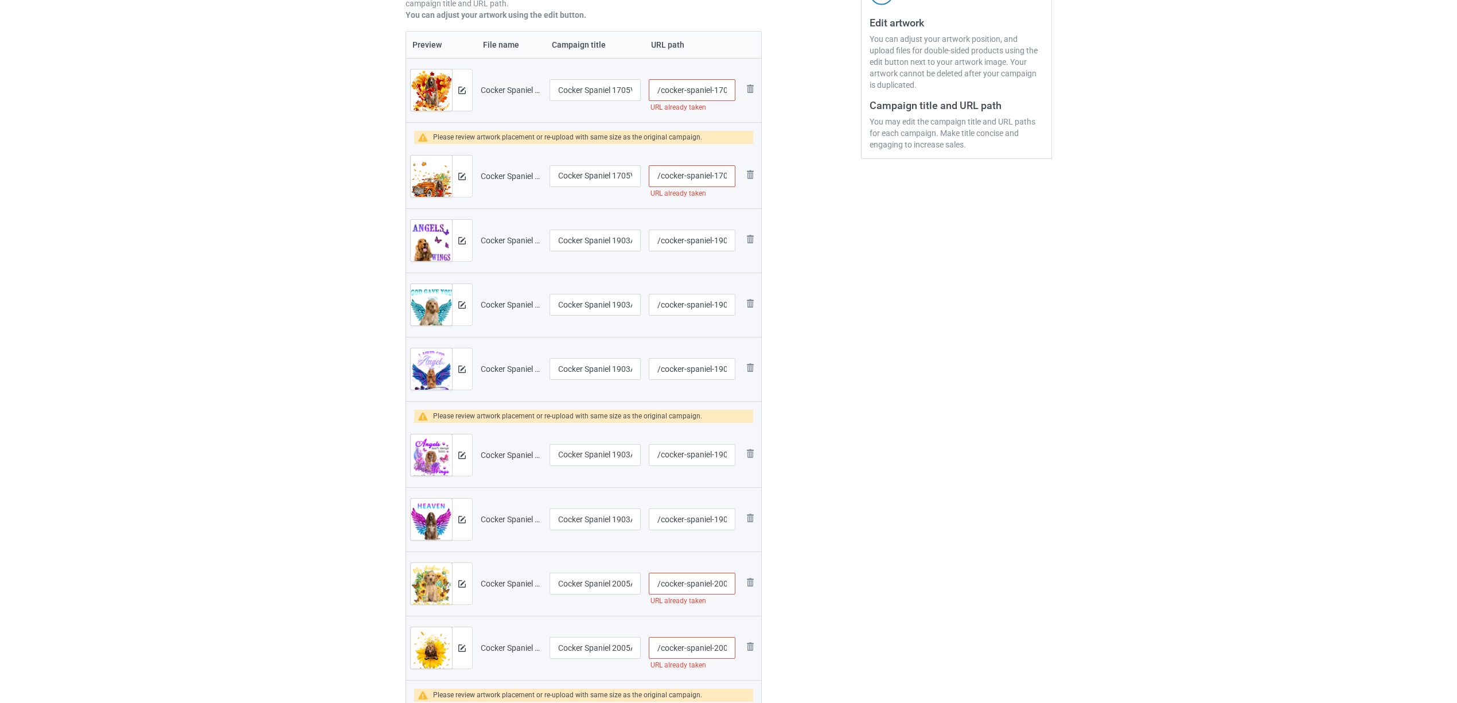
scroll to position [153, 0]
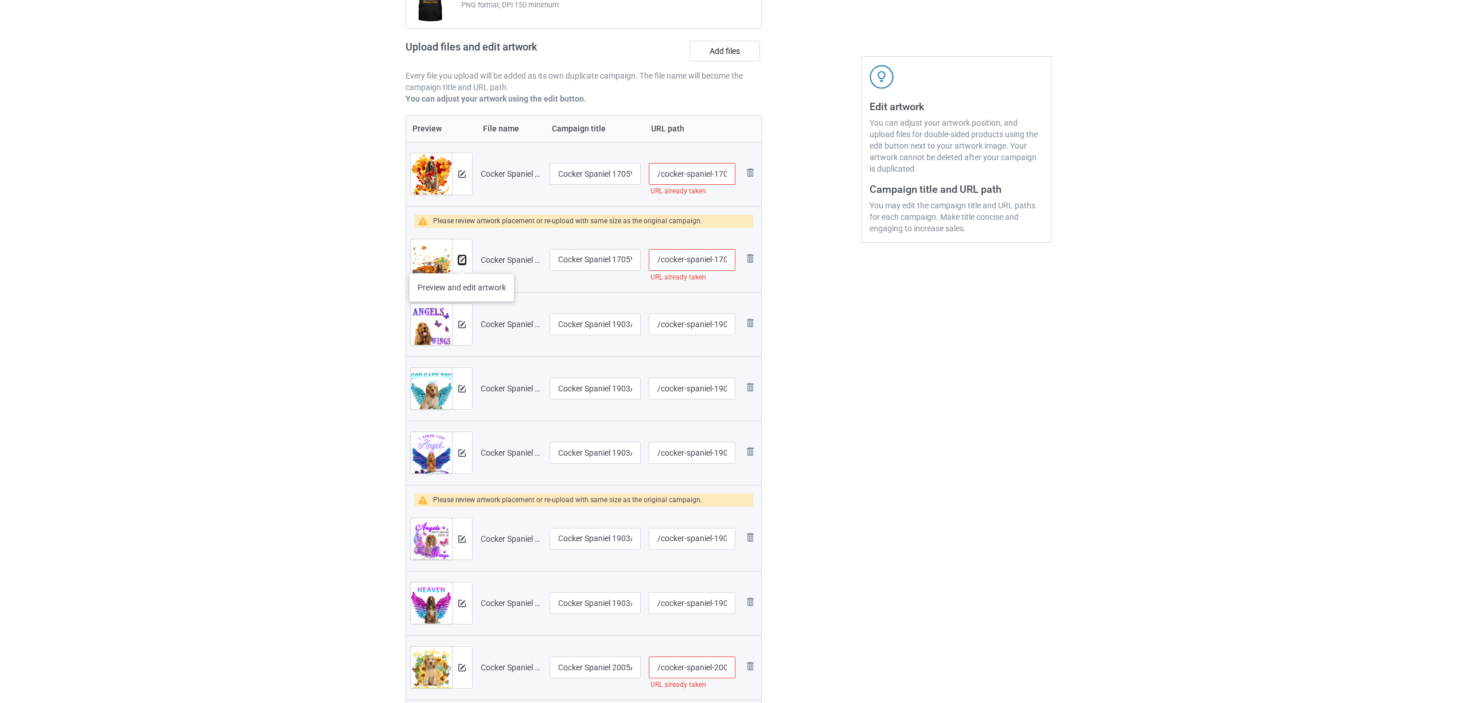
click at [462, 262] on img at bounding box center [461, 259] width 7 height 7
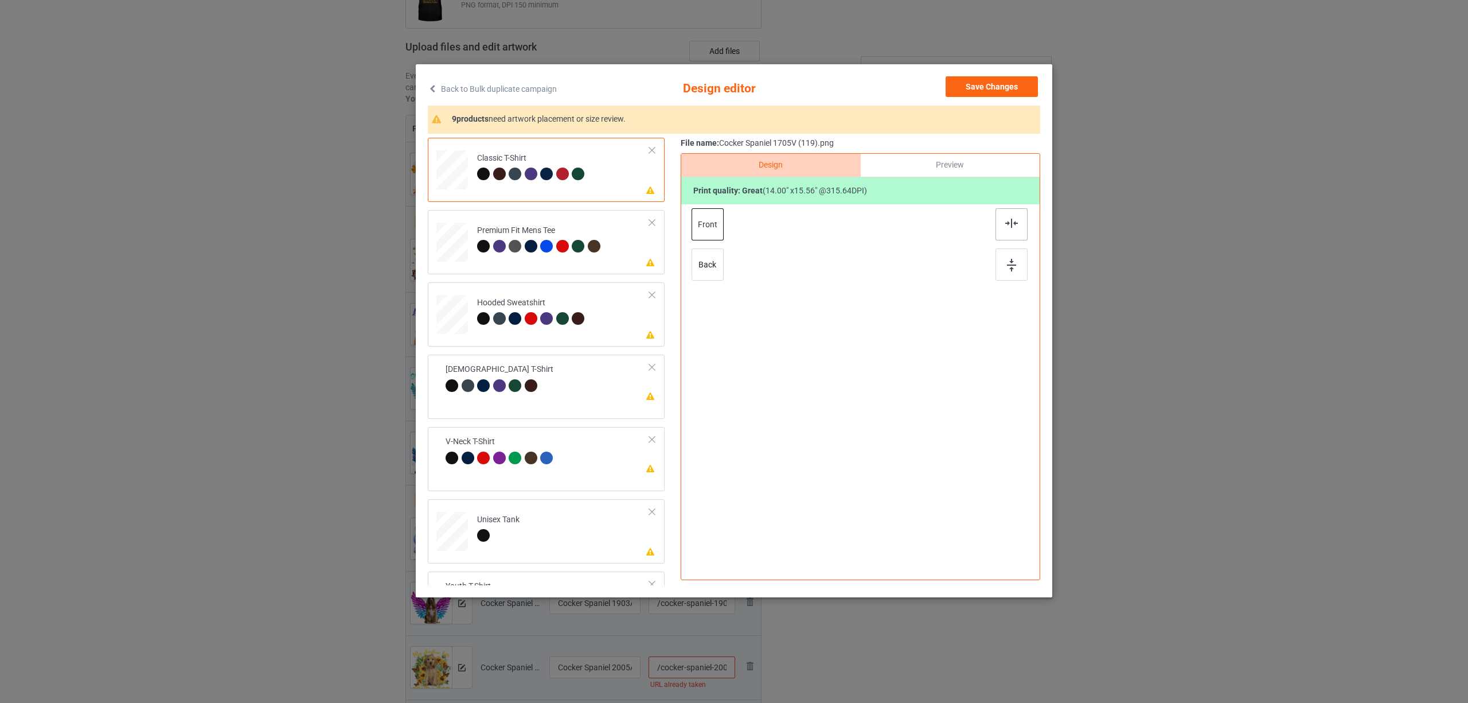
click at [1005, 223] on img at bounding box center [1011, 223] width 13 height 9
click at [574, 228] on div "Premium Fit Mens Tee" at bounding box center [540, 238] width 126 height 27
click at [1014, 227] on img at bounding box center [1011, 223] width 13 height 9
click at [528, 321] on div at bounding box center [531, 318] width 13 height 13
click at [1003, 219] on div at bounding box center [1012, 224] width 32 height 32
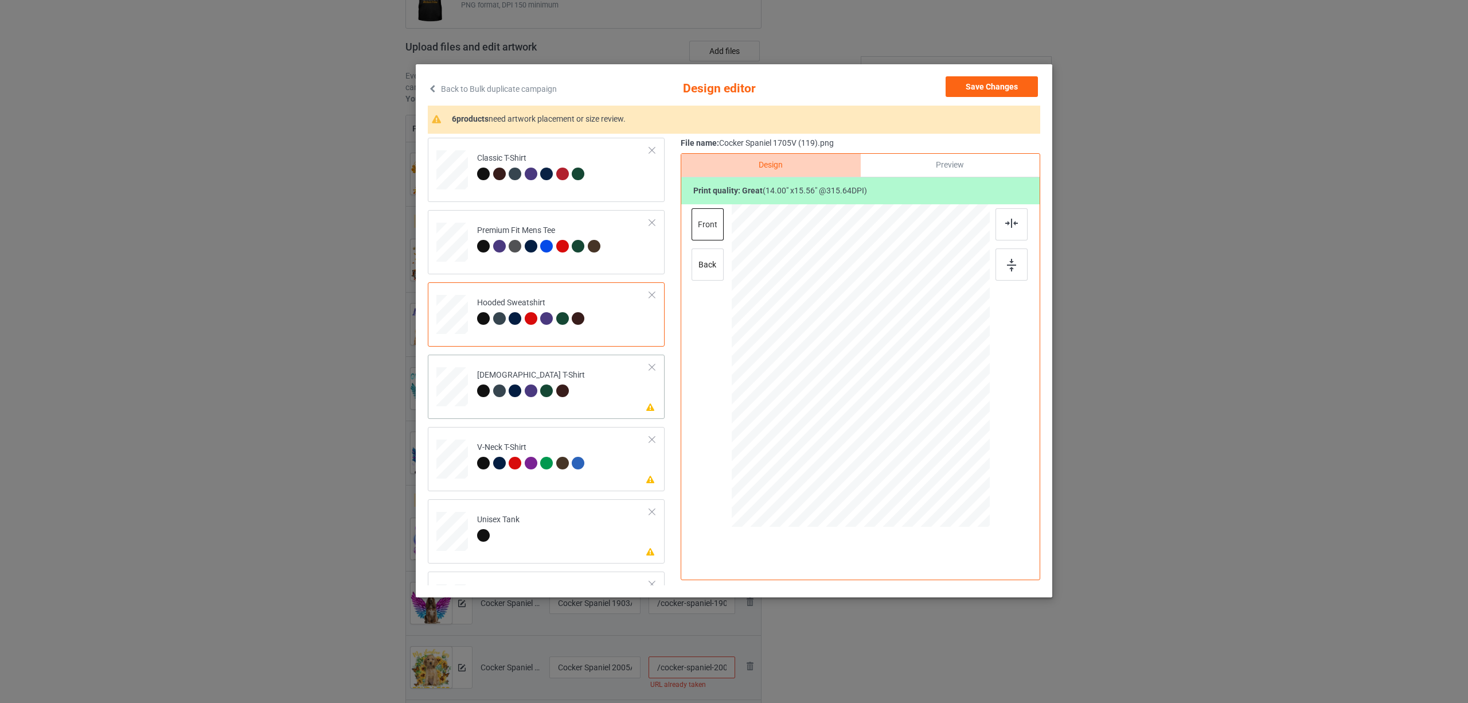
click at [518, 406] on td "Please review artwork placement Ladies T-Shirt" at bounding box center [563, 384] width 185 height 50
click at [1021, 221] on div at bounding box center [1012, 224] width 32 height 32
click at [540, 434] on td "Please review artwork placement V-Neck T-Shirt" at bounding box center [563, 456] width 185 height 50
click at [1007, 226] on img at bounding box center [1011, 223] width 13 height 9
drag, startPoint x: 544, startPoint y: 528, endPoint x: 555, endPoint y: 522, distance: 13.1
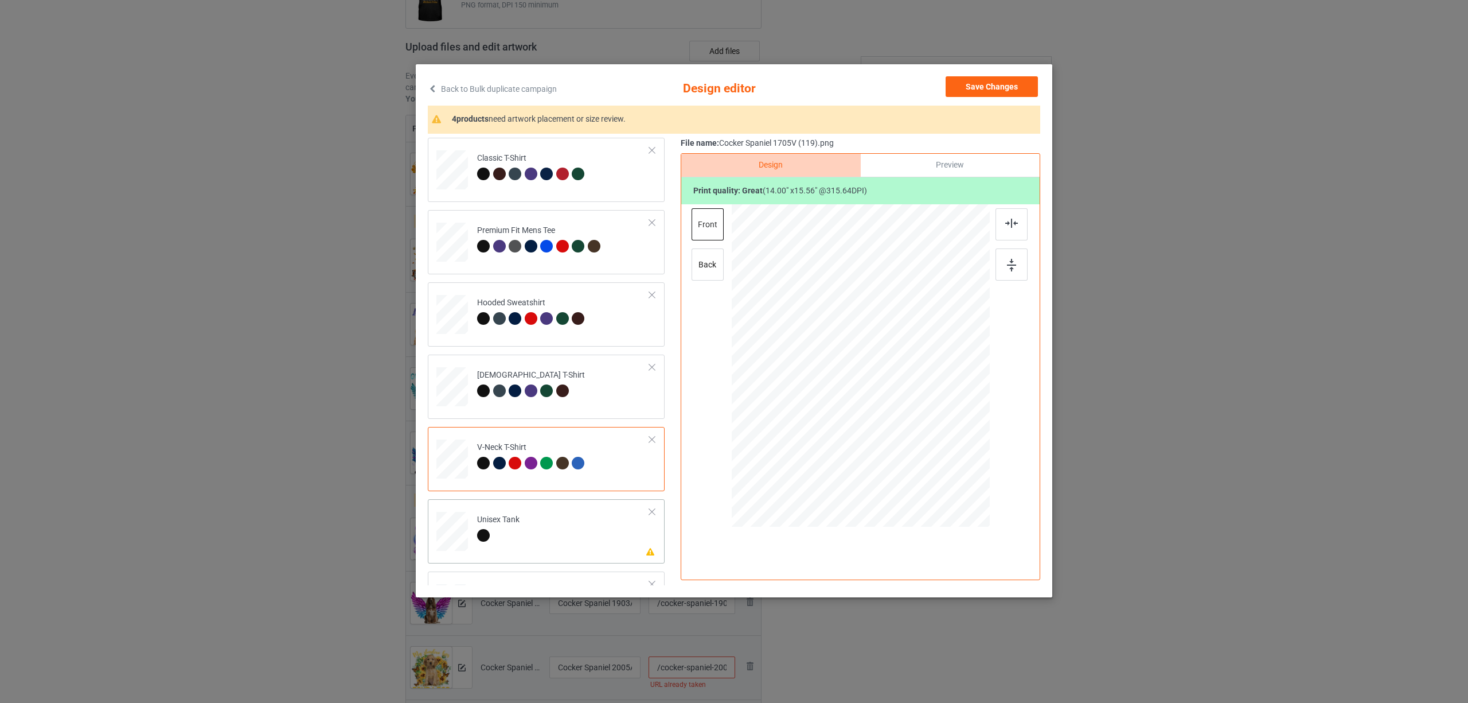
click at [544, 529] on td "Please review artwork placement Unisex Tank" at bounding box center [563, 529] width 185 height 50
click at [1006, 228] on div at bounding box center [1012, 224] width 32 height 32
click at [985, 85] on button "Save Changes" at bounding box center [992, 86] width 92 height 21
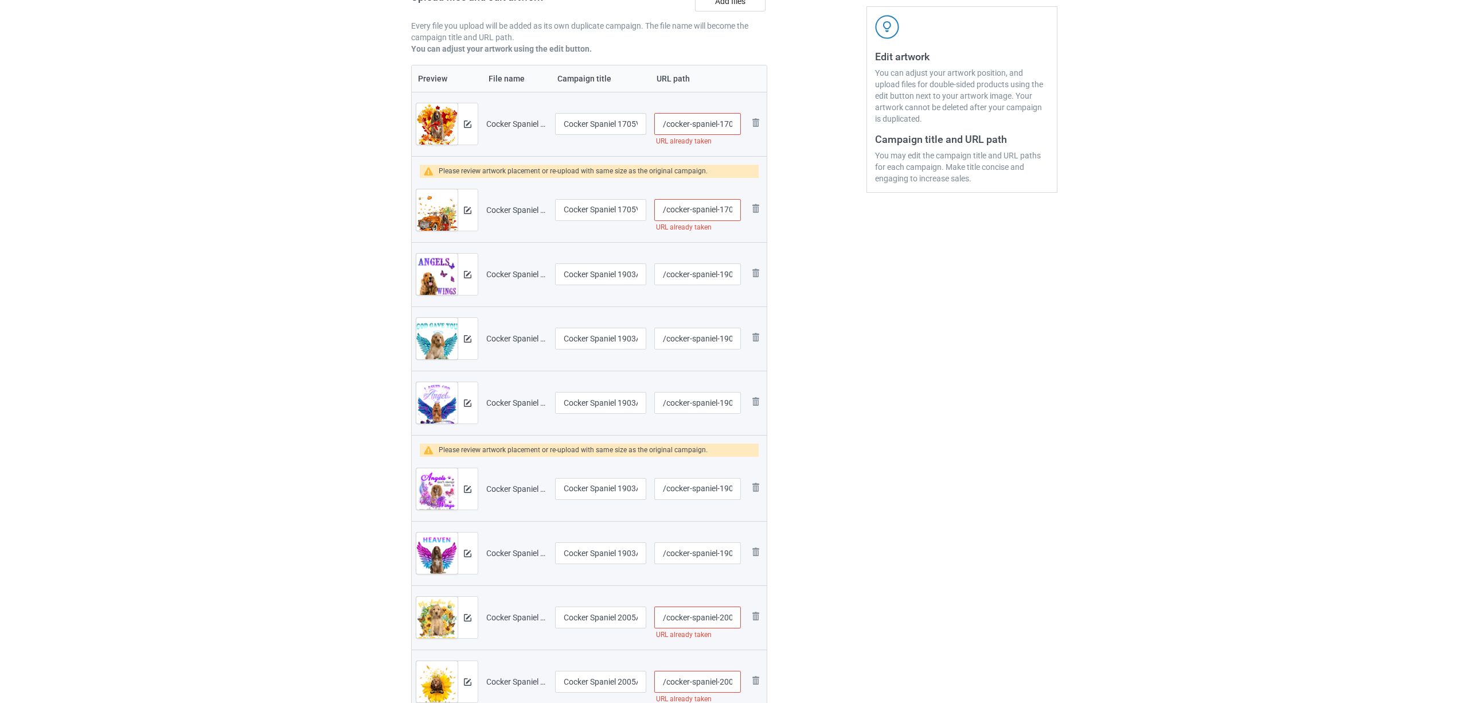
scroll to position [229, 0]
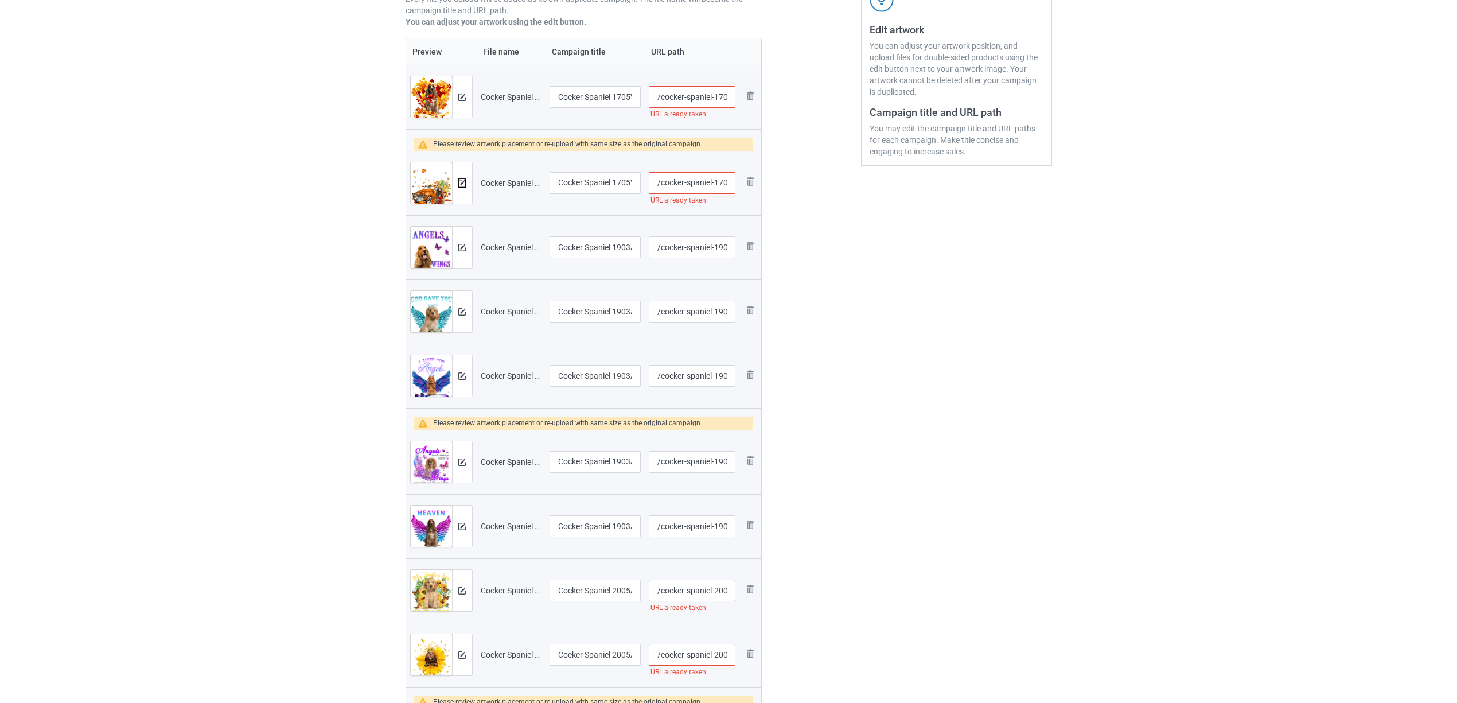
click at [462, 184] on img at bounding box center [461, 183] width 7 height 7
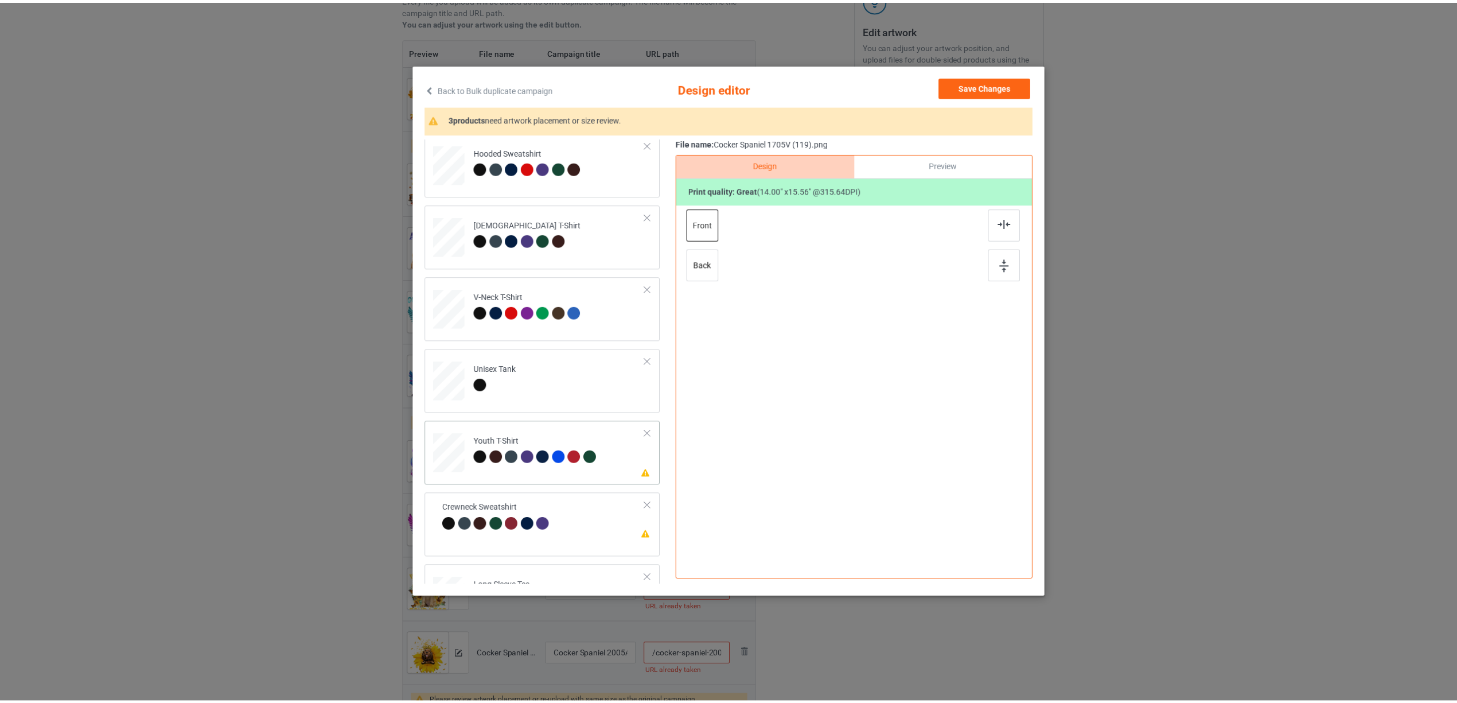
scroll to position [195, 0]
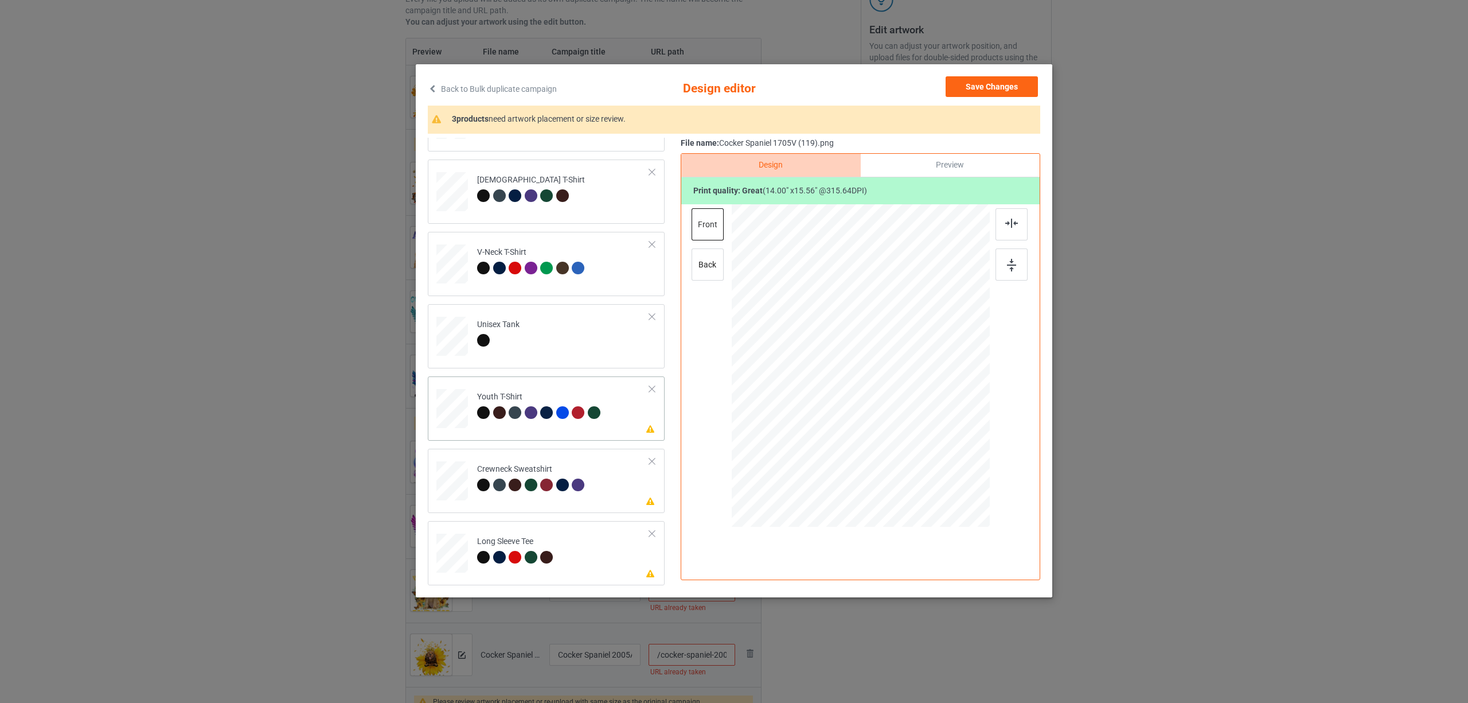
click at [549, 411] on div at bounding box center [546, 412] width 13 height 13
click at [1003, 221] on div at bounding box center [1012, 224] width 32 height 32
click at [568, 464] on div "Crewneck Sweatshirt" at bounding box center [532, 476] width 111 height 27
click at [1009, 219] on img at bounding box center [1011, 223] width 13 height 9
click at [518, 546] on div "Long Sleeve Tee" at bounding box center [516, 549] width 79 height 27
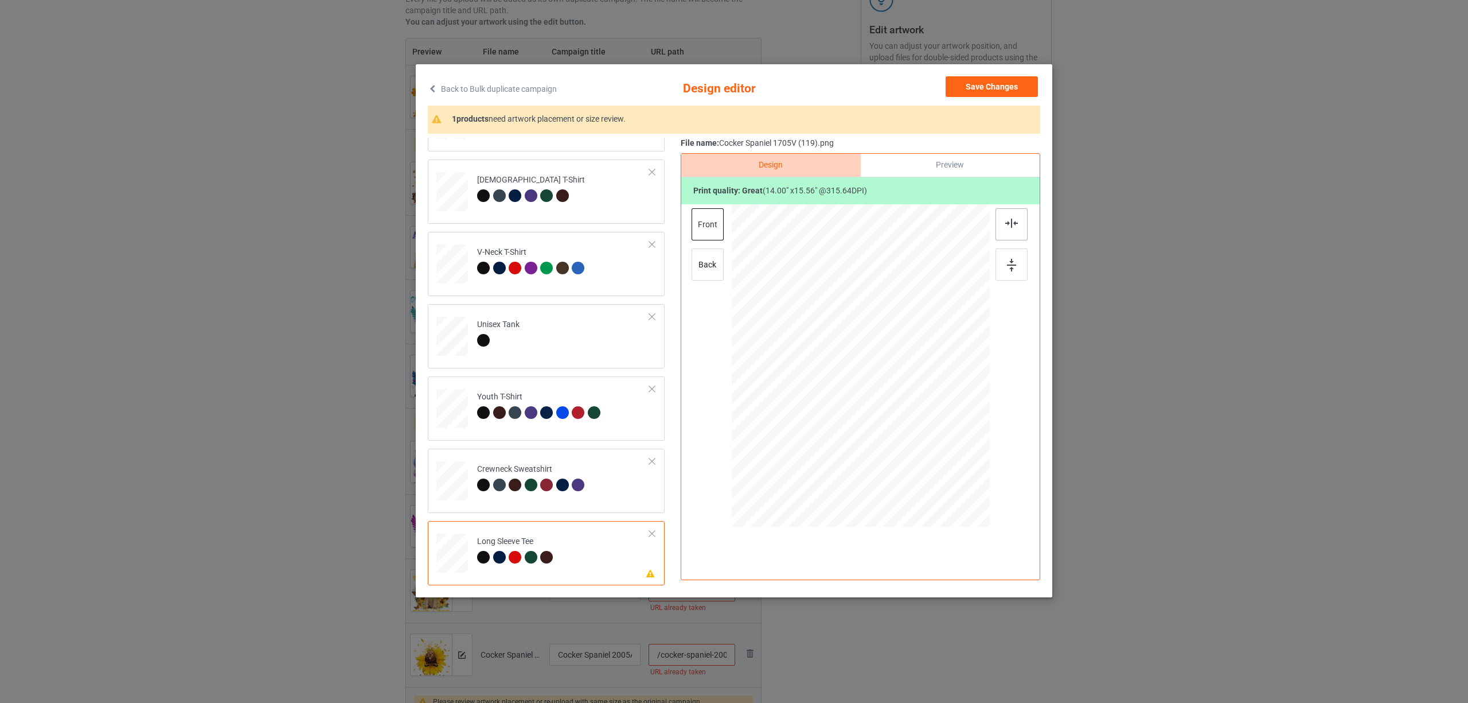
click at [1012, 226] on img at bounding box center [1011, 223] width 13 height 9
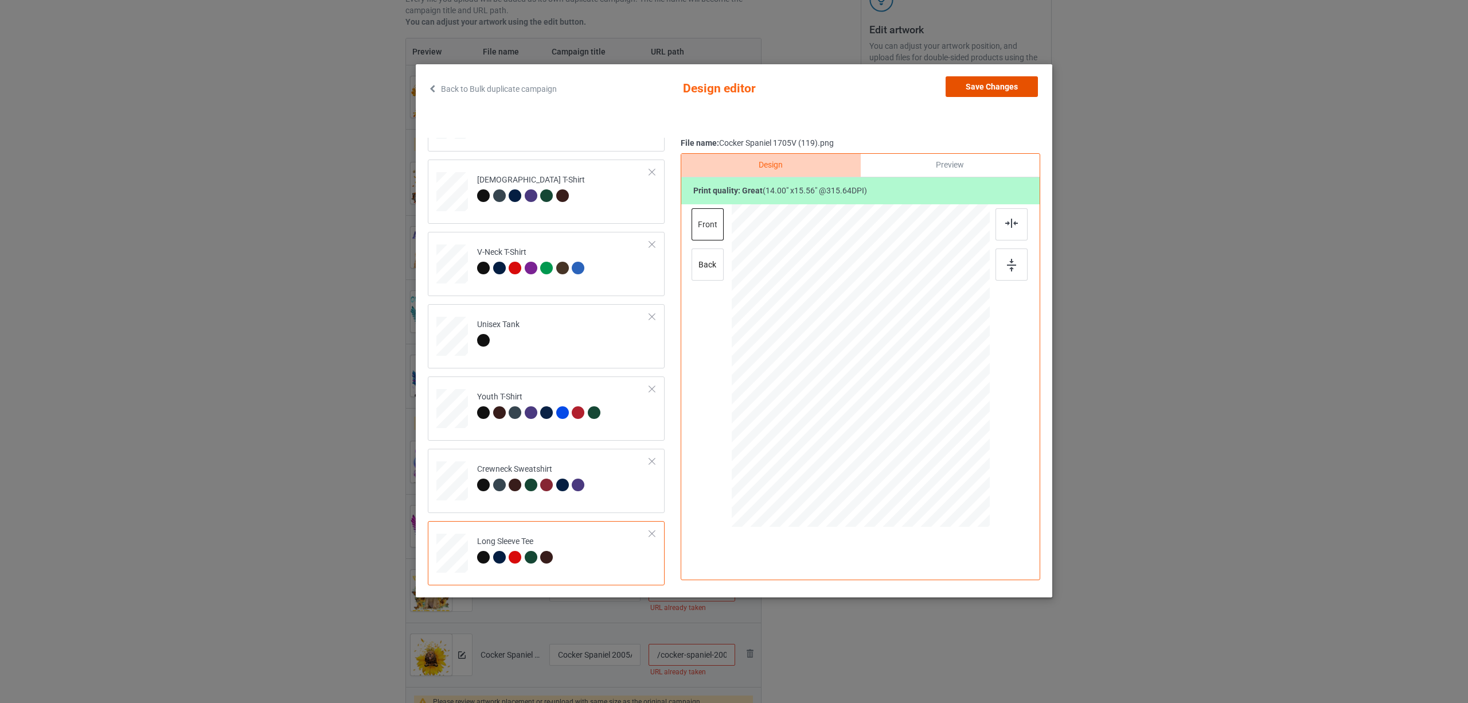
drag, startPoint x: 1004, startPoint y: 93, endPoint x: 991, endPoint y: 93, distance: 12.6
click at [1003, 93] on button "Save Changes" at bounding box center [992, 86] width 92 height 21
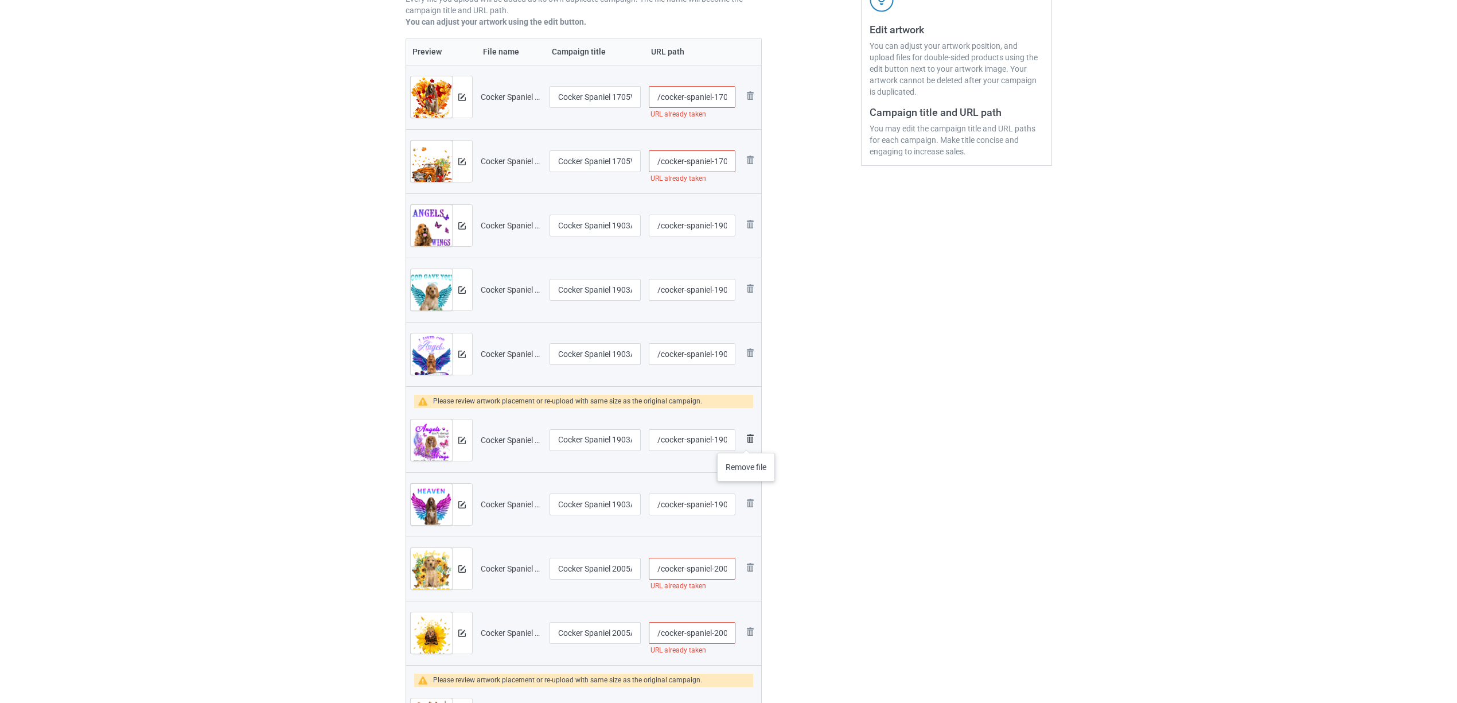
click at [747, 441] on img at bounding box center [750, 438] width 14 height 14
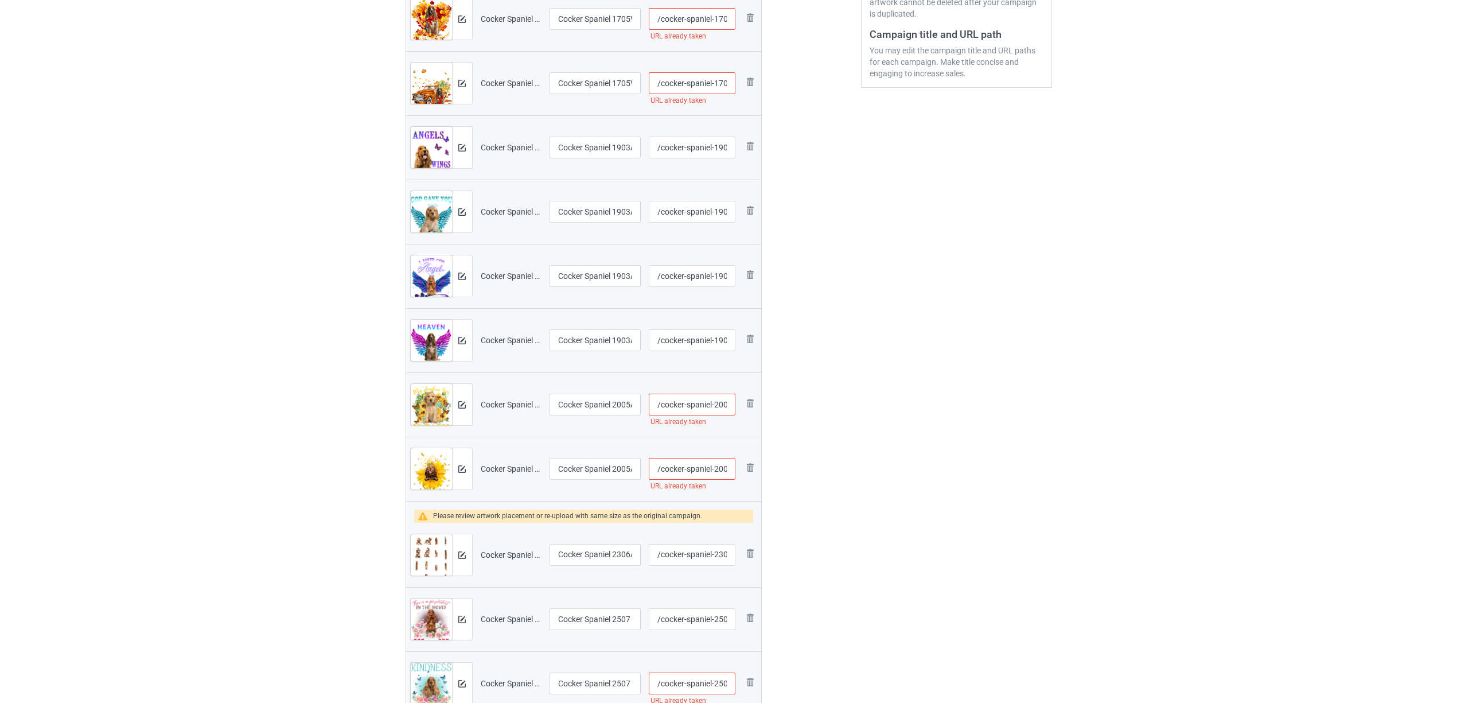
scroll to position [382, 0]
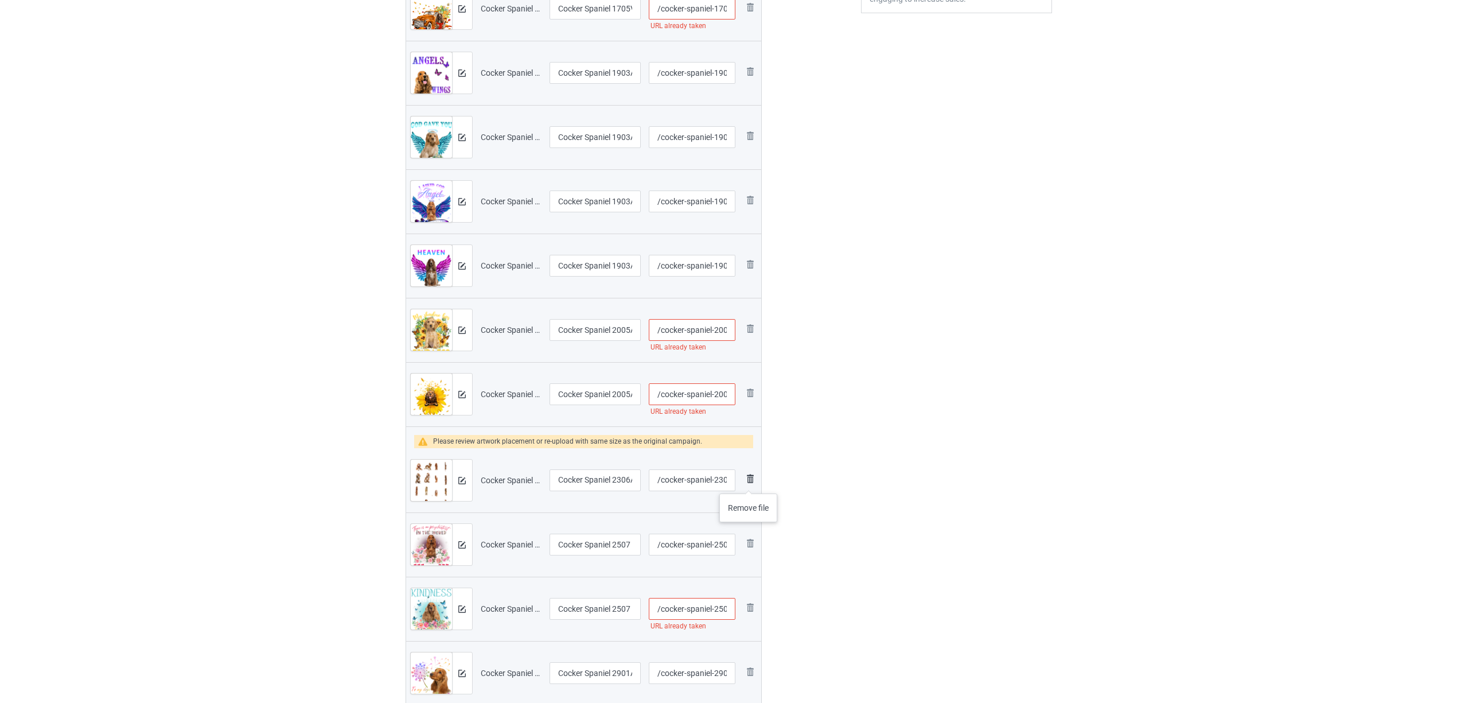
click at [749, 481] on img at bounding box center [750, 478] width 14 height 14
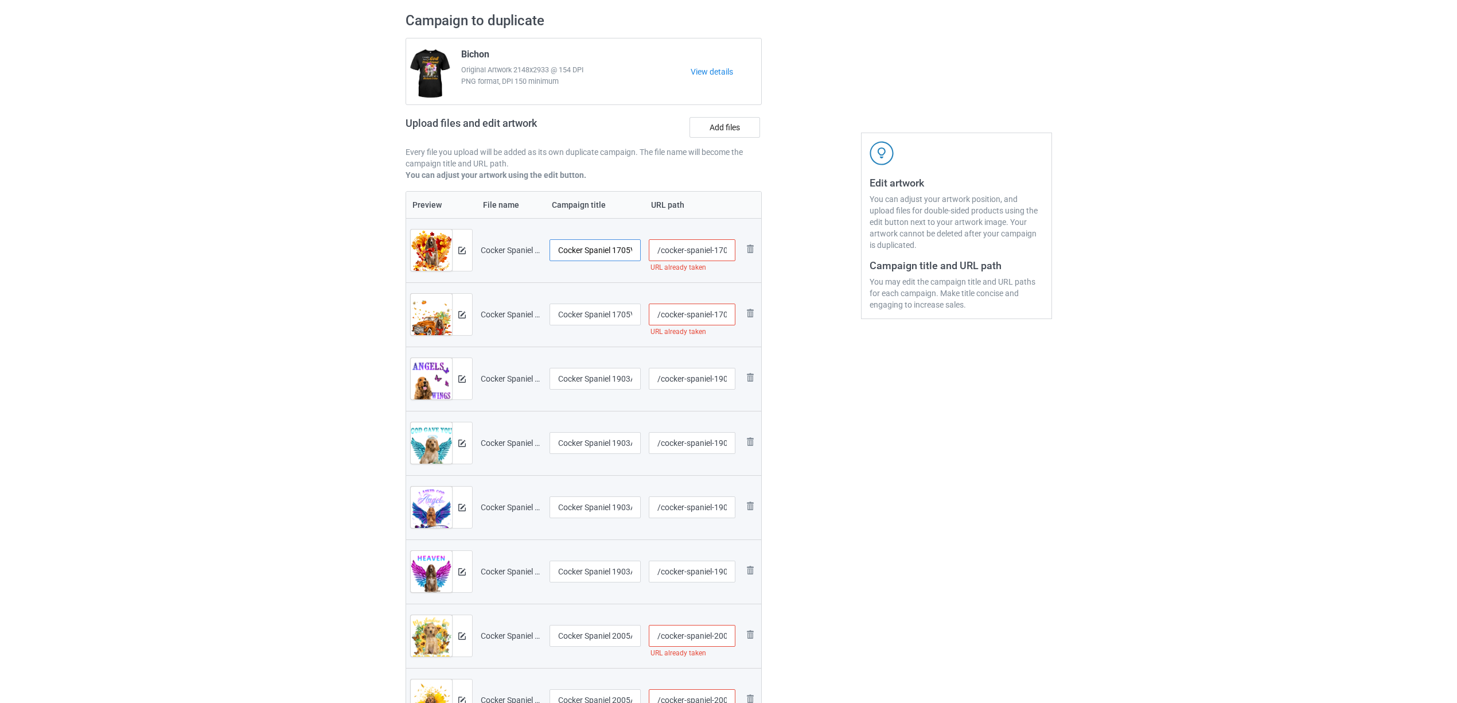
scroll to position [0, 26]
drag, startPoint x: 611, startPoint y: 247, endPoint x: 678, endPoint y: 246, distance: 67.1
click at [678, 246] on tr "Preview and edit artwork Cocker Spaniel 1705V (118).png Cocker Spaniel 1705V (1…" at bounding box center [584, 250] width 356 height 64
drag, startPoint x: 619, startPoint y: 251, endPoint x: 501, endPoint y: 253, distance: 118.2
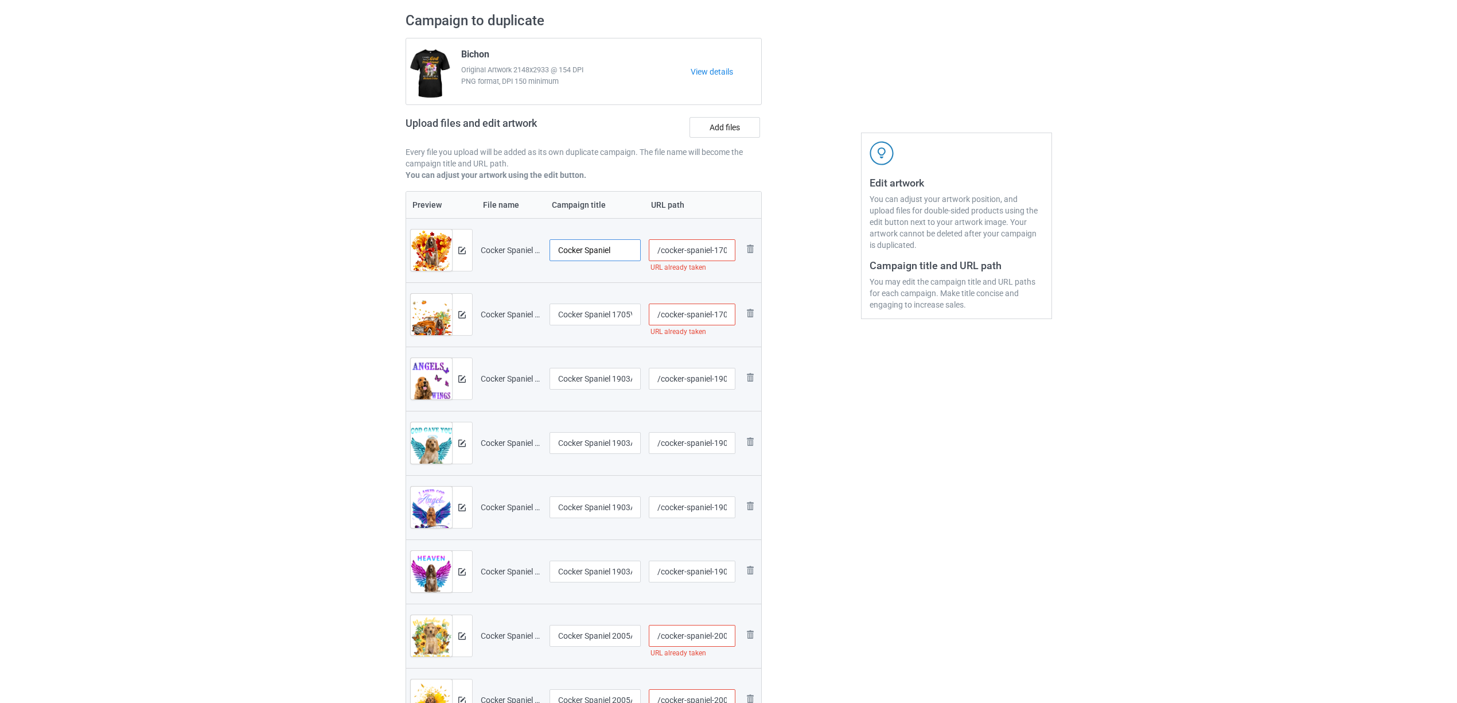
click at [423, 233] on tr "Preview and edit artwork Cocker Spaniel 1705V (118).png Cocker Spaniel /cocker-…" at bounding box center [584, 250] width 356 height 64
type input "Cocker Spaniel"
click at [592, 317] on input "Cocker Spaniel 1705V (119)" at bounding box center [595, 314] width 92 height 22
paste input "text"
type input "Cocker Spaniel"
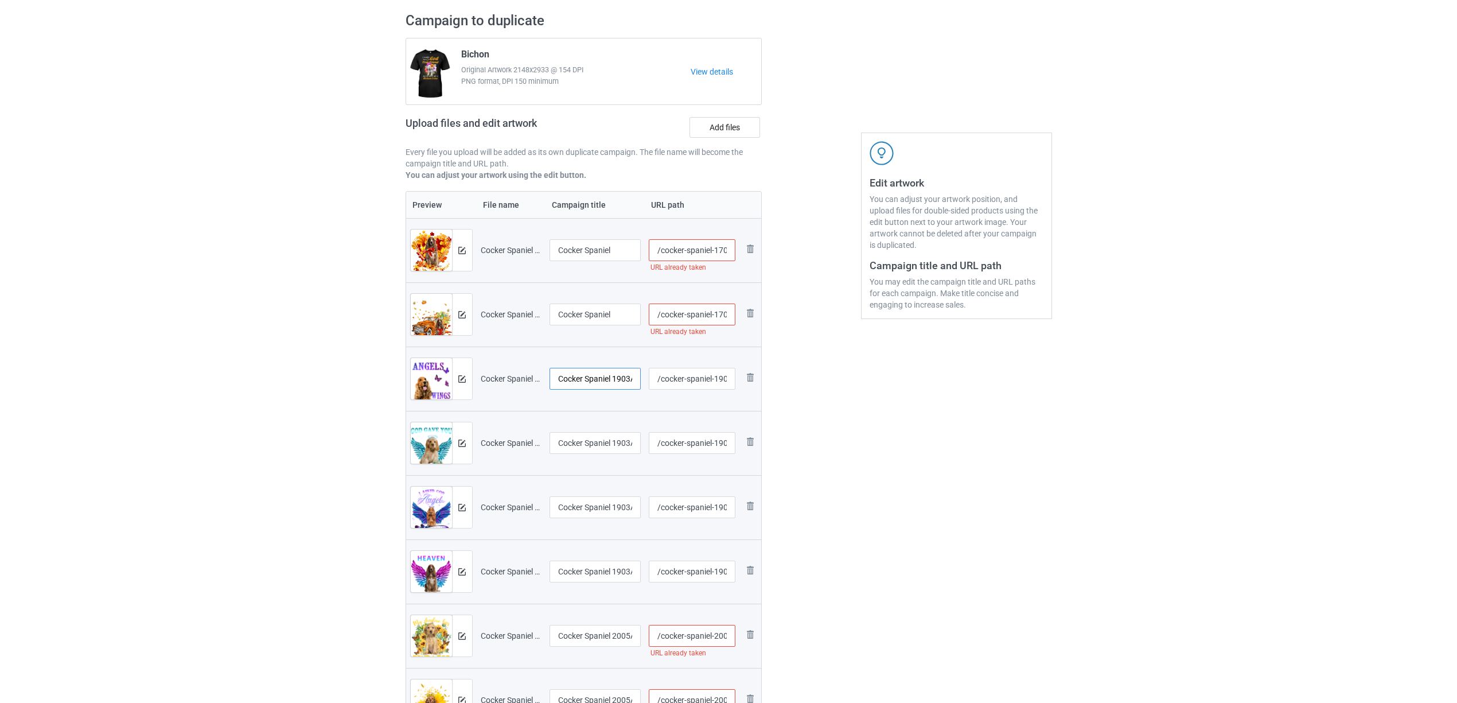
click at [595, 379] on input "Cocker Spaniel 1903A (1)" at bounding box center [595, 379] width 92 height 22
paste input "text"
type input "Cocker Spaniel"
click at [614, 434] on input "Cocker Spaniel 1903A (2)" at bounding box center [595, 443] width 92 height 22
paste input "text"
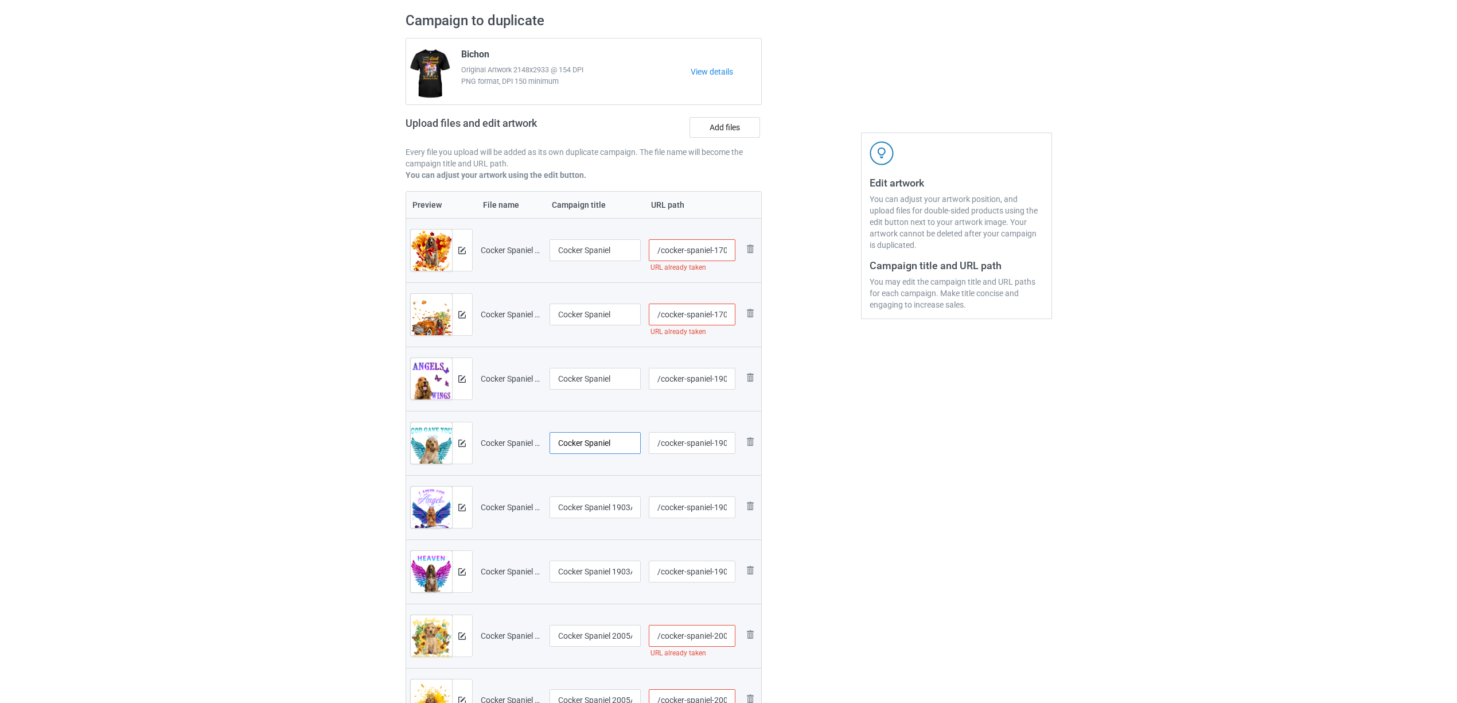
type input "Cocker Spaniel"
click at [602, 508] on input "Cocker Spaniel 1903A (3)" at bounding box center [595, 507] width 92 height 22
paste input "text"
type input "Cocker Spaniel"
click at [602, 564] on input "Cocker Spaniel 1903A (6)" at bounding box center [595, 571] width 92 height 22
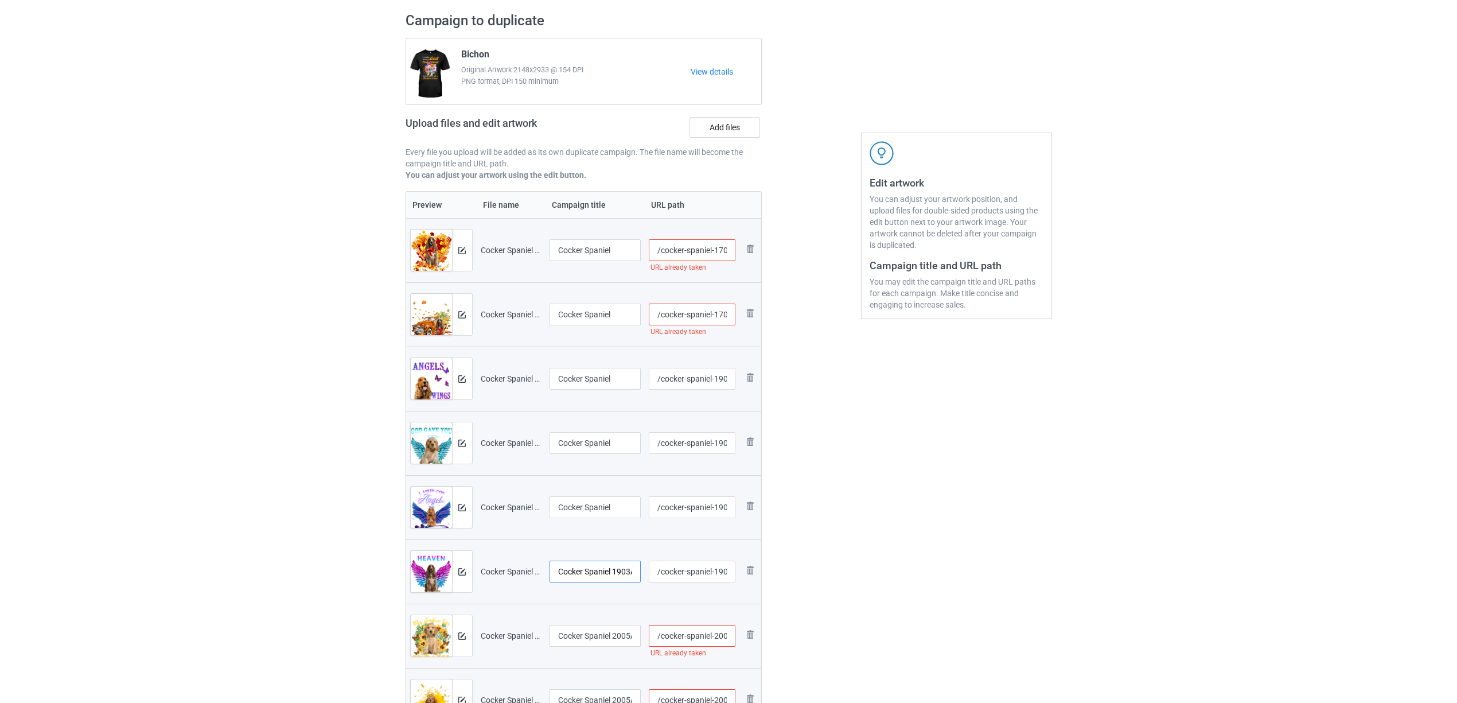
paste input "text"
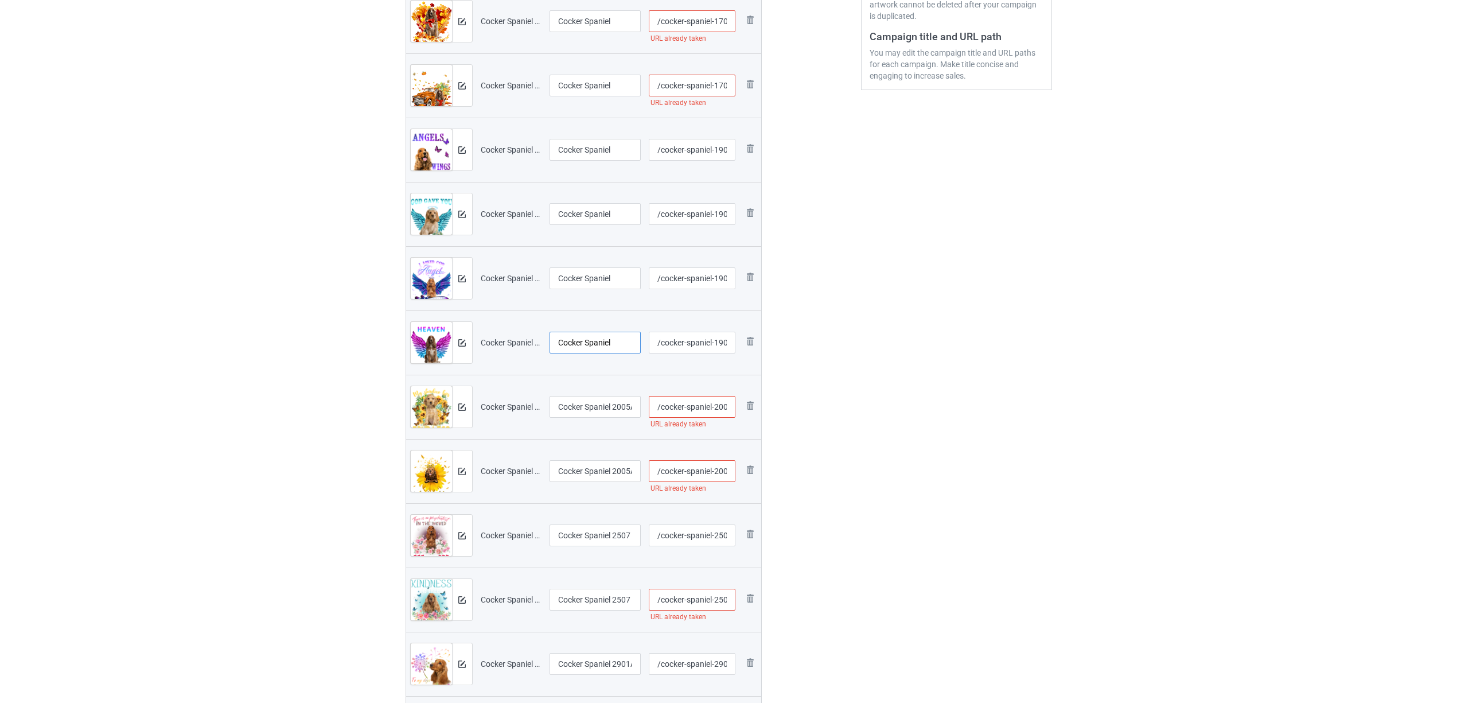
scroll to position [306, 0]
type input "Cocker Spaniel"
click at [583, 408] on input "Cocker Spaniel 2005A (1)" at bounding box center [595, 406] width 92 height 22
paste input "text"
type input "Cocker Spaniel"
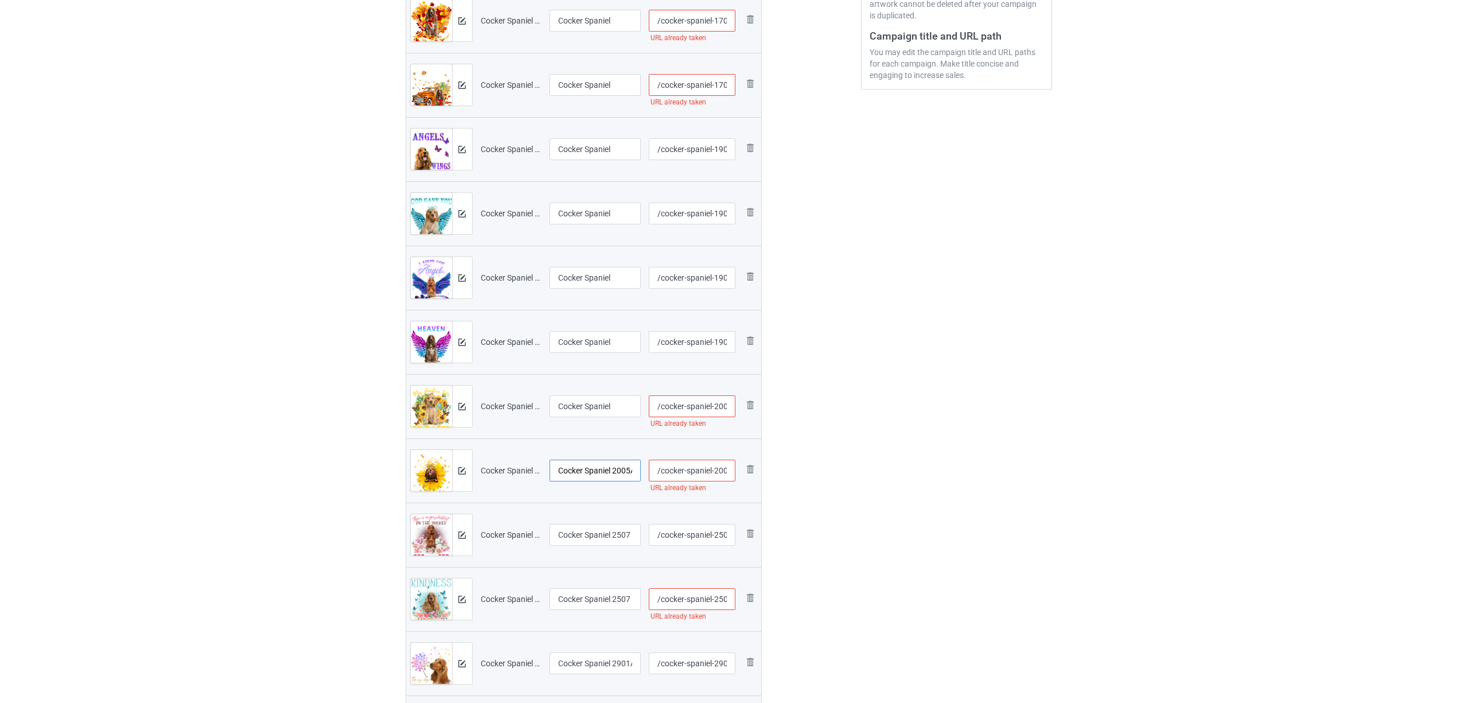
click at [595, 480] on input "Cocker Spaniel 2005A (2)" at bounding box center [595, 470] width 92 height 22
paste input "text"
type input "Cocker Spaniel"
click at [594, 533] on input "Cocker Spaniel 2507 (1)" at bounding box center [595, 535] width 92 height 22
paste input "text"
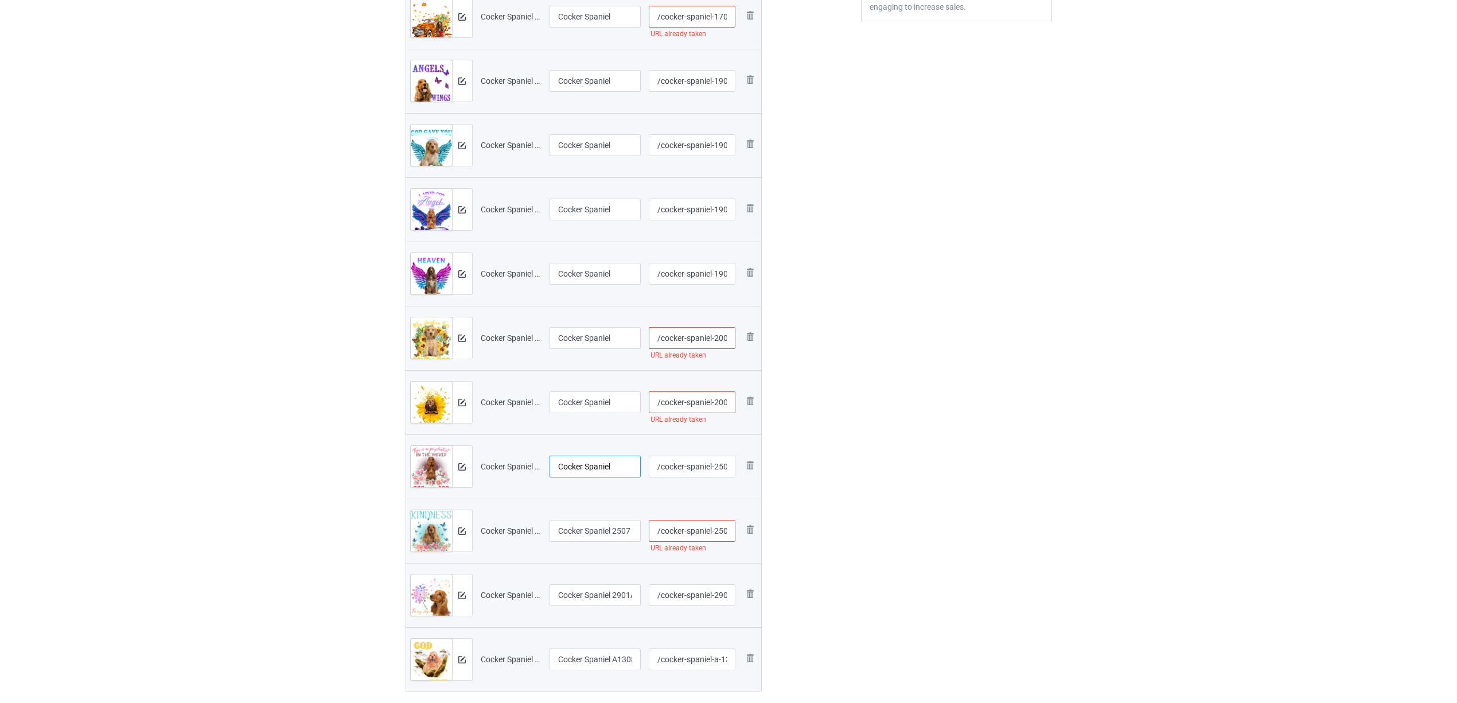
scroll to position [459, 0]
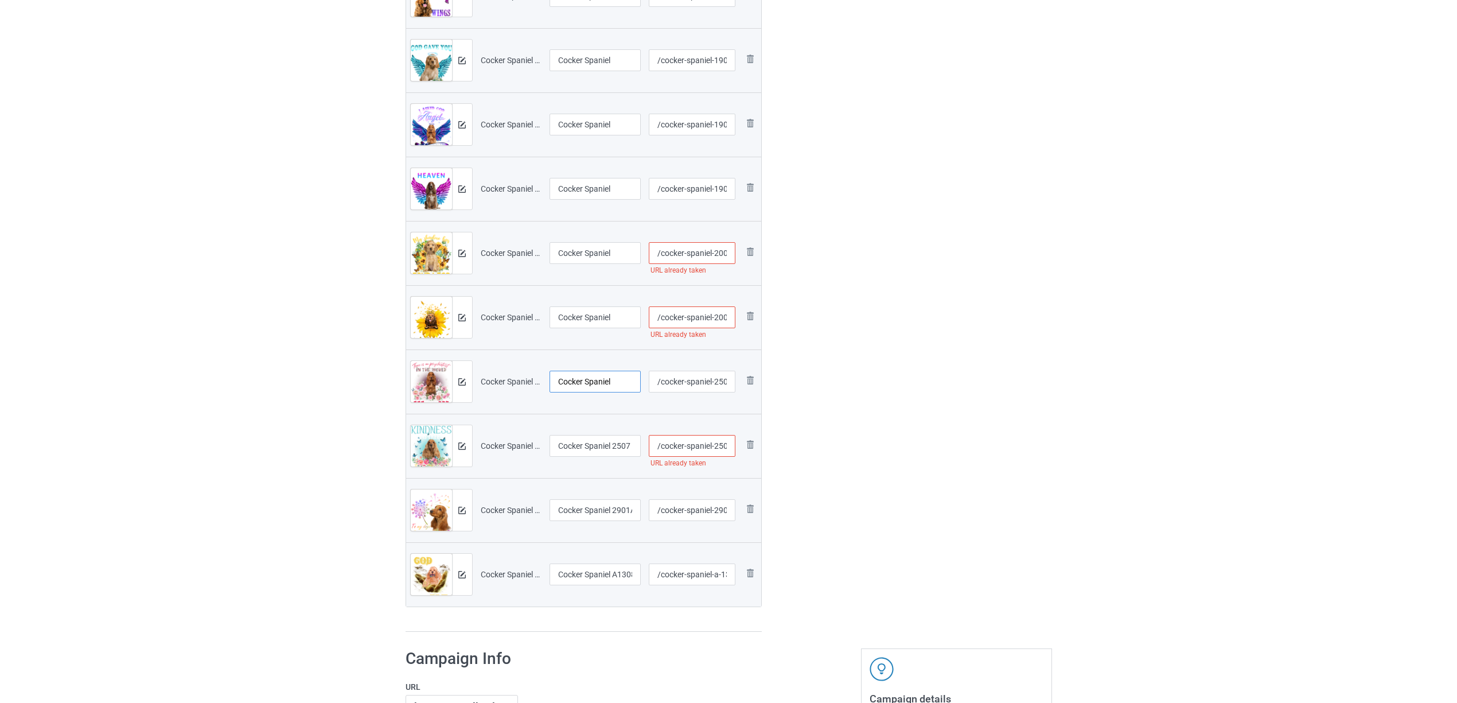
type input "Cocker Spaniel"
click at [592, 453] on input "Cocker Spaniel 2507 (4)" at bounding box center [595, 446] width 92 height 22
paste input "text"
type input "Cocker Spaniel"
click at [588, 523] on div at bounding box center [595, 524] width 92 height 7
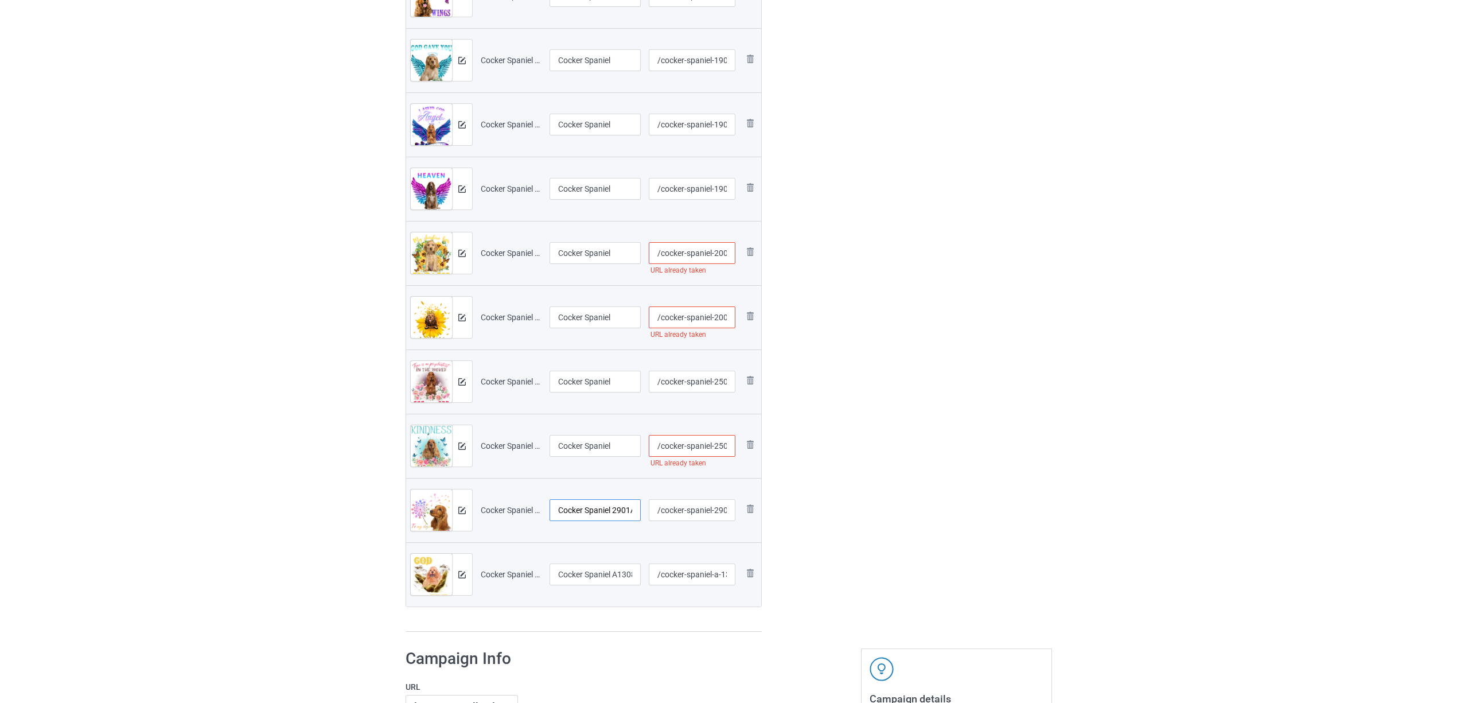
click at [601, 514] on input "Cocker Spaniel 2901A (1)" at bounding box center [595, 510] width 92 height 22
paste input "text"
type input "Cocker Spaniel"
click at [590, 570] on input "Cocker Spaniel A1308 (3)" at bounding box center [595, 574] width 92 height 22
paste input "text"
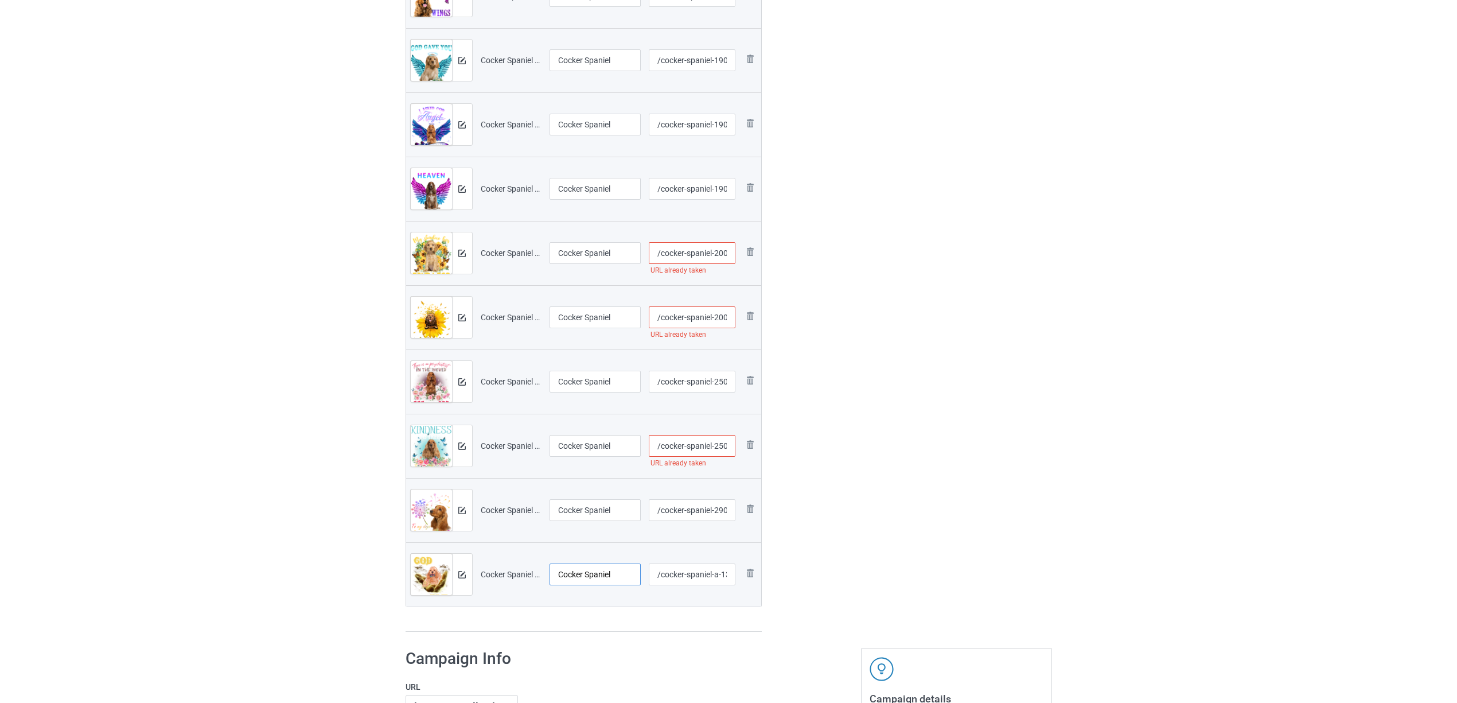
type input "Cocker Spaniel"
click at [592, 618] on div "Preview File name Campaign title URL path Preview and edit artwork Cocker Spani…" at bounding box center [583, 220] width 357 height 824
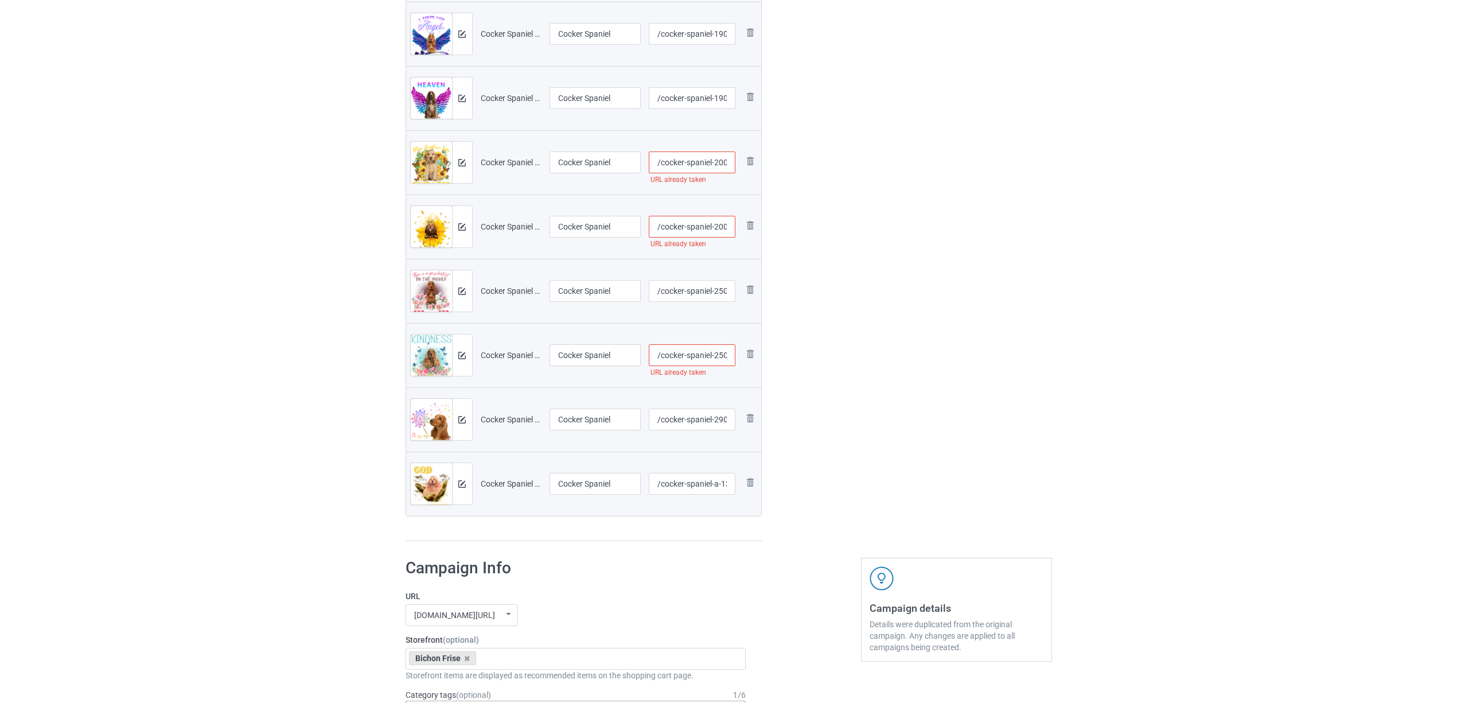
scroll to position [688, 0]
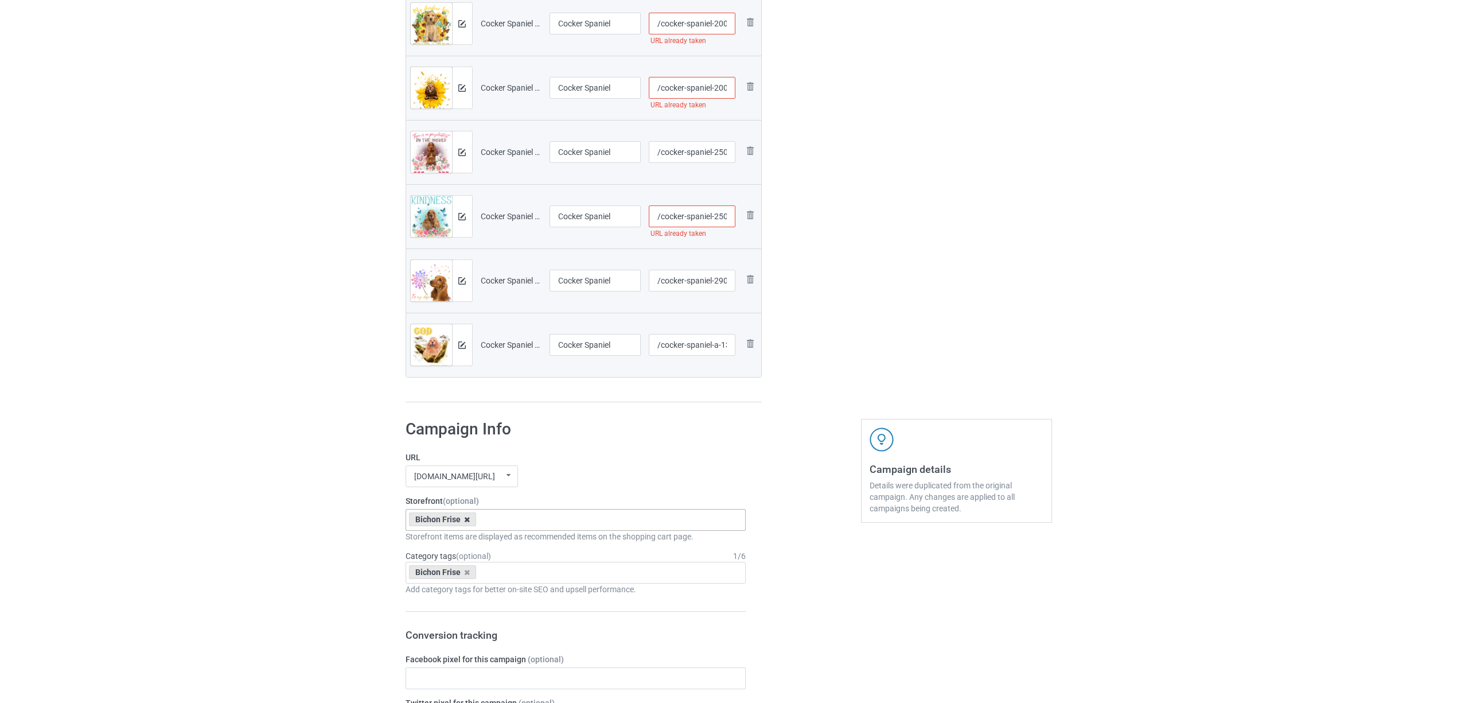
click at [467, 517] on icon at bounding box center [467, 519] width 6 height 7
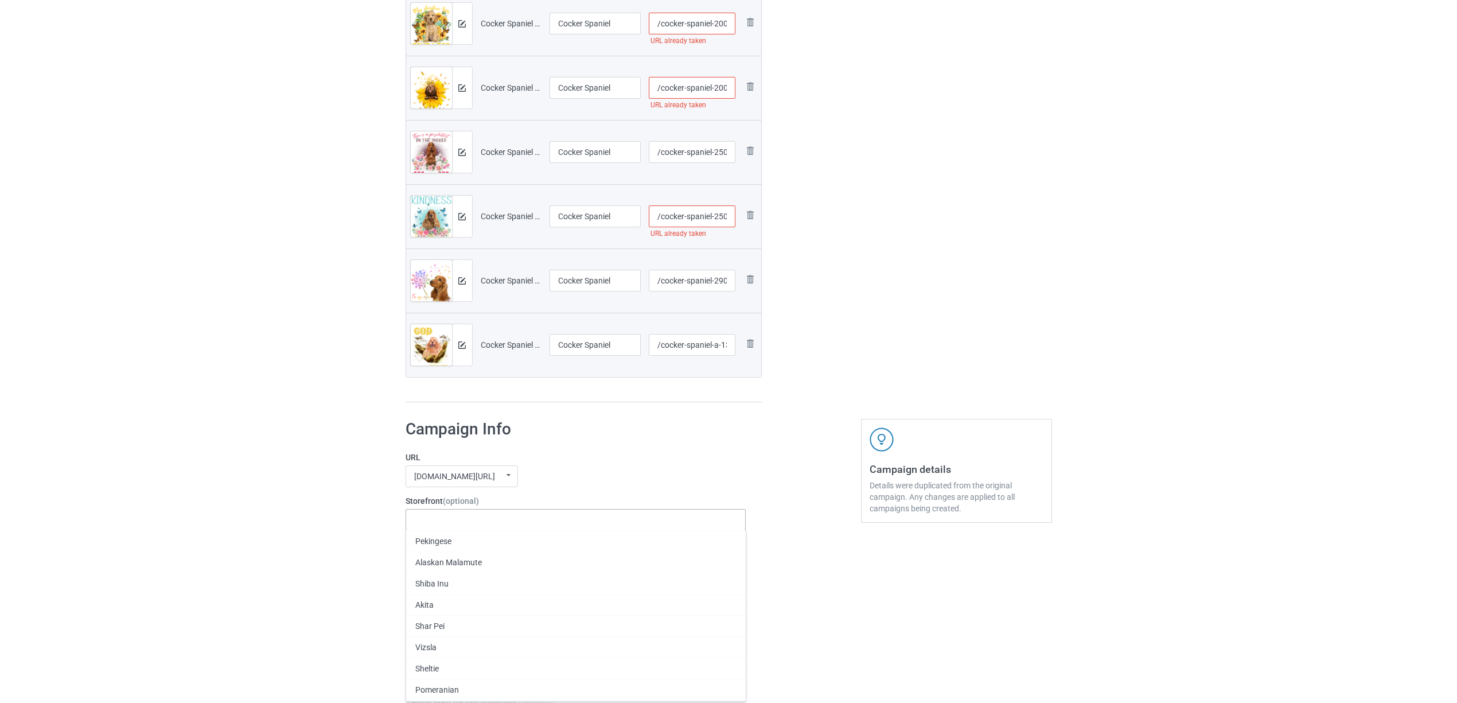
paste input "Cocker Spaniel"
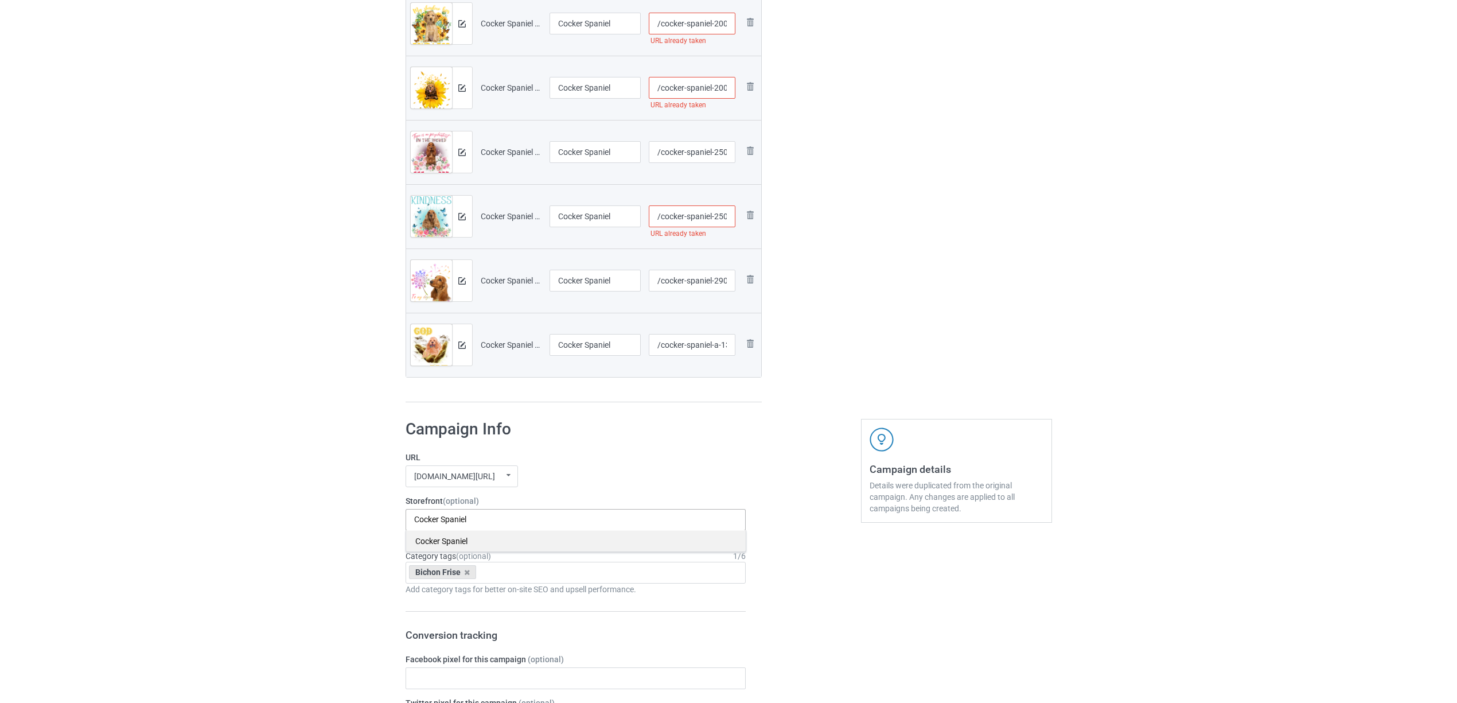
type input "Cocker Spaniel"
click at [448, 544] on div "Cocker Spaniel" at bounding box center [576, 540] width 340 height 21
click at [465, 574] on icon at bounding box center [467, 571] width 6 height 7
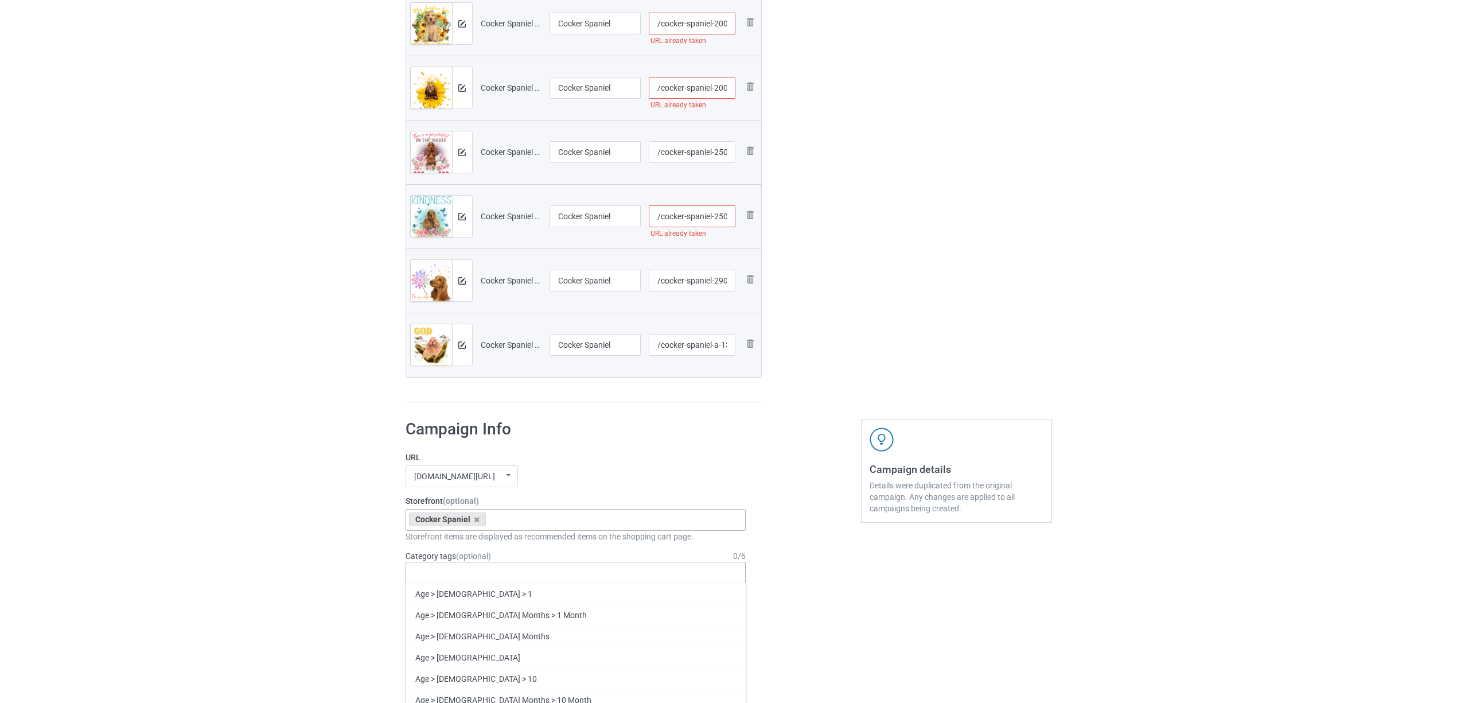
paste input "Cocker Spaniel"
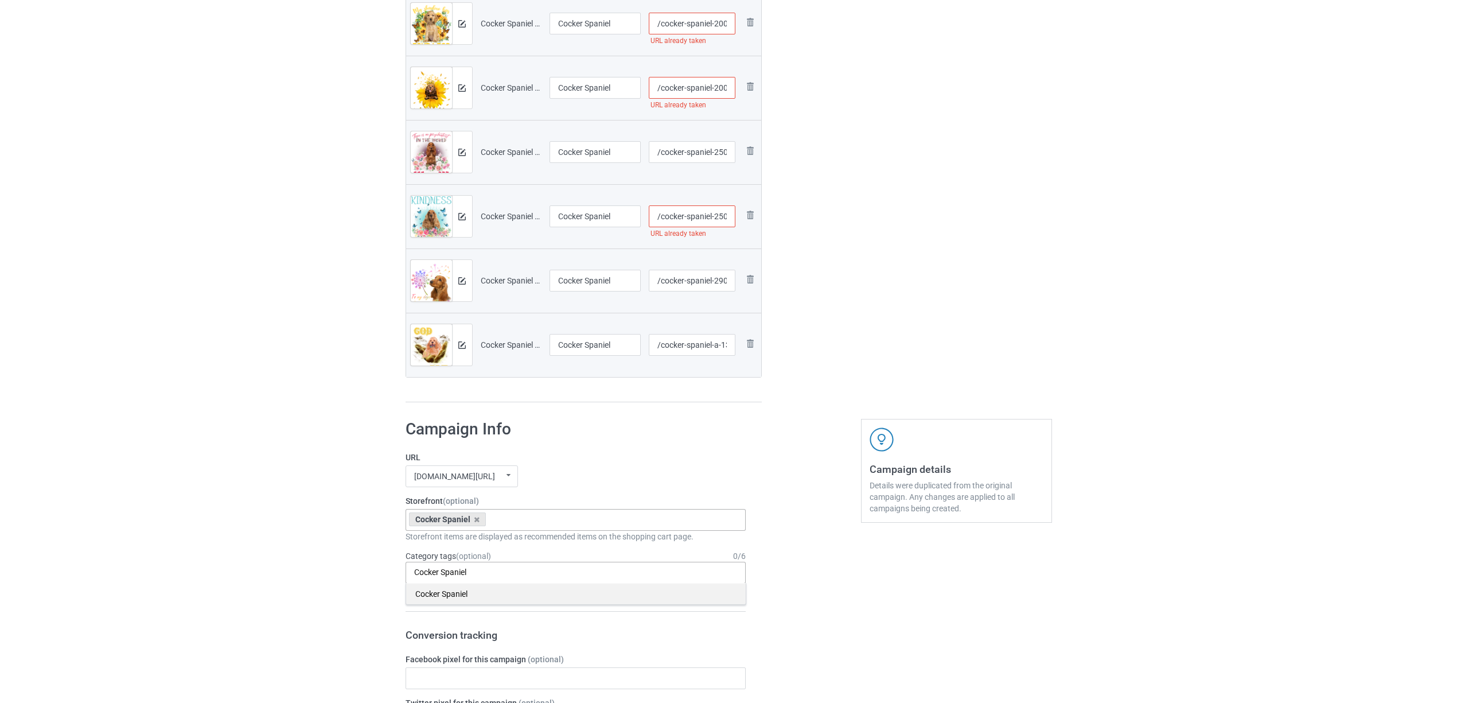
type input "Cocker Spaniel"
click at [441, 595] on div "Cocker Spaniel" at bounding box center [576, 593] width 340 height 21
click at [720, 216] on input "/cocker-spaniel-2507-4" at bounding box center [692, 216] width 87 height 22
type input "/cocker-spaniel-2a507-4"
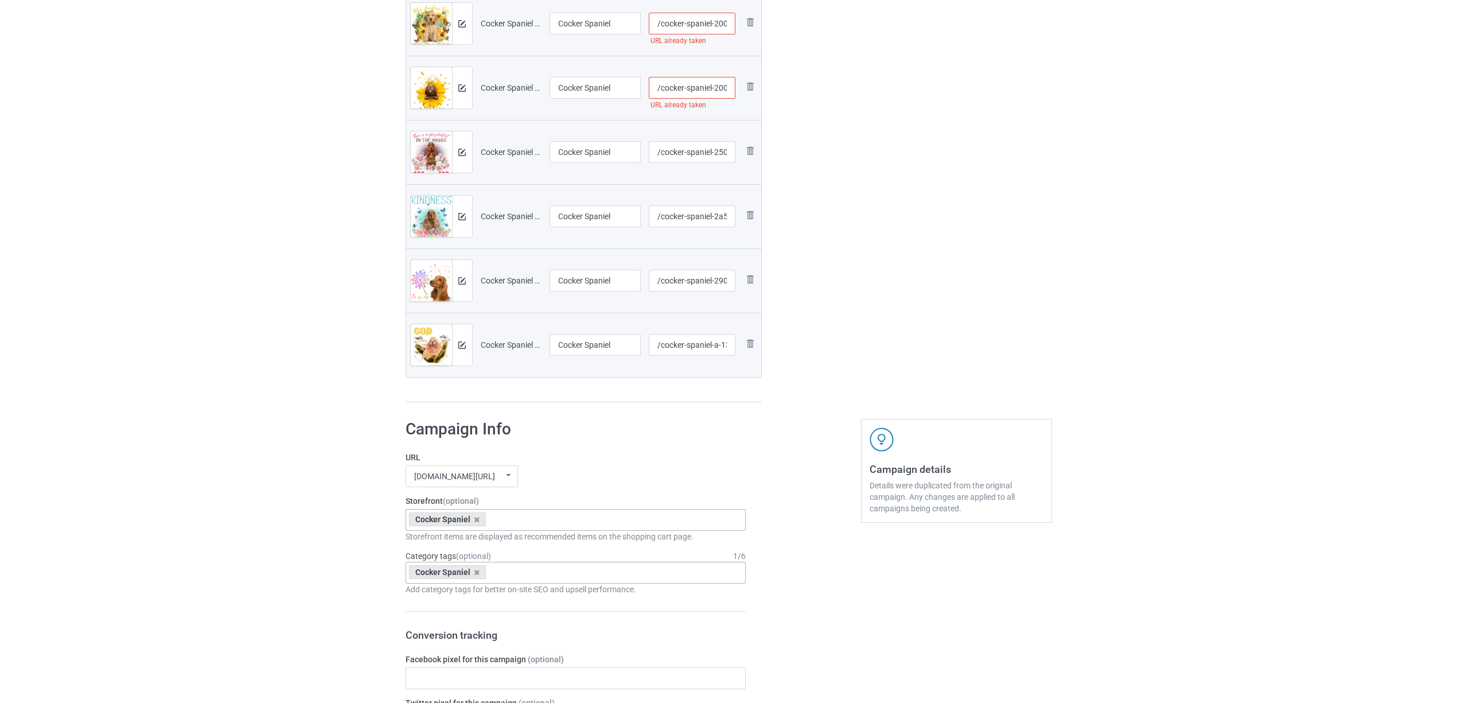
click at [727, 87] on input "/cocker-spaniel-2005-a-2" at bounding box center [692, 88] width 87 height 22
click at [718, 85] on input "/cocker-spaniel-2005-a-2" at bounding box center [692, 88] width 87 height 22
click at [720, 85] on input "/cocker-spaniel-2005-a-2" at bounding box center [692, 88] width 87 height 22
type input "/cocker-spaniel-2a005-a-2"
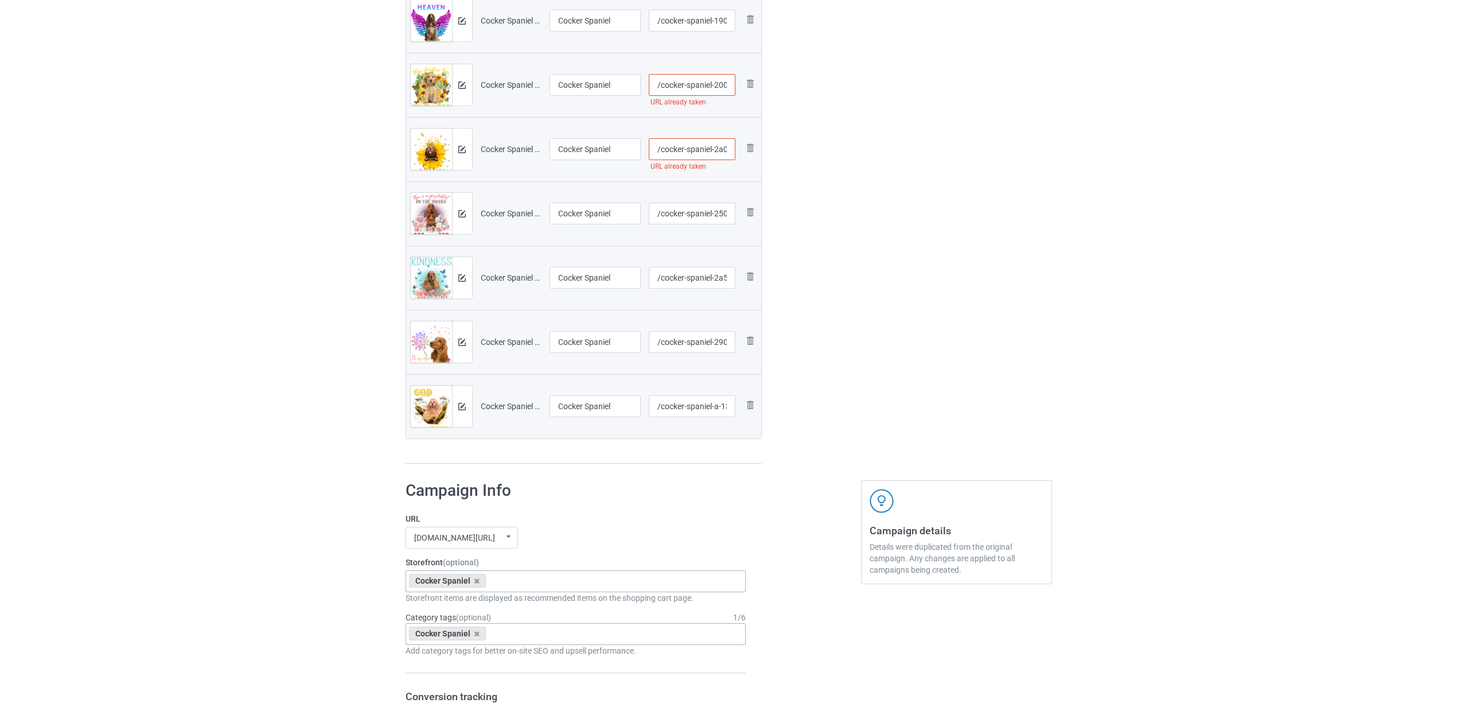
scroll to position [535, 0]
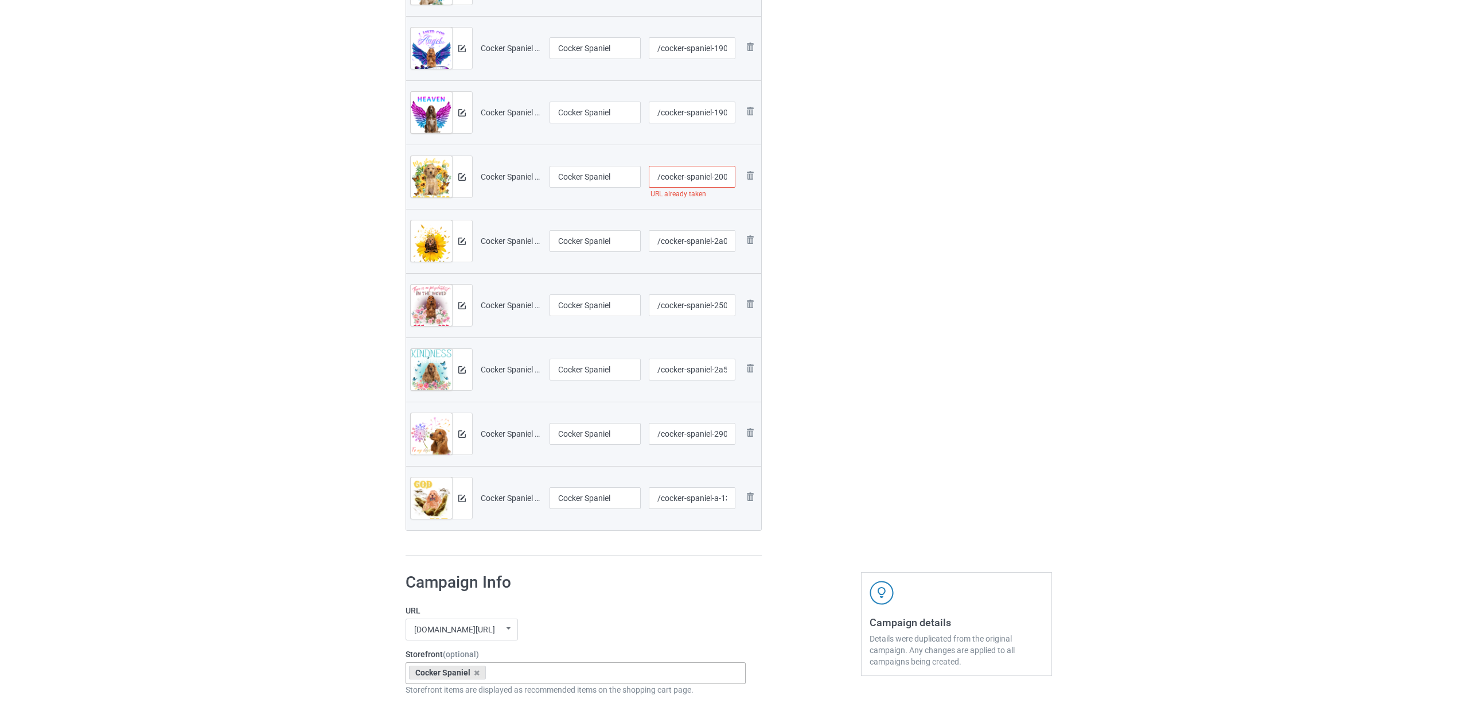
click at [725, 177] on input "/cocker-spaniel-2005-a-1" at bounding box center [692, 177] width 87 height 22
type input "/cocker-spaniel-20a05-a-1"
click at [948, 273] on div "Edit artwork You can adjust your artwork position, and upload files for double-…" at bounding box center [956, 54] width 207 height 1019
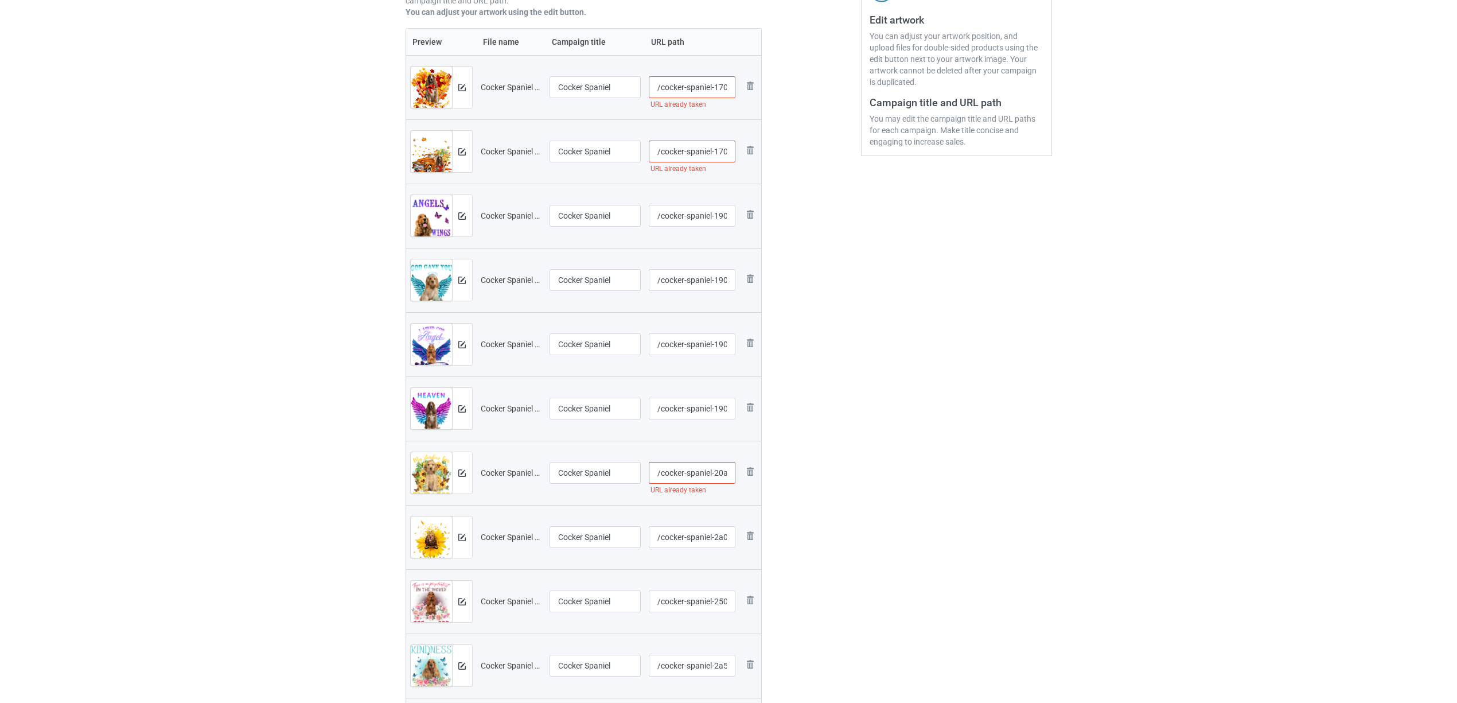
scroll to position [229, 0]
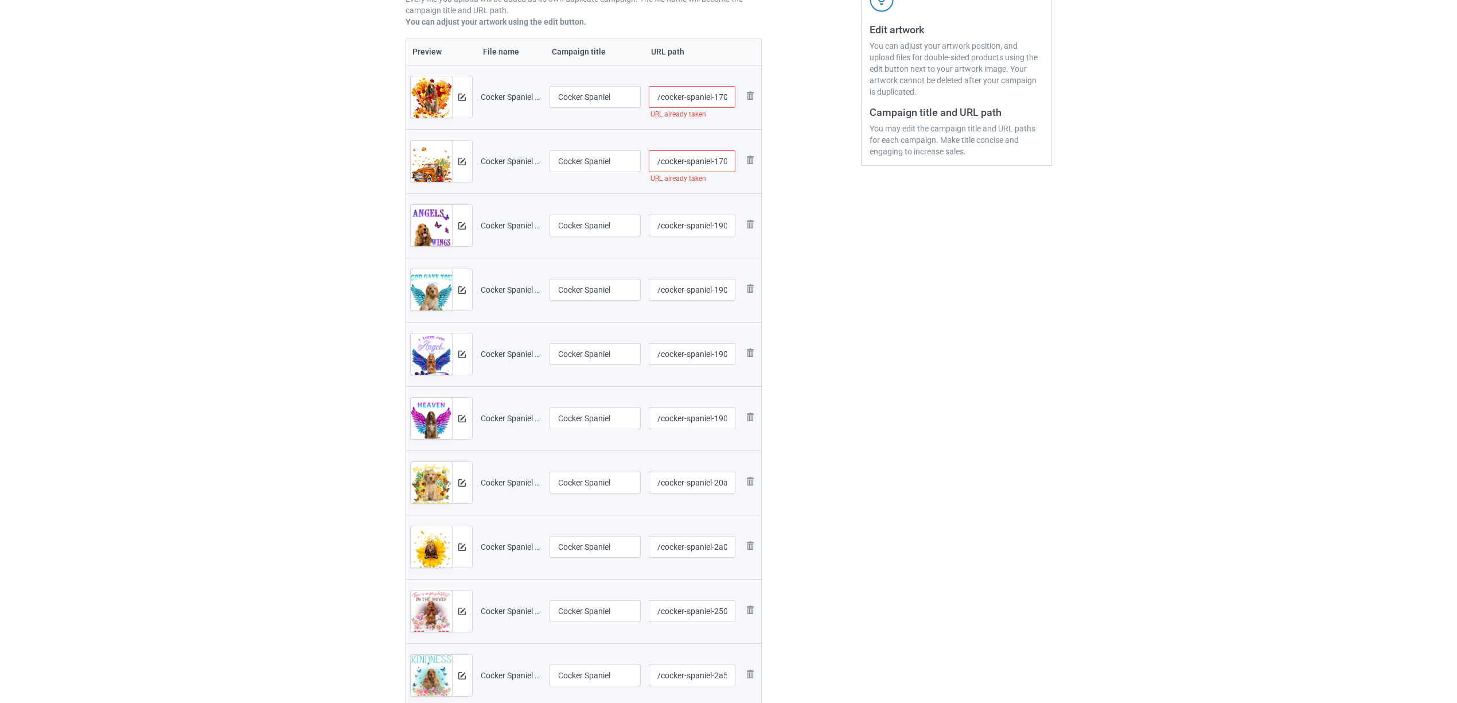
click at [721, 156] on input "/cocker-spaniel-1705-v-119" at bounding box center [692, 161] width 87 height 22
type input "/cocker-spaniel-17a05-v-119"
click at [874, 291] on div "Edit artwork You can adjust your artwork position, and upload files for double-…" at bounding box center [956, 360] width 207 height 1019
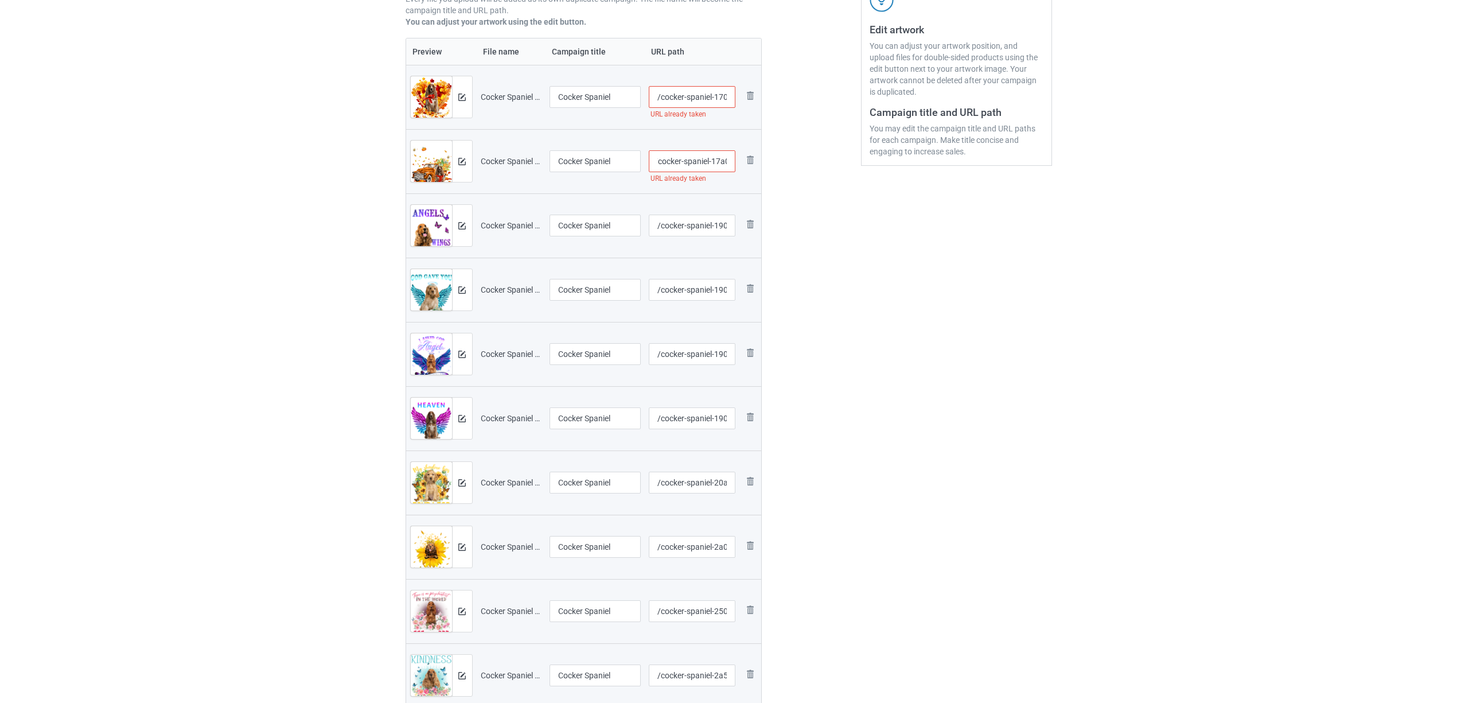
scroll to position [0, 0]
click at [721, 95] on input "/cocker-spaniel-1705-v-118" at bounding box center [692, 97] width 87 height 22
type input "/cocker-spaniel-17a05-v-118"
click at [884, 278] on div "Edit artwork You can adjust your artwork position, and upload files for double-…" at bounding box center [956, 360] width 207 height 1019
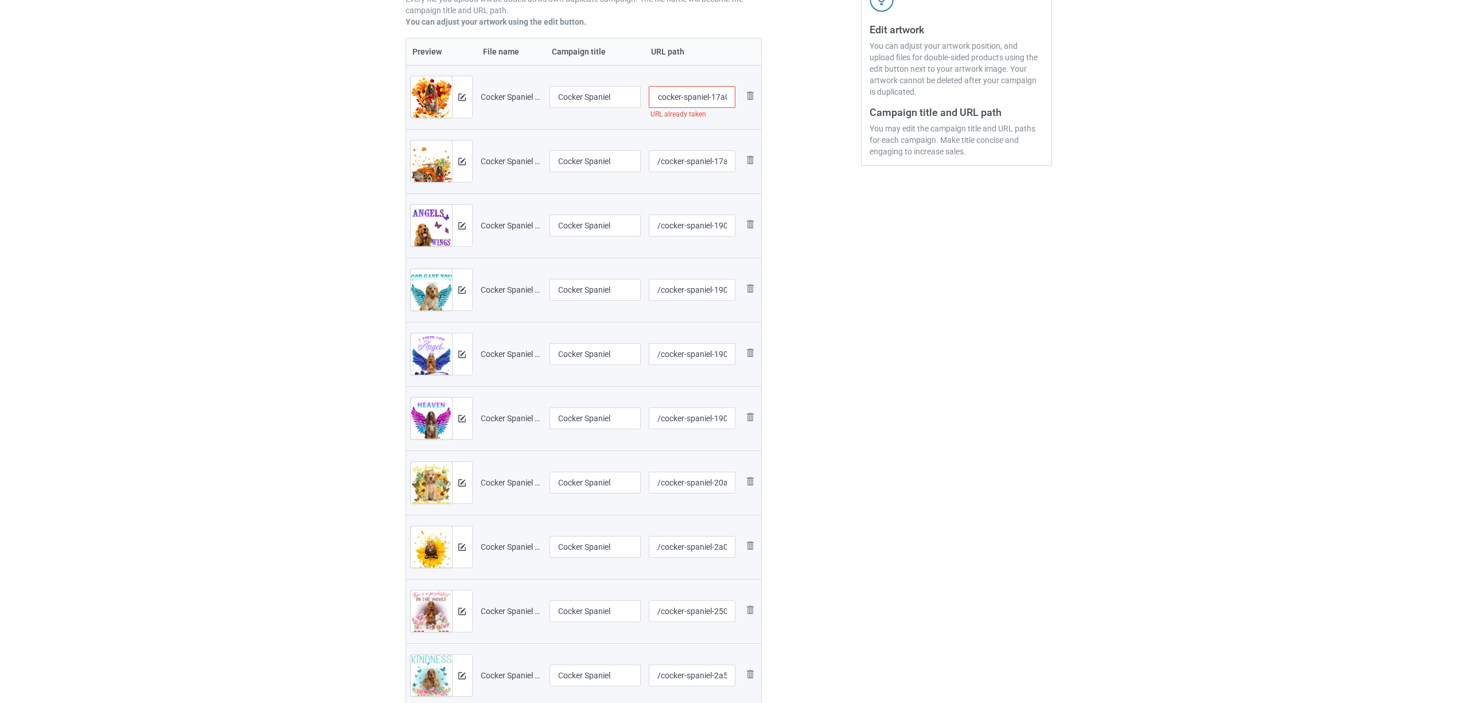
scroll to position [0, 0]
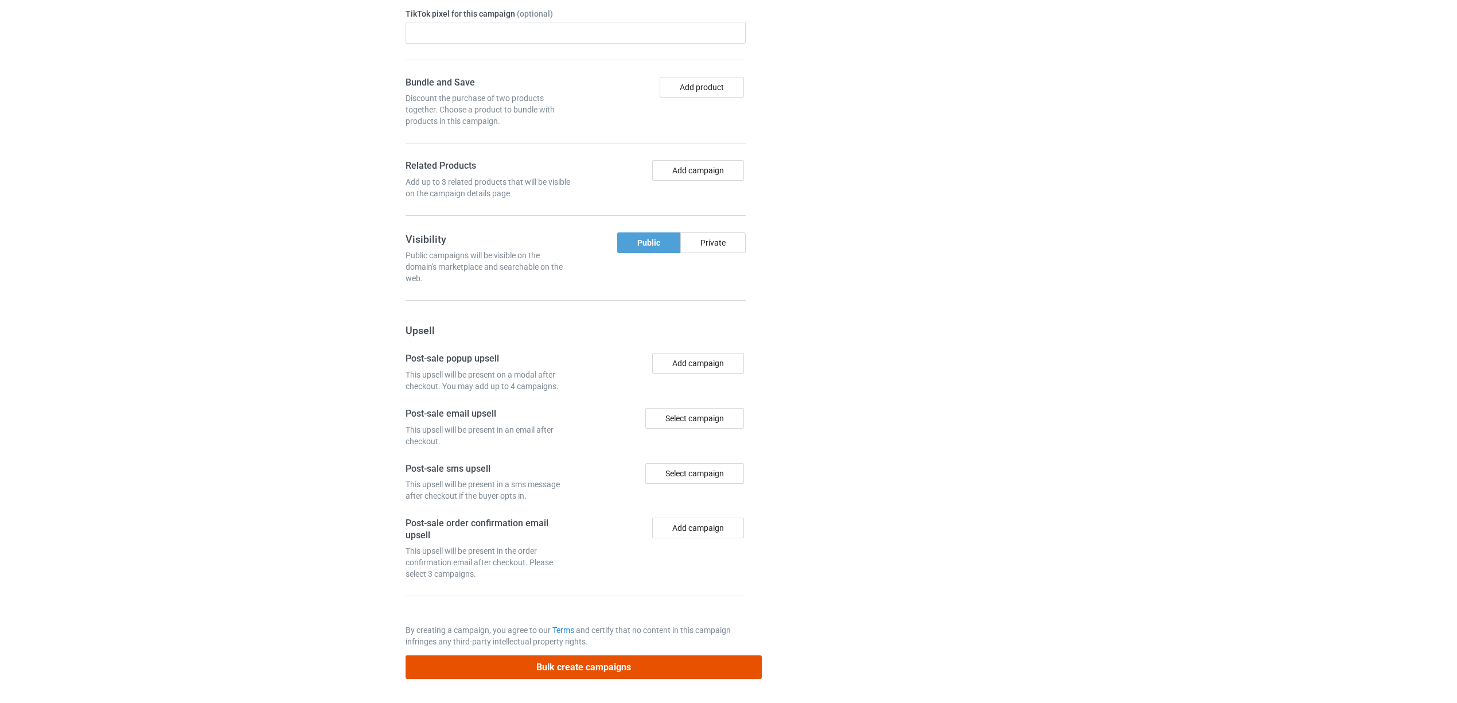
click at [542, 668] on button "Bulk create campaigns" at bounding box center [583, 667] width 357 height 24
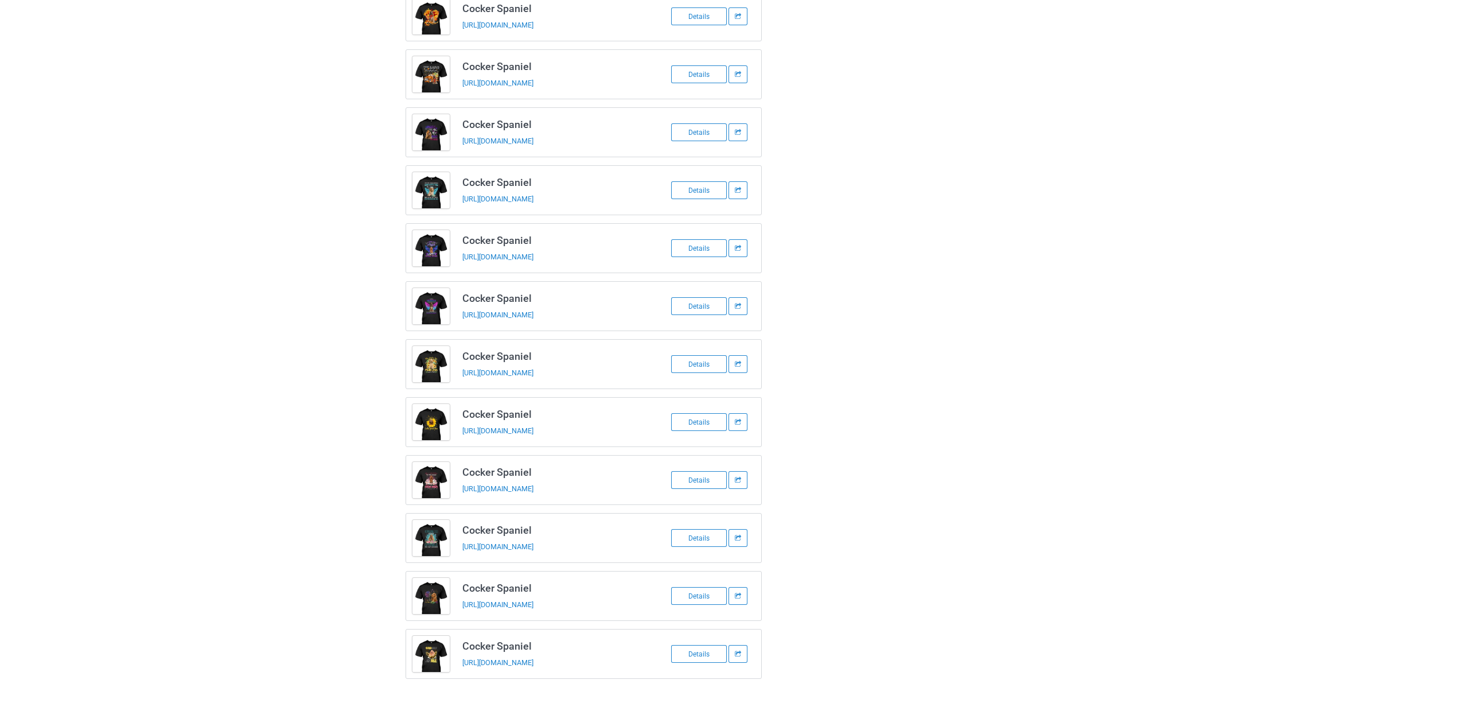
scroll to position [102, 0]
